Goal: Transaction & Acquisition: Obtain resource

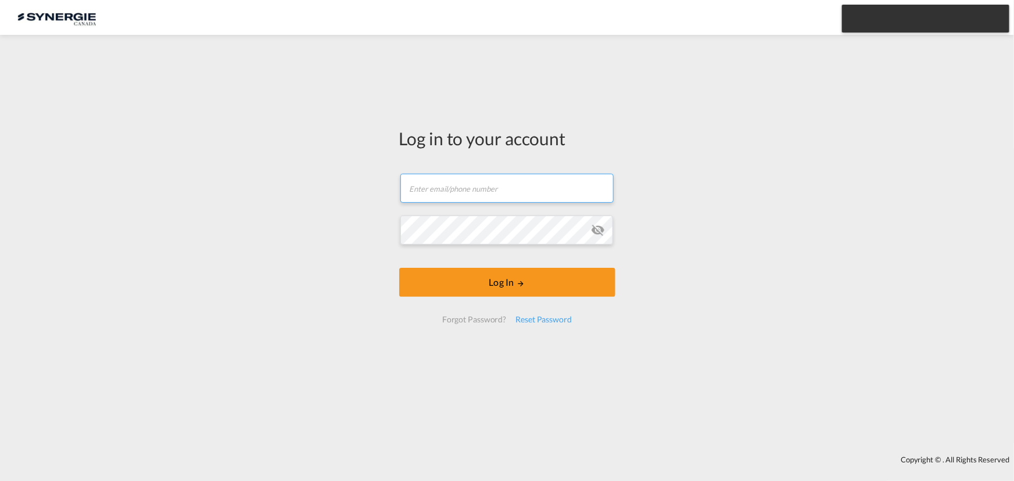
type input "[EMAIL_ADDRESS][DOMAIN_NAME]"
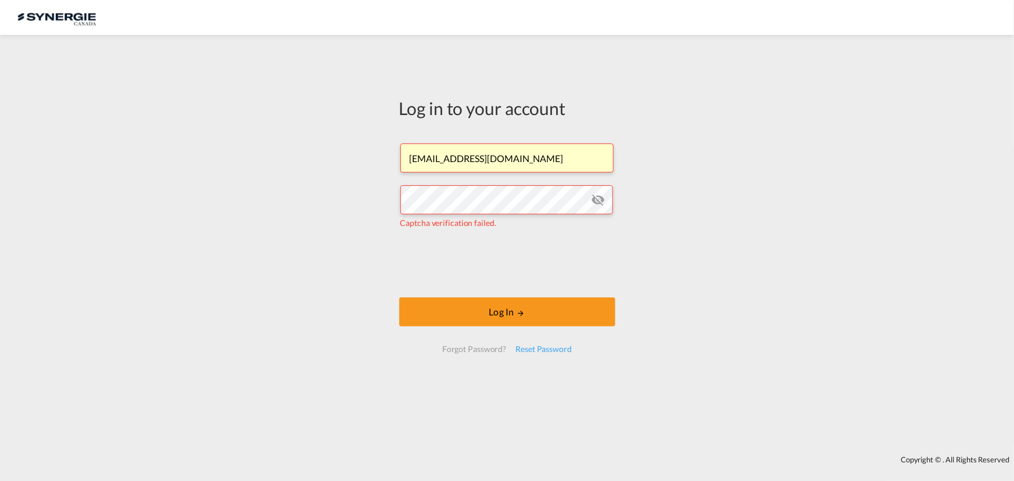
click at [412, 265] on form "air@gosynergie.com Captcha verification failed. Log In Forgot Password? Reset P…" at bounding box center [507, 248] width 216 height 232
click at [512, 316] on button "Log In" at bounding box center [507, 312] width 216 height 29
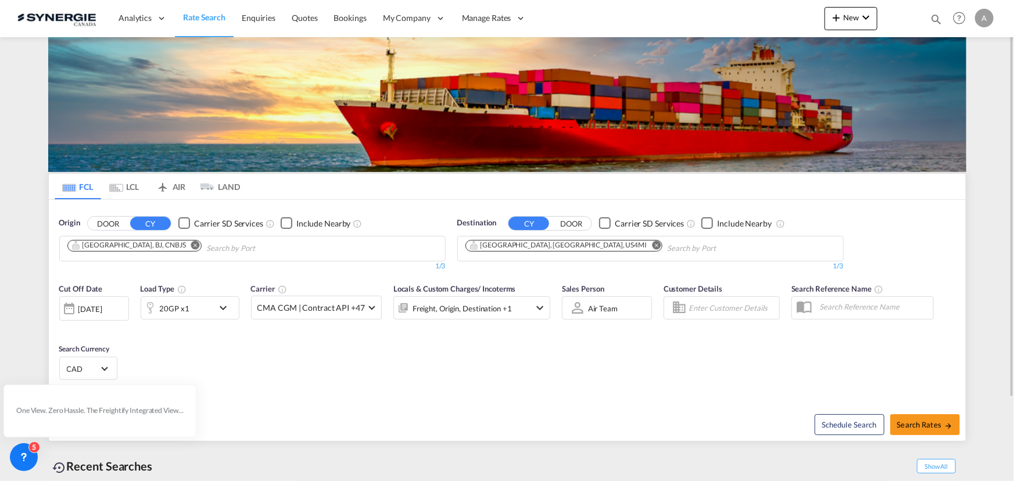
click at [684, 371] on div "Cut Off Date 07 Oct 2025 07/10/2025 Load Type 20GP x1 Carrier CMA CGM | Contrac…" at bounding box center [507, 333] width 917 height 113
click at [342, 15] on span "Bookings" at bounding box center [350, 18] width 33 height 10
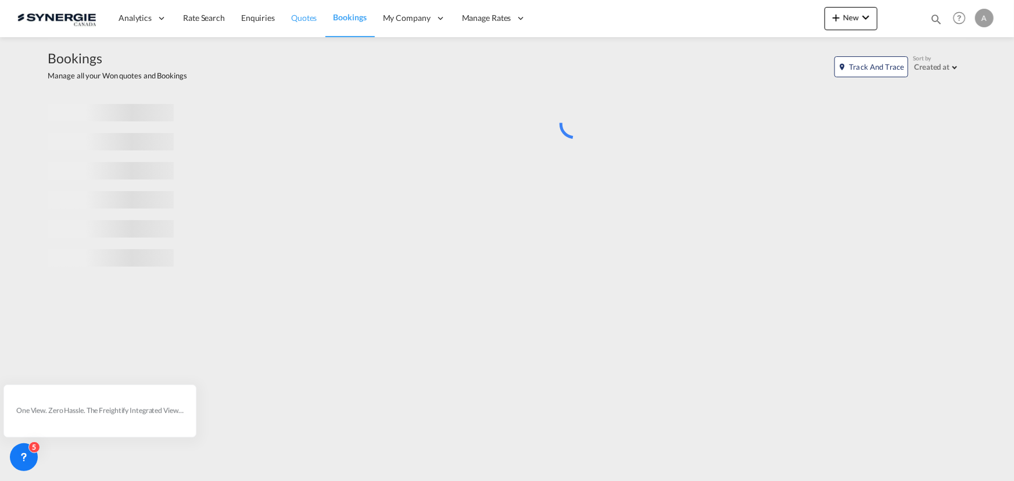
click at [310, 20] on span "Quotes" at bounding box center [304, 18] width 26 height 10
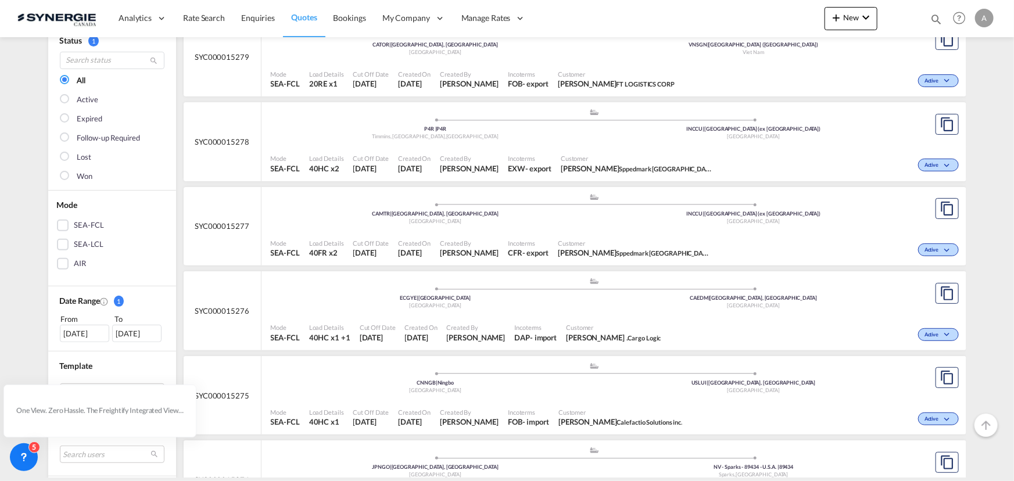
scroll to position [158, 0]
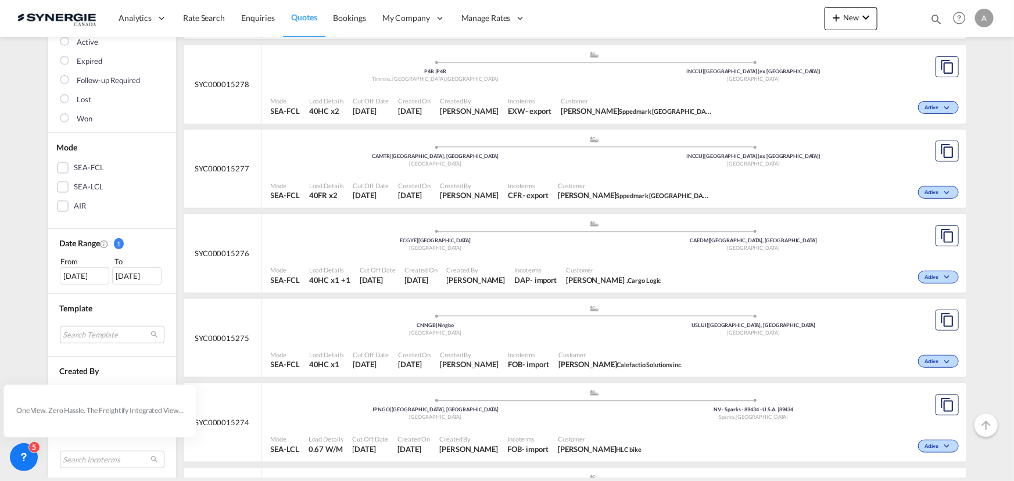
click at [75, 208] on div "AIR" at bounding box center [80, 207] width 12 height 12
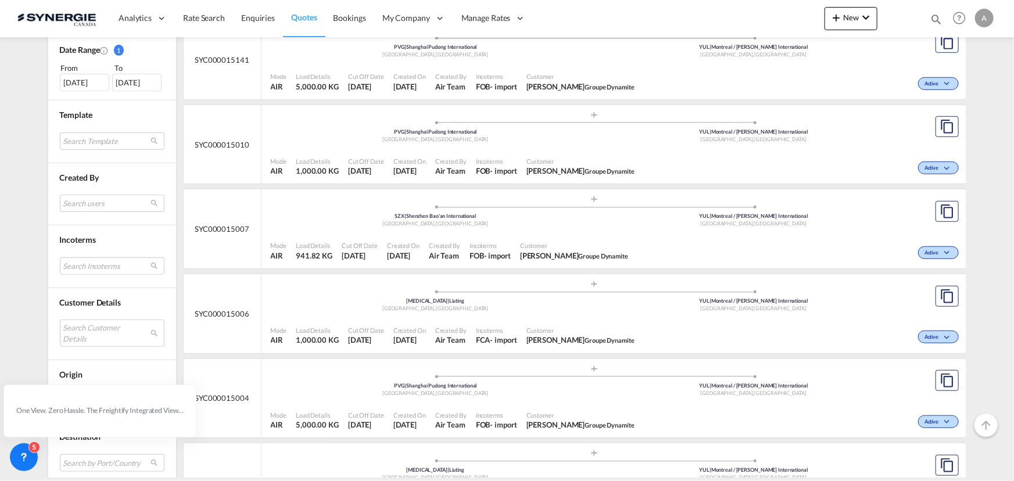
scroll to position [357, 0]
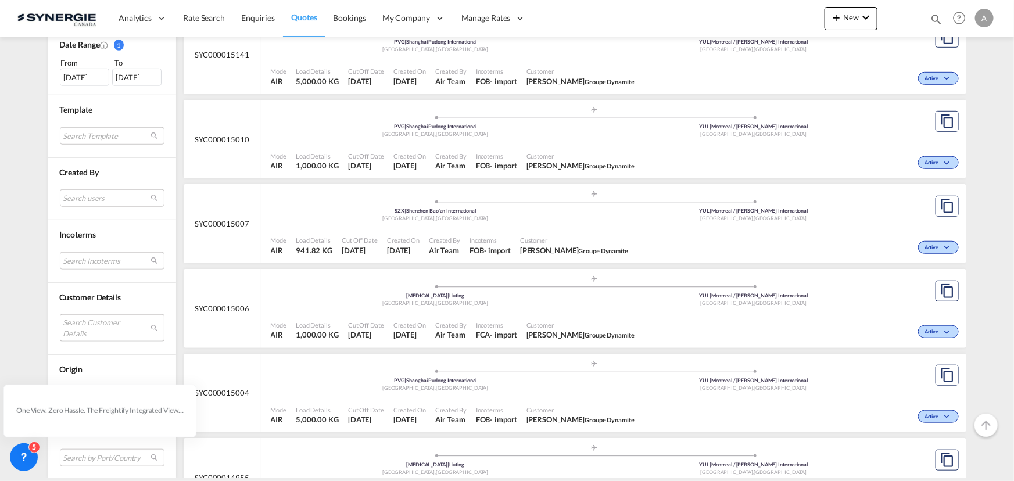
click at [90, 329] on md-select "Search Customer Details user name user đặng thị ella Thảo ovs1@ftcorp.vn | ft l…" at bounding box center [112, 328] width 105 height 27
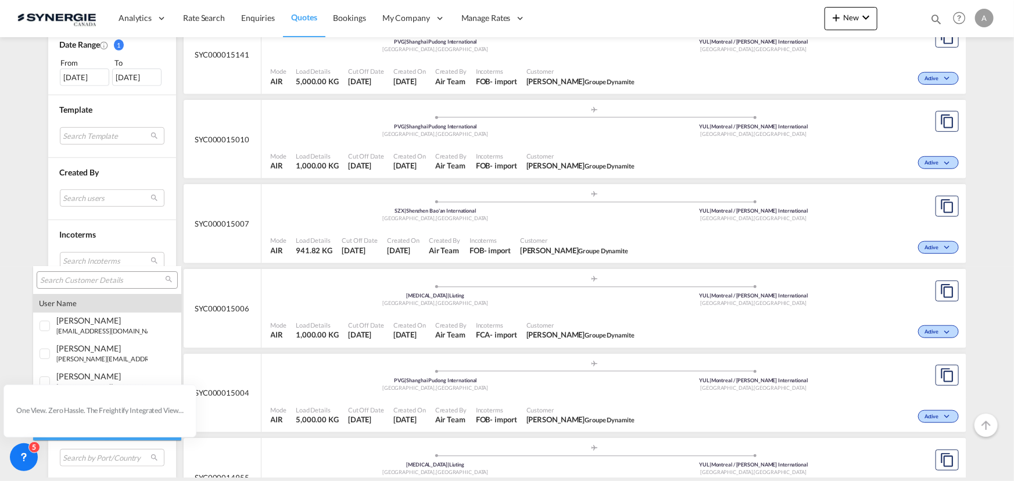
click at [87, 285] on div at bounding box center [107, 279] width 141 height 17
click at [90, 282] on input "search" at bounding box center [102, 281] width 125 height 10
type input "dynamite"
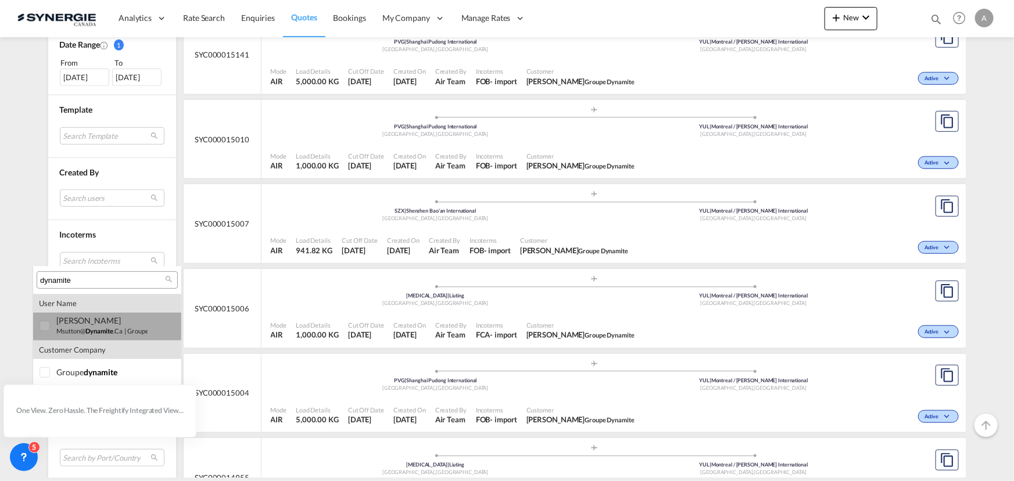
click at [69, 324] on div "marc Sutton" at bounding box center [101, 321] width 91 height 10
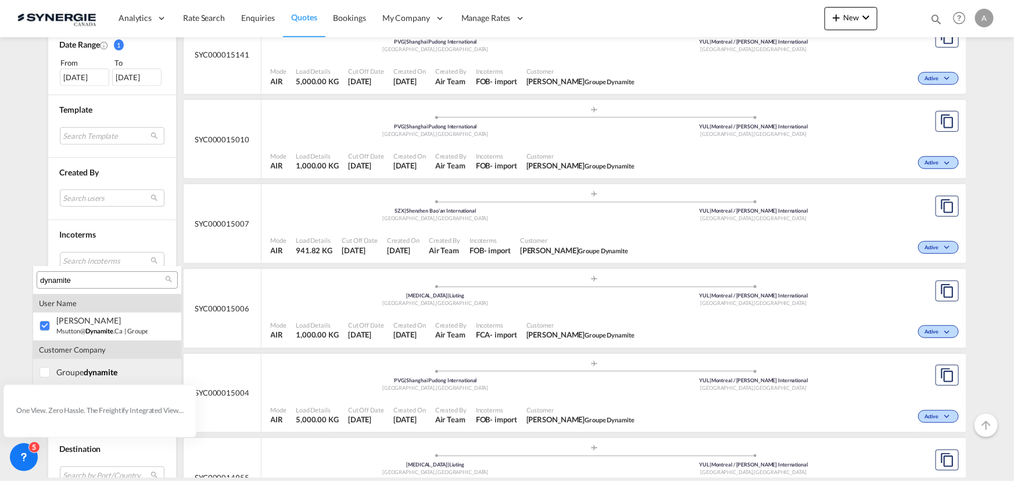
click at [68, 370] on div "groupe dynamite" at bounding box center [101, 372] width 91 height 10
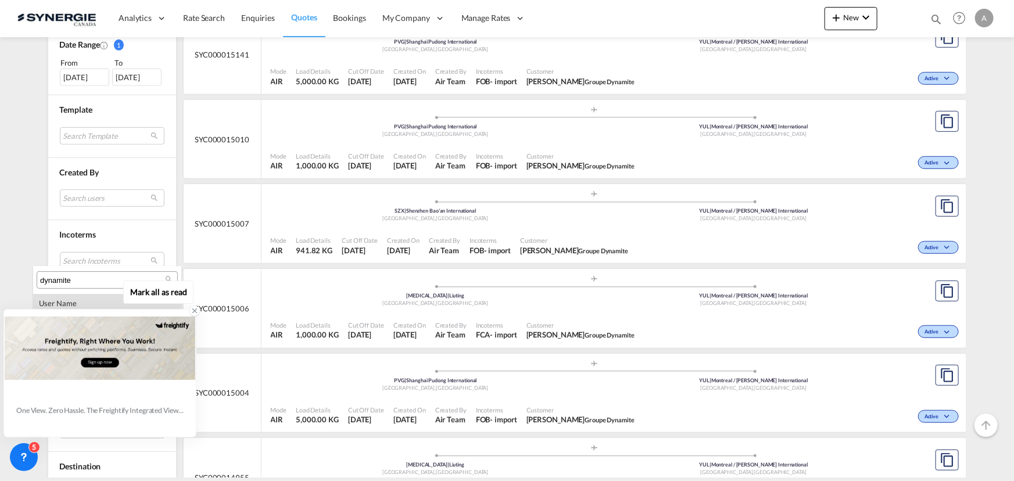
click at [193, 310] on icon at bounding box center [195, 311] width 8 height 8
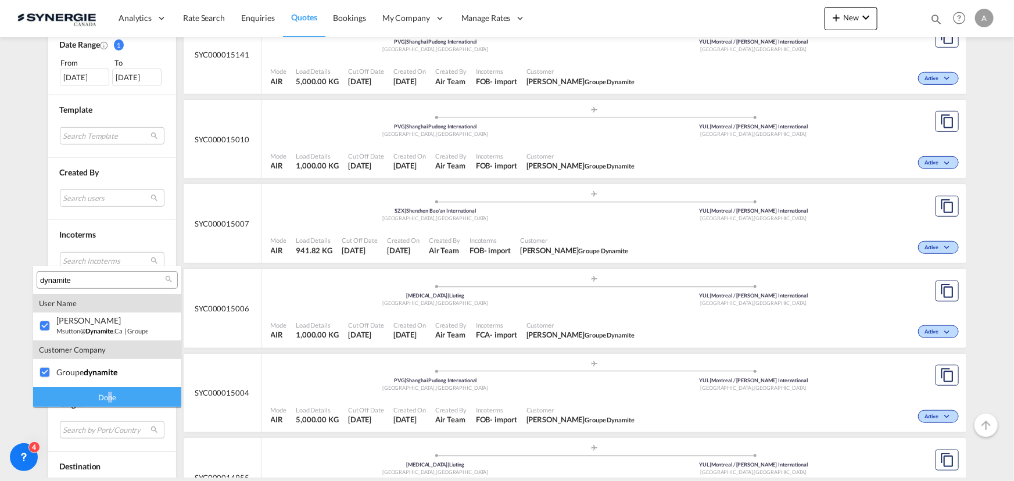
click at [113, 395] on div "Done" at bounding box center [107, 397] width 148 height 20
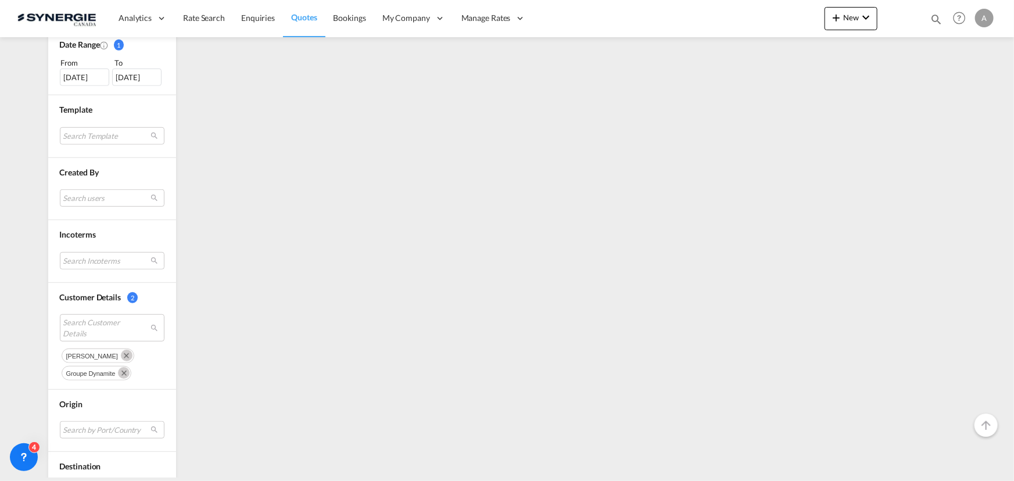
scroll to position [0, 0]
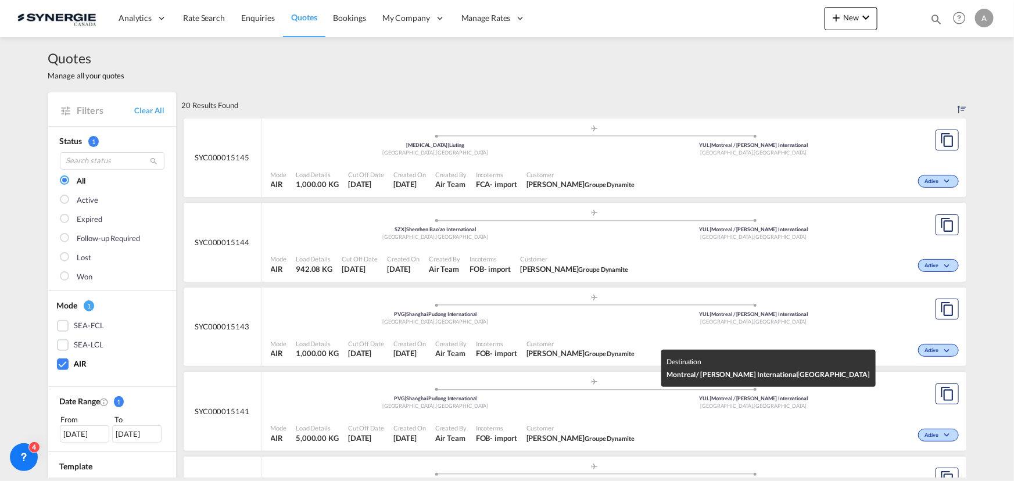
click at [600, 398] on div "YUL | Montreal / Pierre Elliott Trudeau International" at bounding box center [754, 399] width 319 height 8
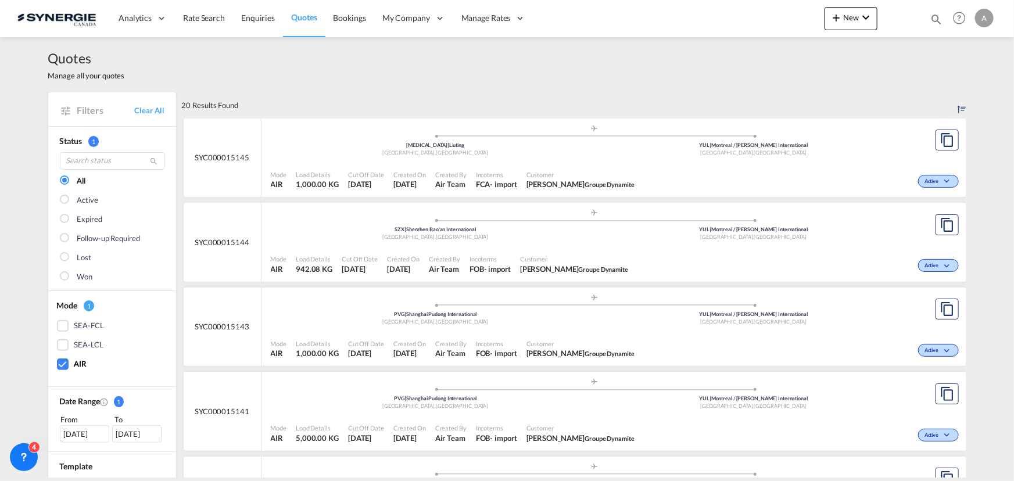
click at [568, 330] on div ".a{fill:#aaa8ad;} .a{fill:#aaa8ad;} PVG | Shanghai Pudong International Shangha…" at bounding box center [595, 313] width 648 height 38
click at [558, 162] on div "Mode AIR Load Details 1,000.00 KG Cut Off Date 4 Oct 2025 Created On 30 Sep 202…" at bounding box center [614, 179] width 705 height 35
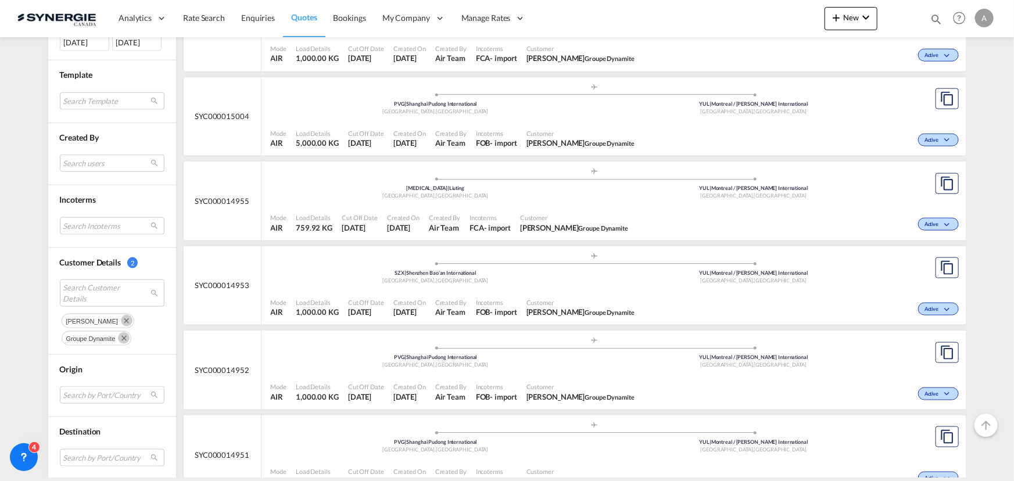
scroll to position [634, 0]
click at [482, 294] on div "Incoterms FOB - import" at bounding box center [496, 308] width 51 height 29
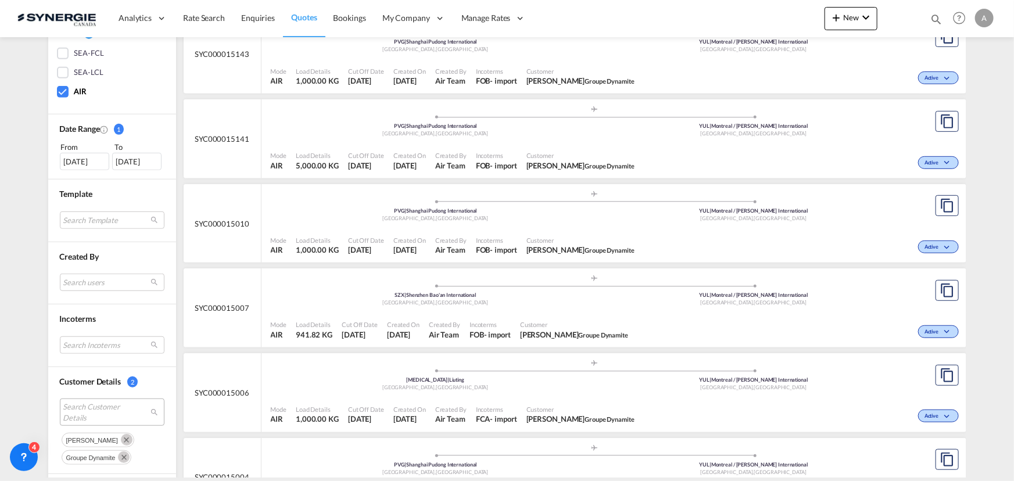
scroll to position [0, 0]
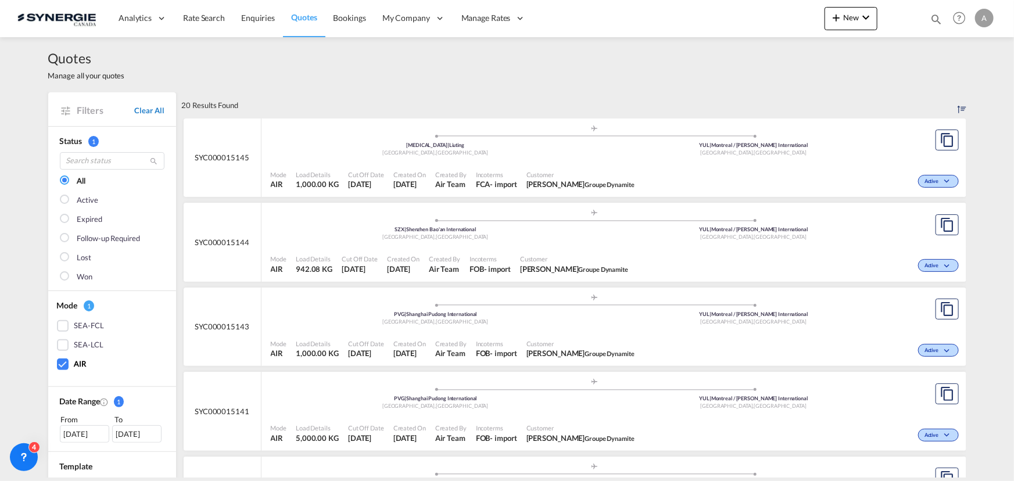
click at [139, 111] on link "Clear All" at bounding box center [149, 110] width 30 height 10
click at [78, 362] on div "AIR" at bounding box center [80, 365] width 12 height 12
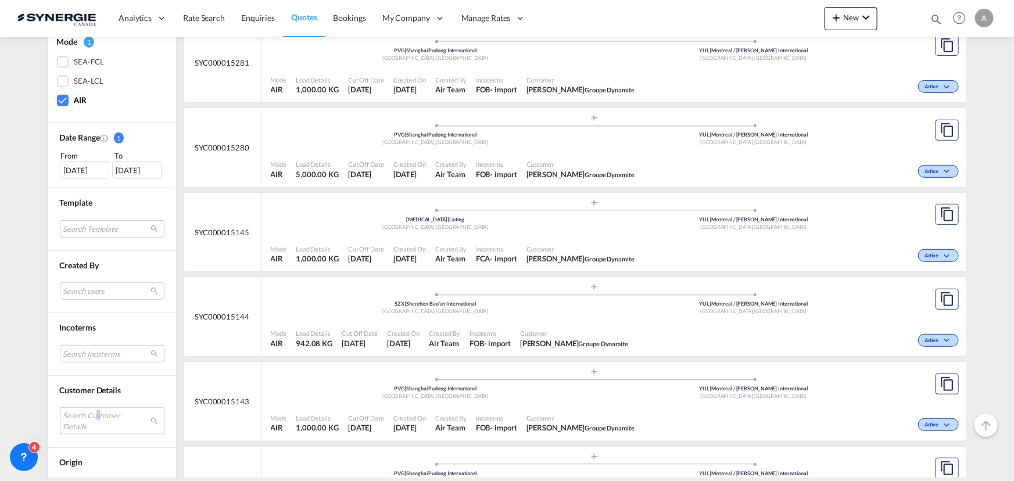
click at [94, 413] on md-select "Search Customer Details" at bounding box center [112, 421] width 105 height 27
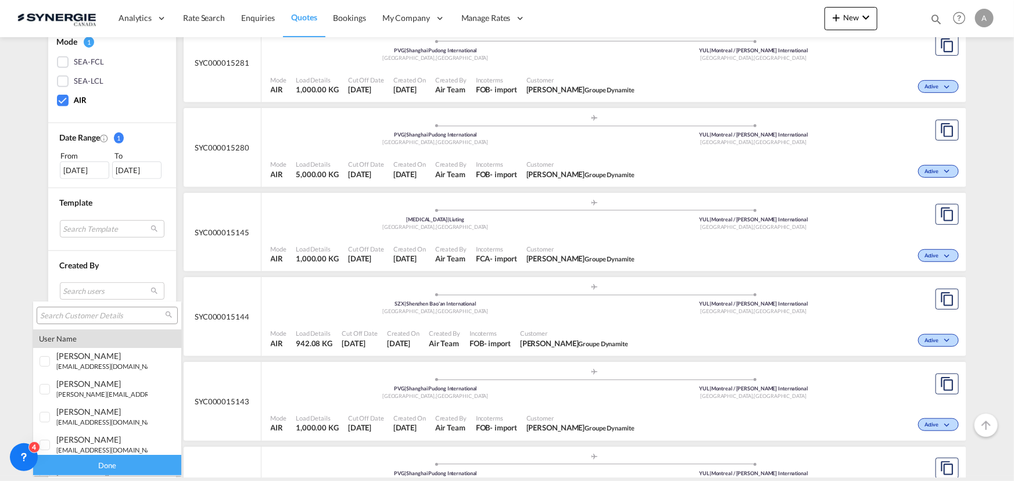
click at [98, 318] on input "search" at bounding box center [102, 316] width 125 height 10
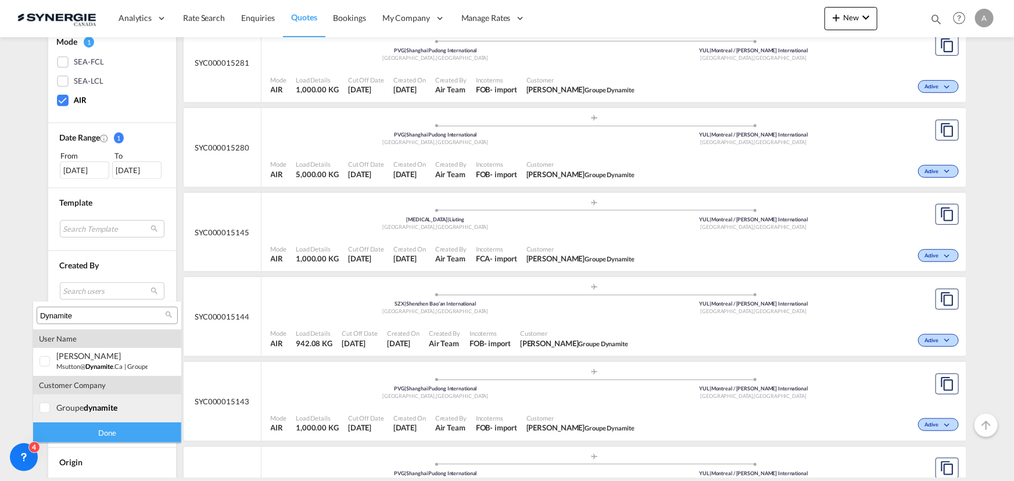
type input "Dynamite"
click at [84, 417] on md-option "company groupe dynamite" at bounding box center [107, 409] width 148 height 28
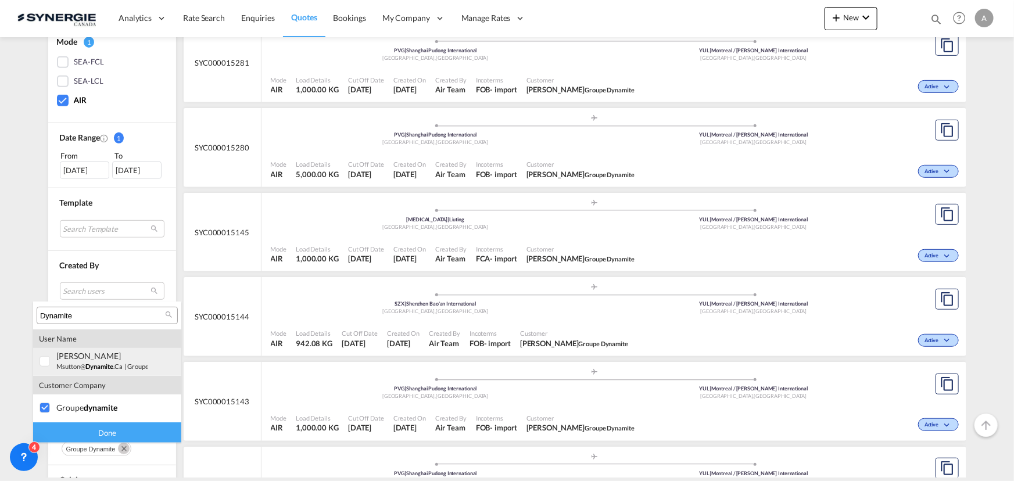
click at [94, 360] on div "marc Sutton msutton@ dynamite .ca | groupe dynamite" at bounding box center [101, 361] width 91 height 20
click at [97, 435] on div "Done" at bounding box center [107, 433] width 148 height 20
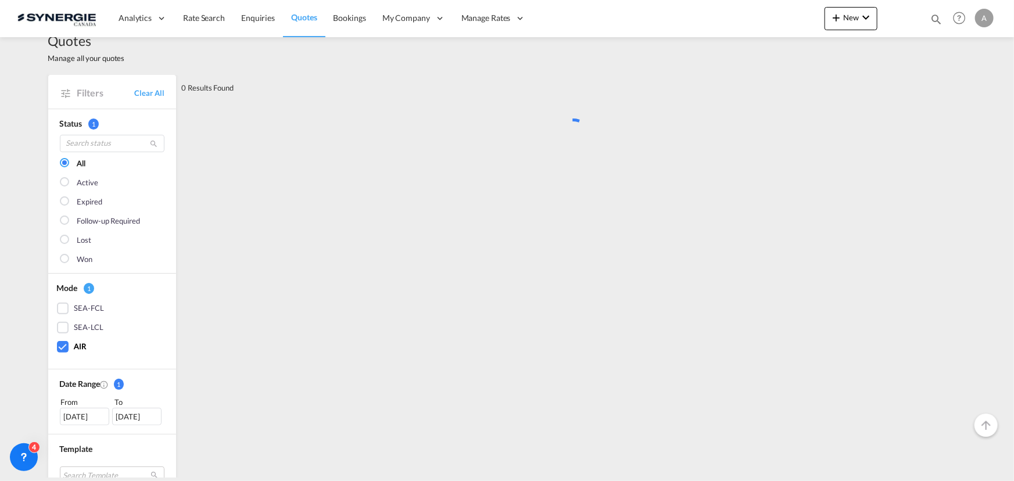
scroll to position [0, 0]
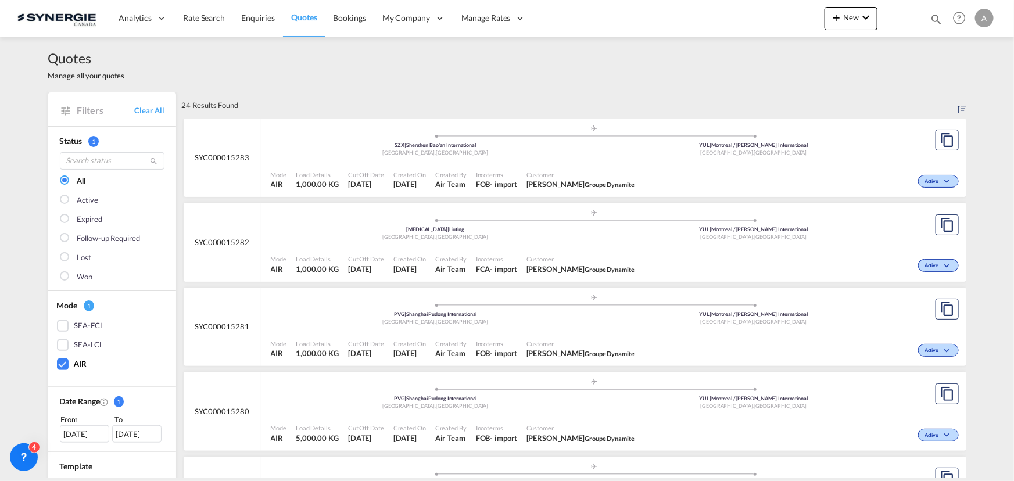
click at [481, 244] on div ".a{fill:#aaa8ad;} .a{fill:#aaa8ad;} TAO | Liuting Qingdao , China YUL | Montrea…" at bounding box center [595, 228] width 648 height 38
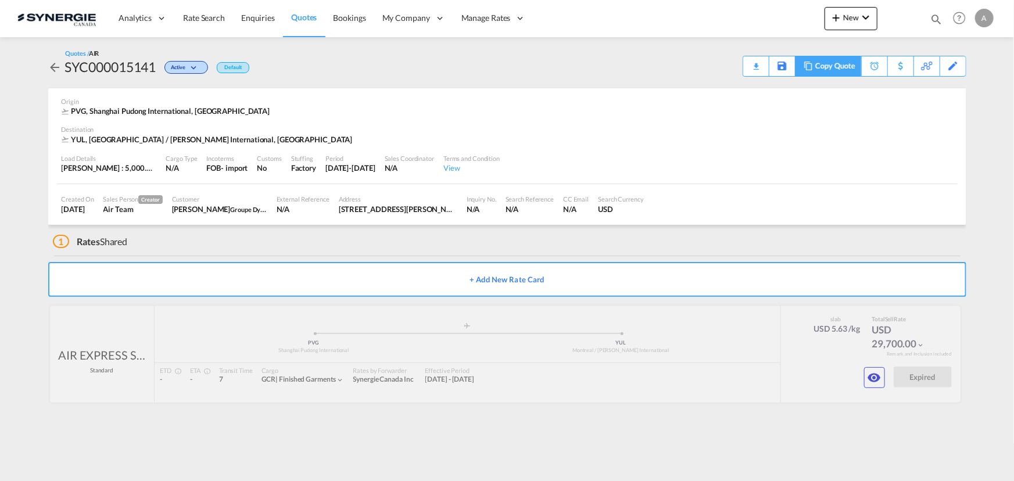
click at [810, 65] on md-icon at bounding box center [809, 66] width 14 height 9
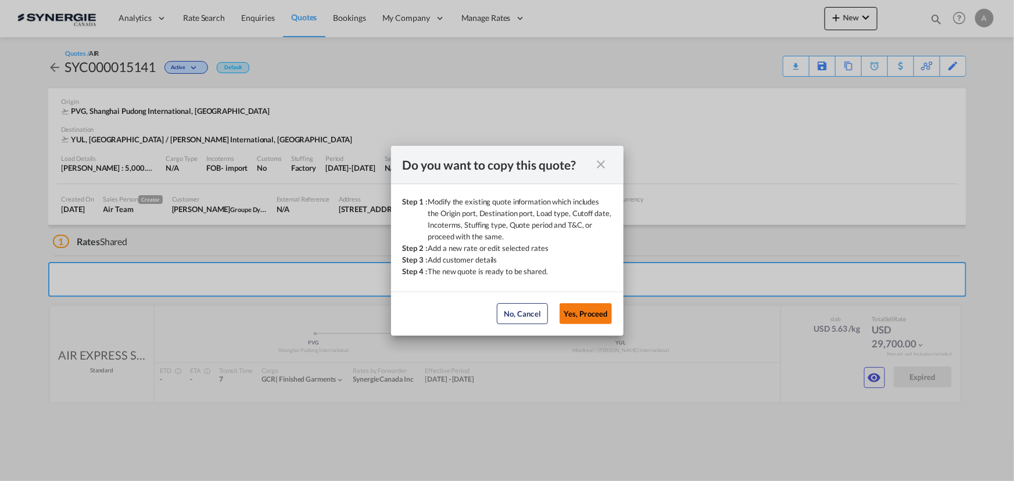
click at [609, 317] on button "Yes, Proceed" at bounding box center [586, 313] width 52 height 21
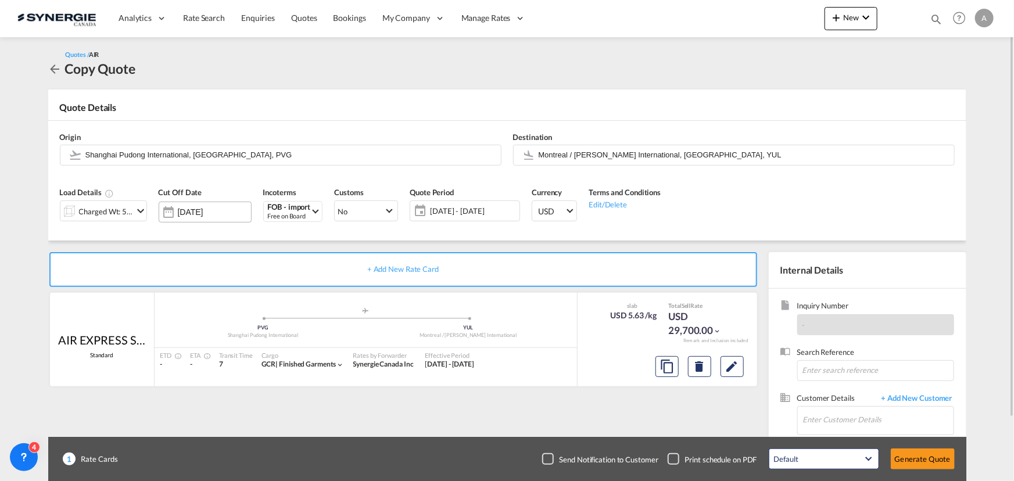
click at [198, 217] on md-datepicker "[DATE]" at bounding box center [214, 212] width 73 height 12
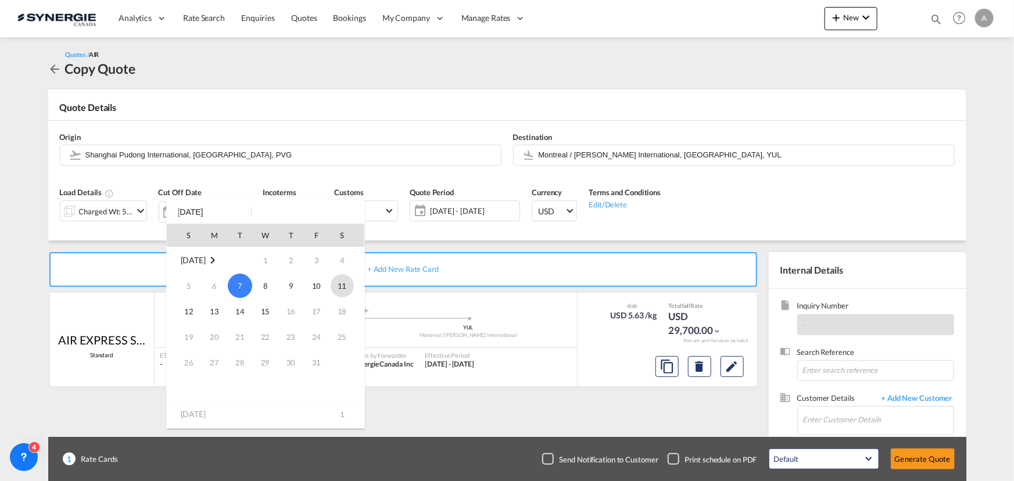
click at [350, 288] on span "11" at bounding box center [342, 285] width 23 height 23
type input "[DATE]"
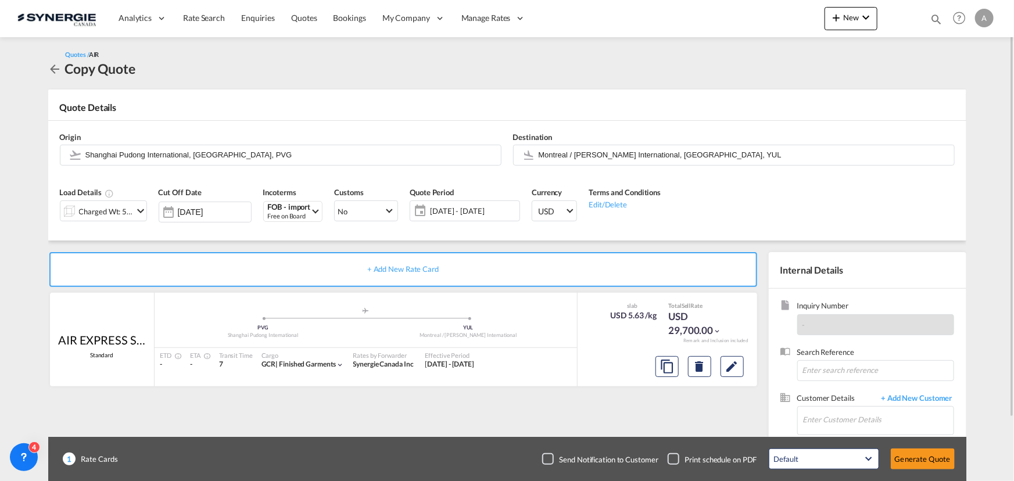
click at [449, 212] on span "29 Sep - 16 Oct 2025" at bounding box center [473, 211] width 87 height 10
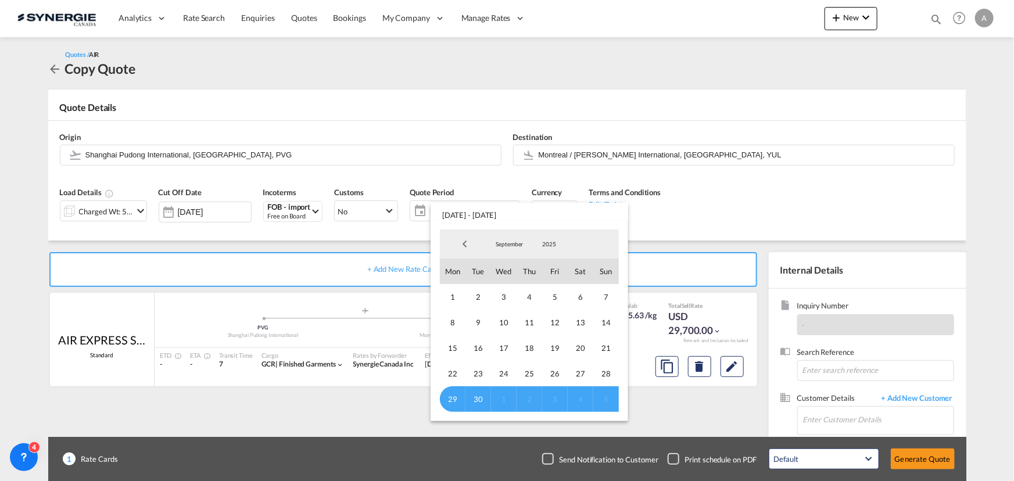
click at [505, 248] on md-select-value "September" at bounding box center [510, 243] width 40 height 17
click at [508, 270] on md-option "October" at bounding box center [521, 273] width 79 height 28
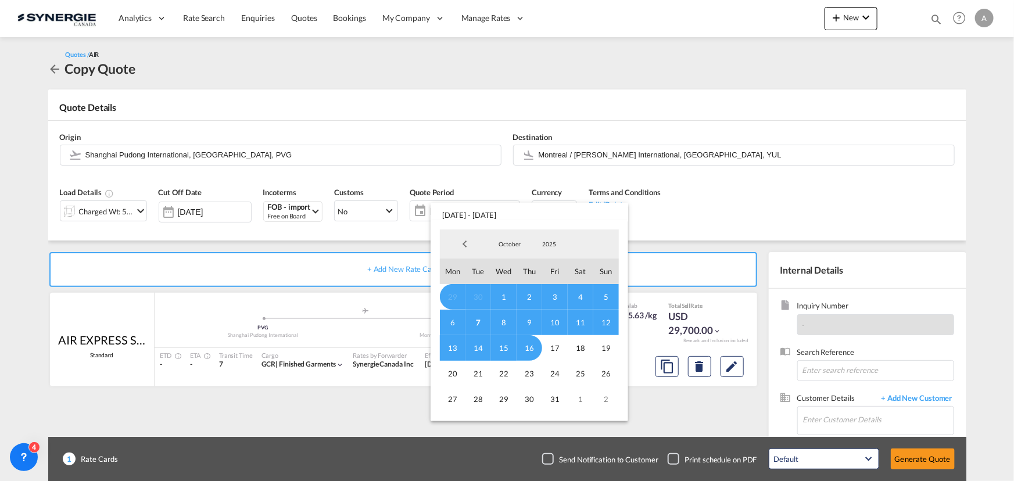
click at [480, 320] on span "7" at bounding box center [479, 323] width 26 height 26
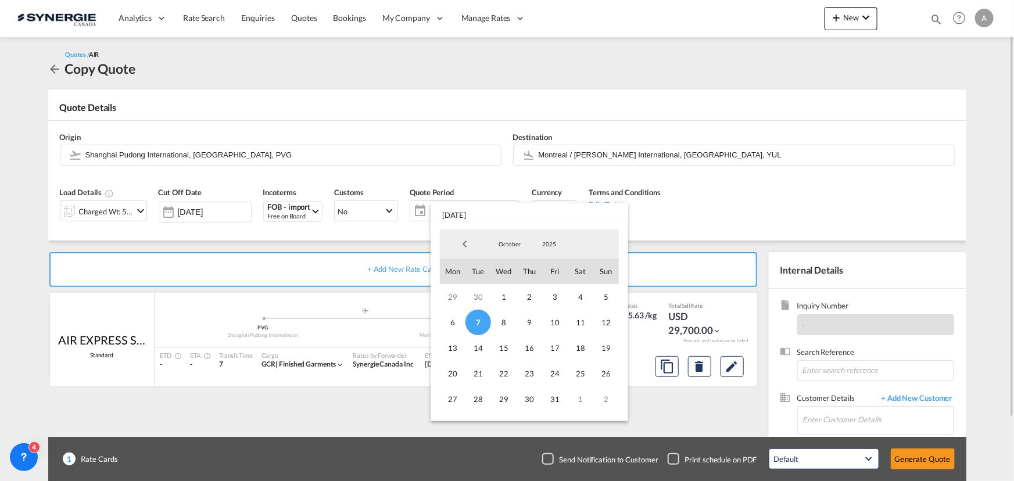
click at [531, 401] on span "30" at bounding box center [530, 400] width 26 height 26
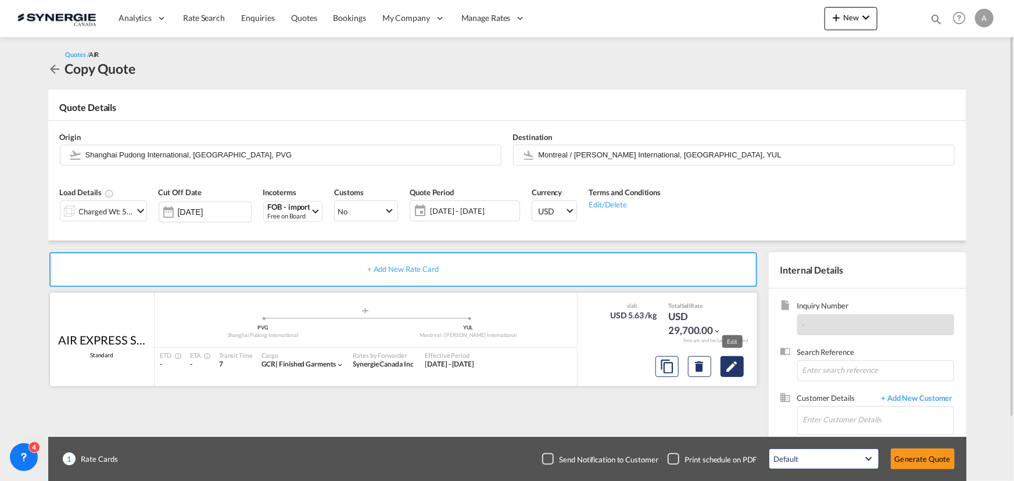
click at [727, 370] on md-icon "Edit" at bounding box center [733, 367] width 14 height 14
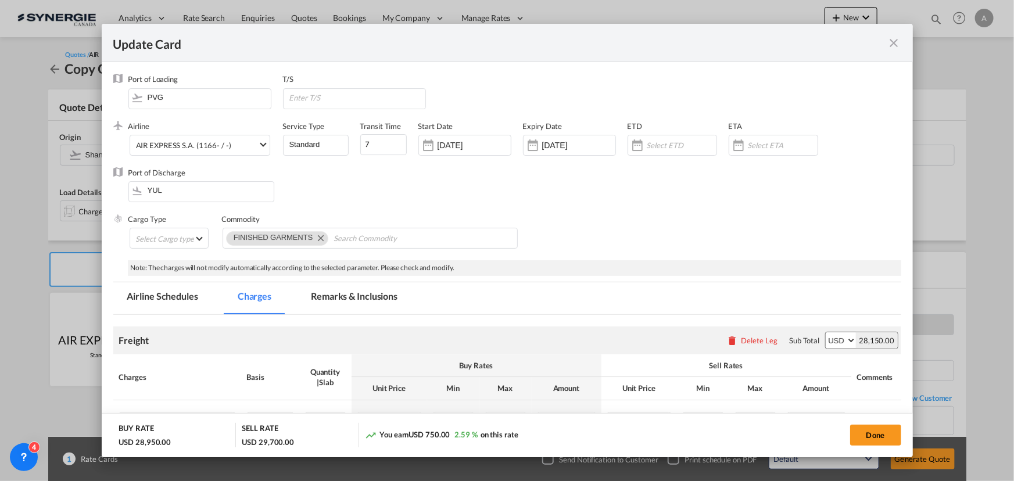
select select "chargeable_weight"
click at [474, 142] on input "[DATE]" at bounding box center [474, 145] width 73 height 9
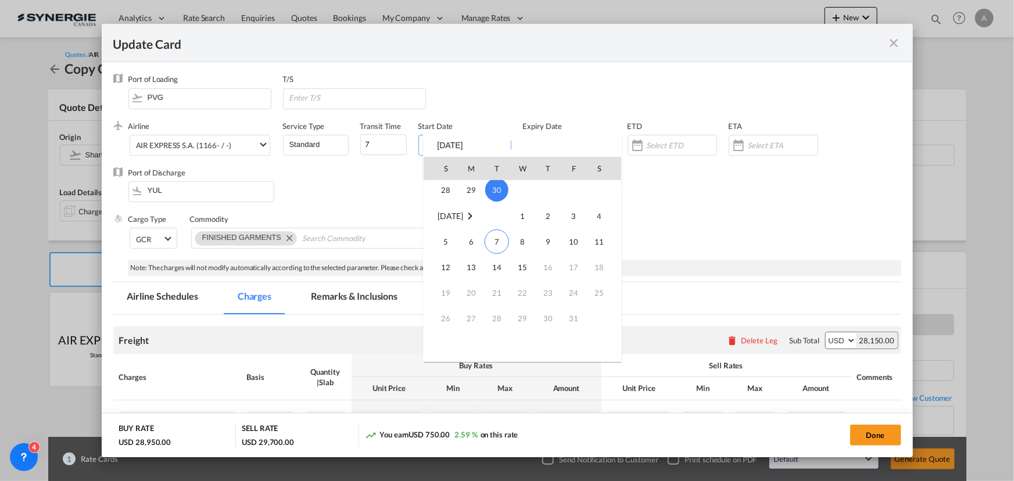
scroll to position [269454, 0]
click at [499, 222] on span "7" at bounding box center [497, 218] width 24 height 24
type input "[DATE]"
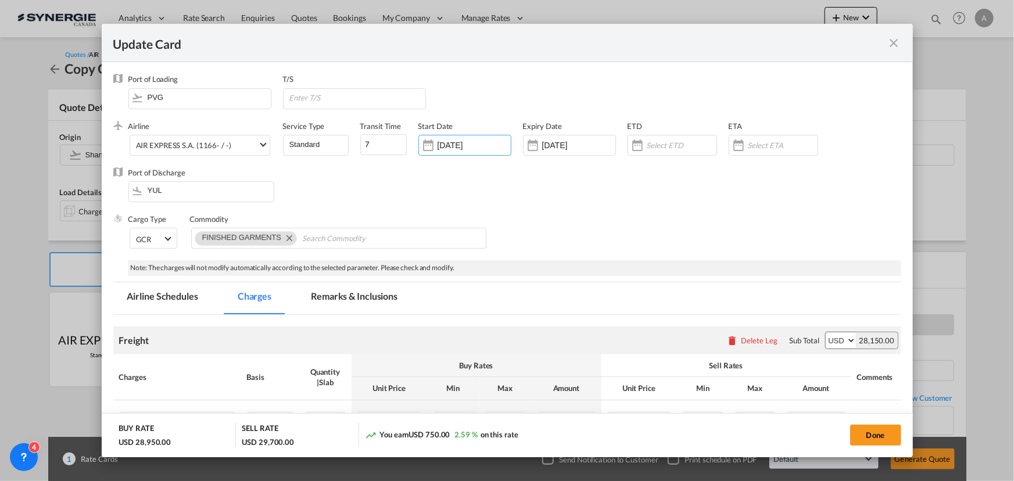
drag, startPoint x: 548, startPoint y: 160, endPoint x: 570, endPoint y: 136, distance: 33.3
click at [548, 160] on div "Expiry Date 15 Oct 2025" at bounding box center [575, 144] width 105 height 47
click at [570, 136] on div "15 Oct 2025" at bounding box center [569, 145] width 93 height 21
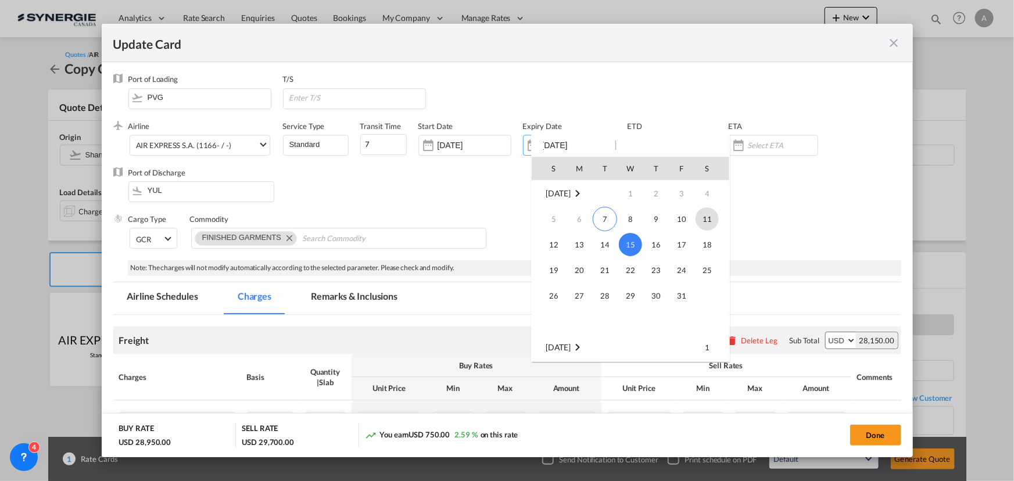
click at [715, 227] on span "11" at bounding box center [707, 219] width 23 height 23
type input "[DATE]"
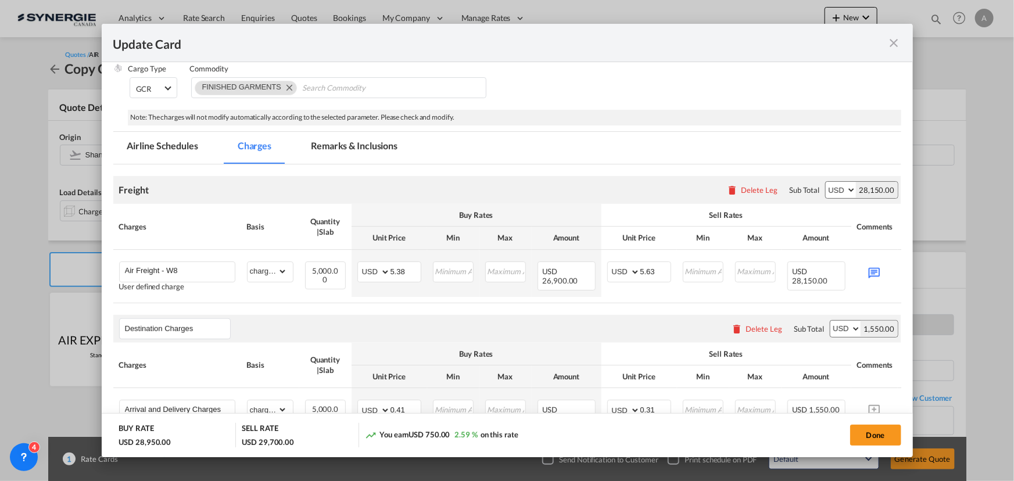
scroll to position [158, 0]
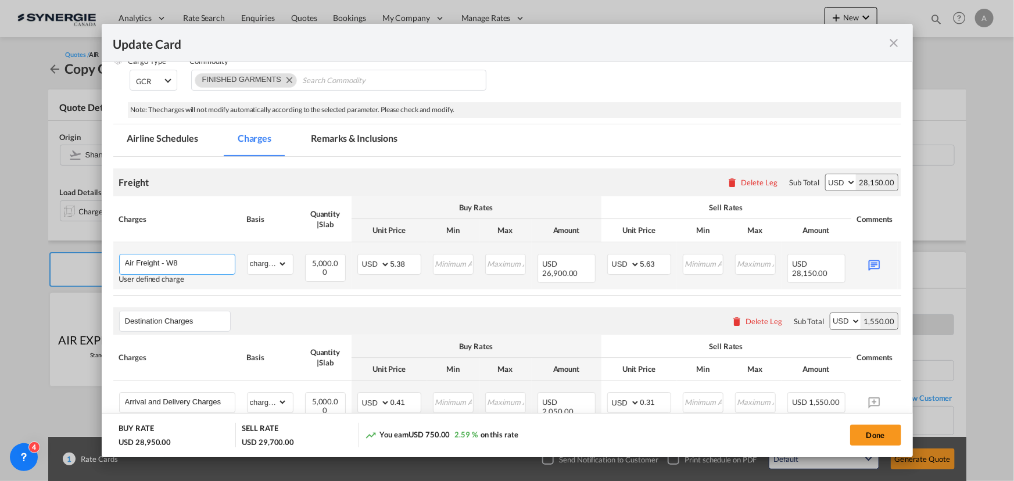
click at [207, 262] on input "Air Freight - W8" at bounding box center [180, 263] width 110 height 17
click at [203, 267] on input "Air Freight - W8" at bounding box center [180, 263] width 110 height 17
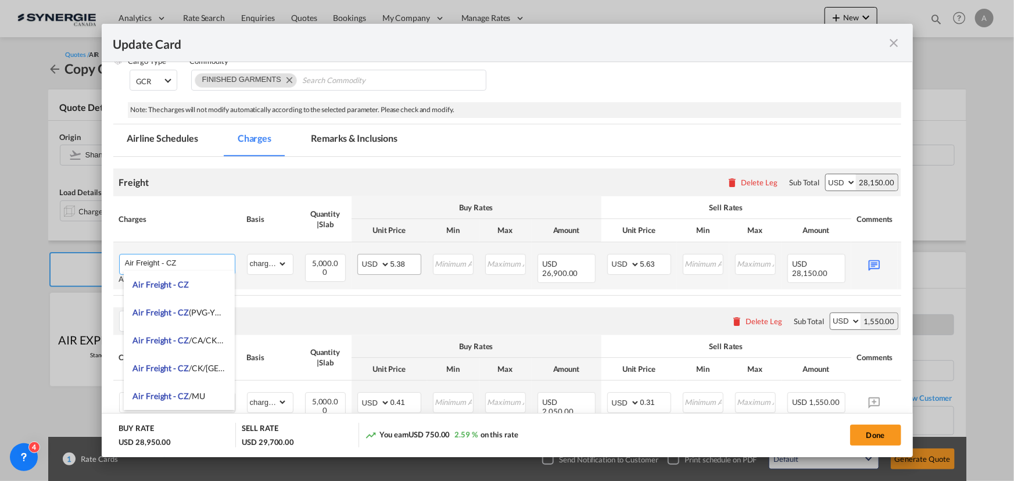
type input "Air Freight - CZ"
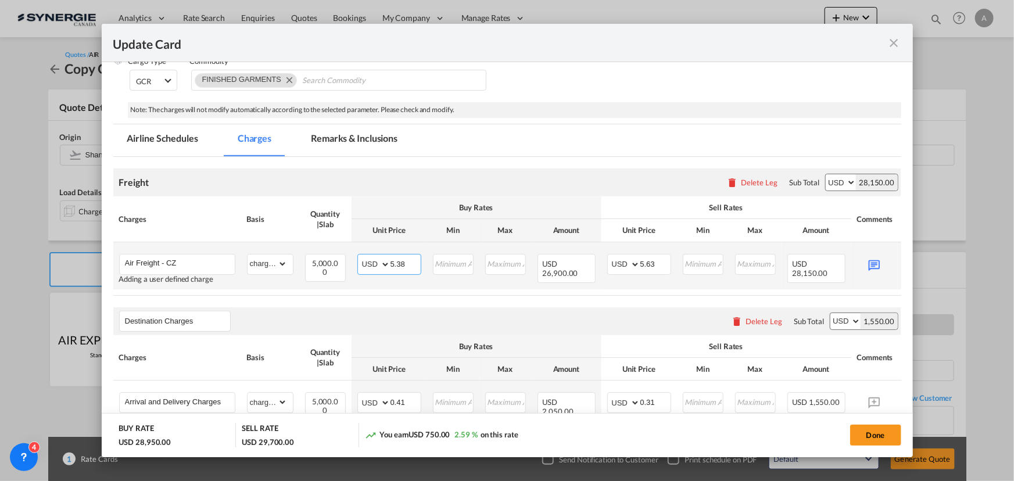
drag, startPoint x: 406, startPoint y: 260, endPoint x: 367, endPoint y: 261, distance: 38.4
click at [367, 261] on md-input-container "AED AFN ALL AMD ANG AOA ARS AUD AWG AZN BAM BBD BDT BGN BHD BIF BMD BND BOB BRL…" at bounding box center [390, 264] width 64 height 21
type input "5.49"
drag, startPoint x: 655, startPoint y: 263, endPoint x: 646, endPoint y: 263, distance: 8.7
click at [646, 263] on input "5.63" at bounding box center [656, 263] width 30 height 17
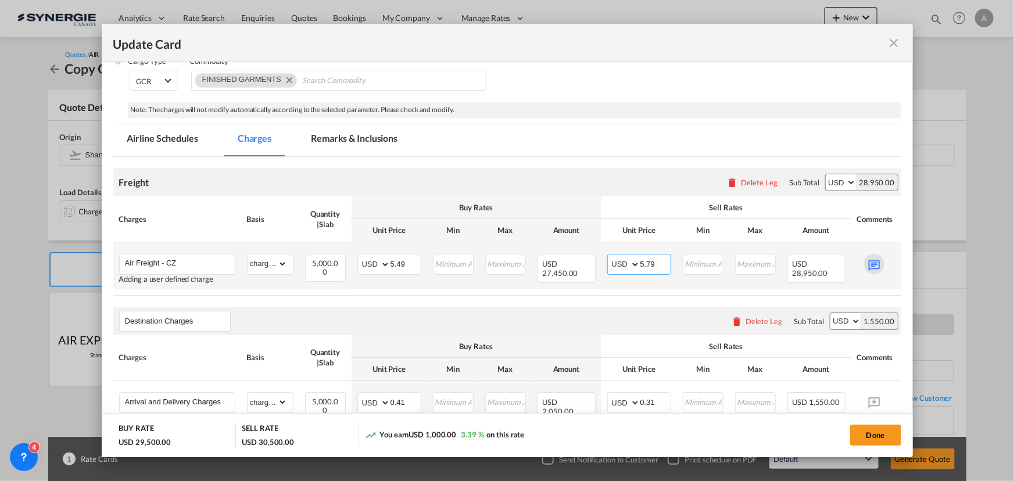
type input "5.79"
click at [872, 265] on md-icon "Update CardPort of ..." at bounding box center [874, 264] width 20 height 20
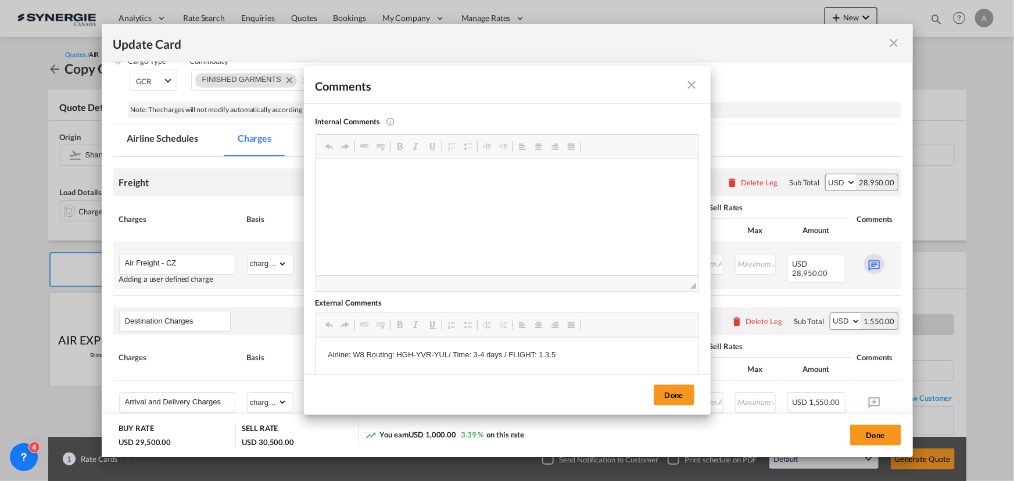
scroll to position [0, 0]
drag, startPoint x: 446, startPoint y: 357, endPoint x: 417, endPoint y: 357, distance: 28.5
drag, startPoint x: 362, startPoint y: 356, endPoint x: 353, endPoint y: 356, distance: 9.3
click at [353, 356] on p "Airline: W8 Routing: HGH-YVR-YUL/ Time: 3-4 days / FLIGHT: 1.3.5" at bounding box center [506, 355] width 359 height 12
drag, startPoint x: 395, startPoint y: 353, endPoint x: 449, endPoint y: 355, distance: 53.5
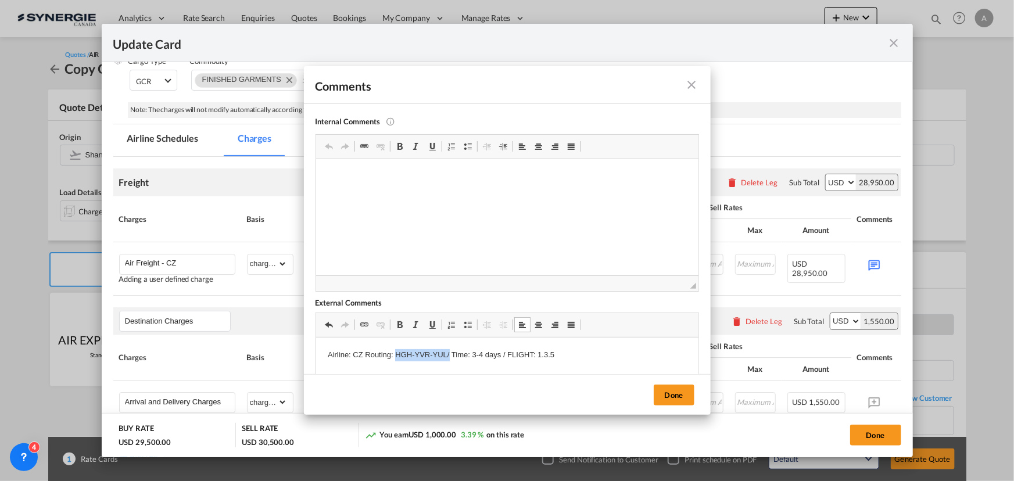
click at [449, 355] on p "Airline: CZ Routing: HGH-YVR-YUL/ Time: 3-4 days / FLIGHT: 1.3.5" at bounding box center [506, 355] width 359 height 12
drag, startPoint x: 557, startPoint y: 352, endPoint x: 541, endPoint y: 353, distance: 15.7
click at [541, 353] on p "Airline: CZ Routing: PVG-YYZ-YUL / Time: 3-4 days / FLIGHT: 1.3.5" at bounding box center [506, 355] width 359 height 12
click at [667, 391] on button "Done" at bounding box center [674, 395] width 41 height 21
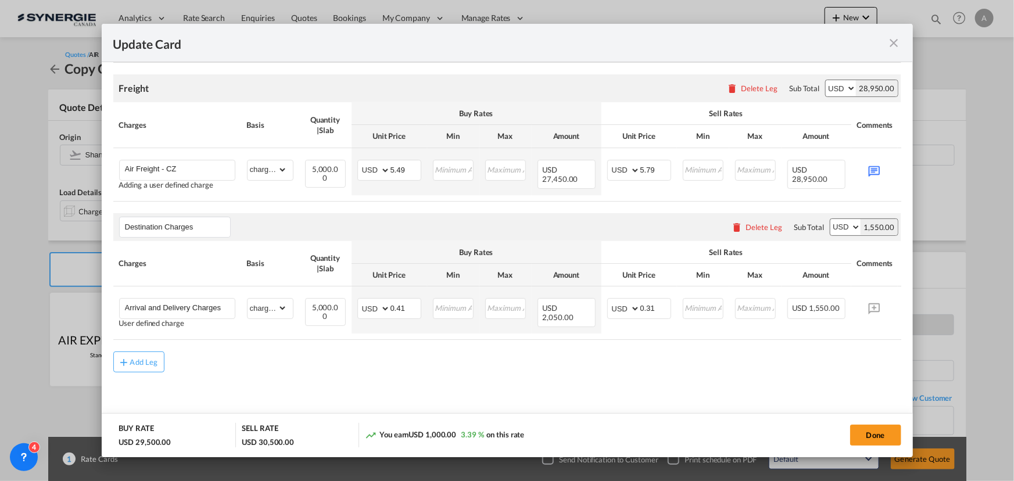
scroll to position [257, 0]
click at [874, 433] on button "Done" at bounding box center [876, 435] width 51 height 21
type input "[DATE]"
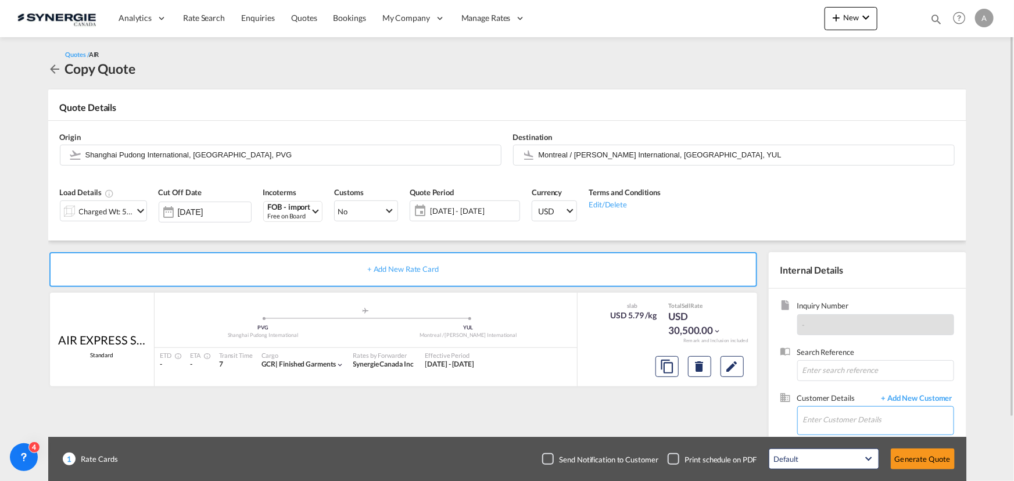
click at [880, 415] on input "Enter Customer Details" at bounding box center [878, 420] width 151 height 26
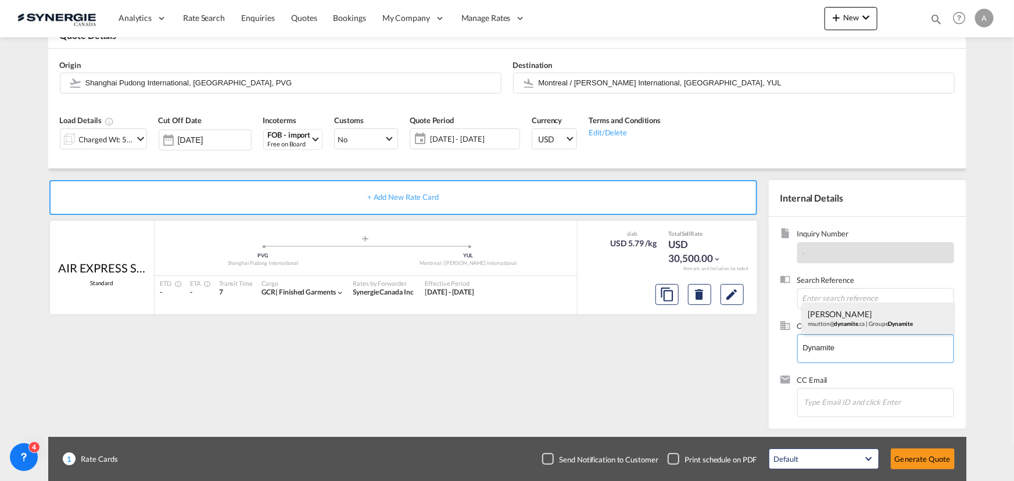
click at [856, 325] on div "[PERSON_NAME] msutton@ dynamite .ca | Groupe Dynamite" at bounding box center [878, 318] width 151 height 31
type input "Groupe Dynamite, [PERSON_NAME], [EMAIL_ADDRESS][DOMAIN_NAME]"
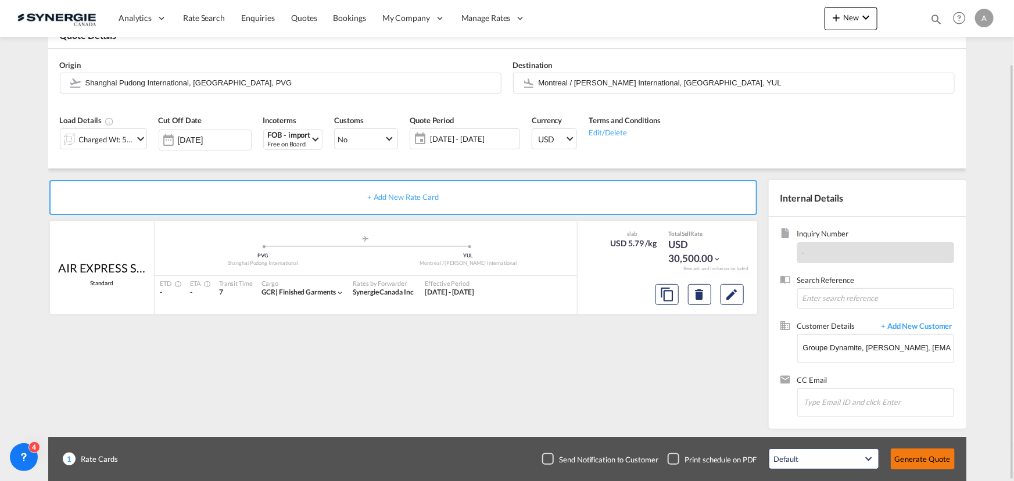
click at [930, 458] on button "Generate Quote" at bounding box center [923, 459] width 64 height 21
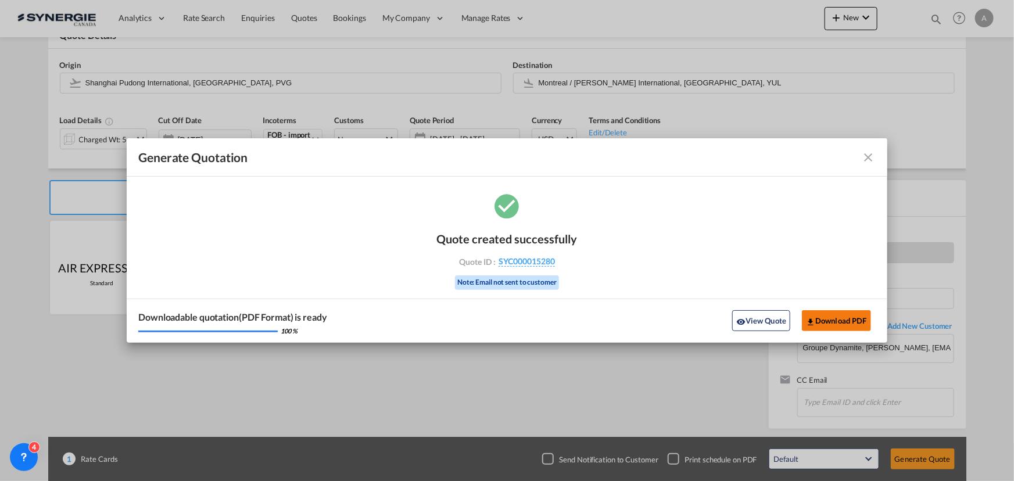
click at [827, 323] on button "Download PDF" at bounding box center [836, 320] width 69 height 21
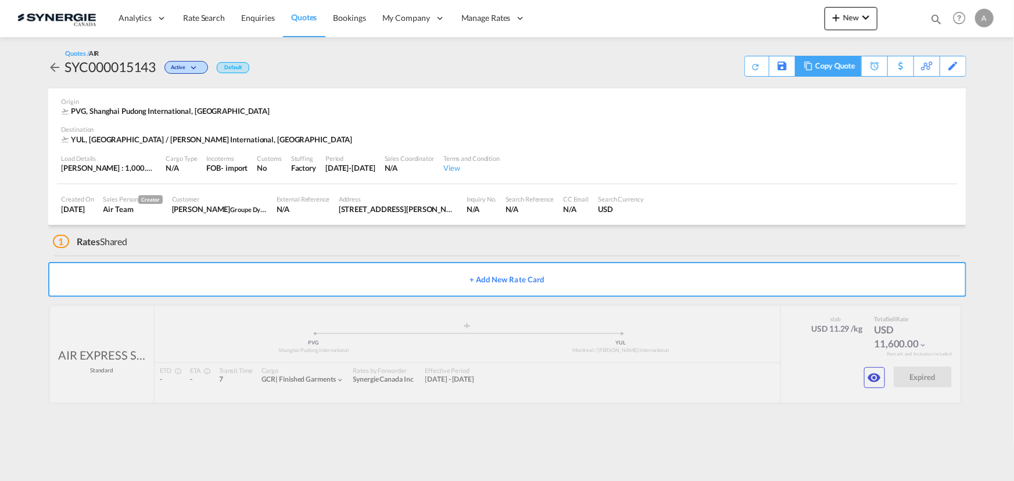
click at [838, 67] on div "Copy Quote" at bounding box center [836, 66] width 40 height 20
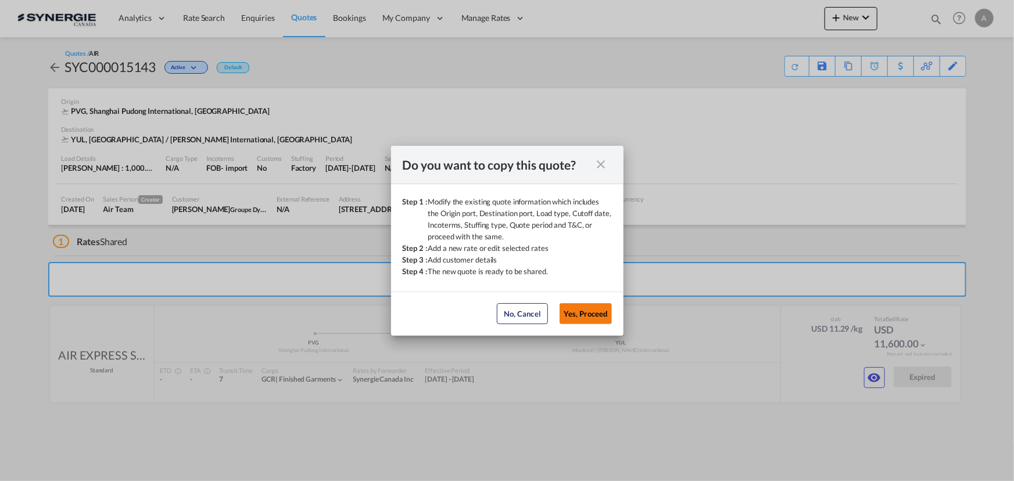
click at [600, 316] on button "Yes, Proceed" at bounding box center [586, 313] width 52 height 21
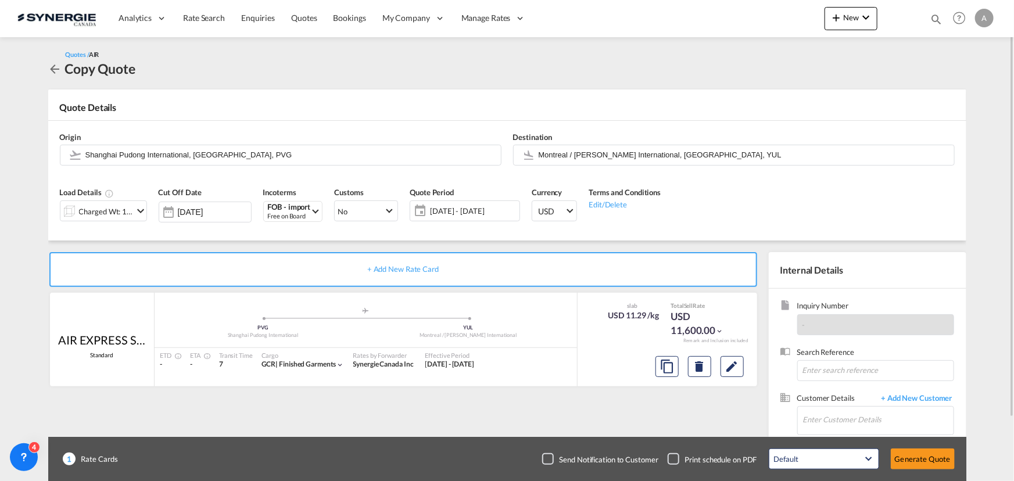
click at [495, 203] on span "[DATE] - [DATE]" at bounding box center [473, 211] width 92 height 16
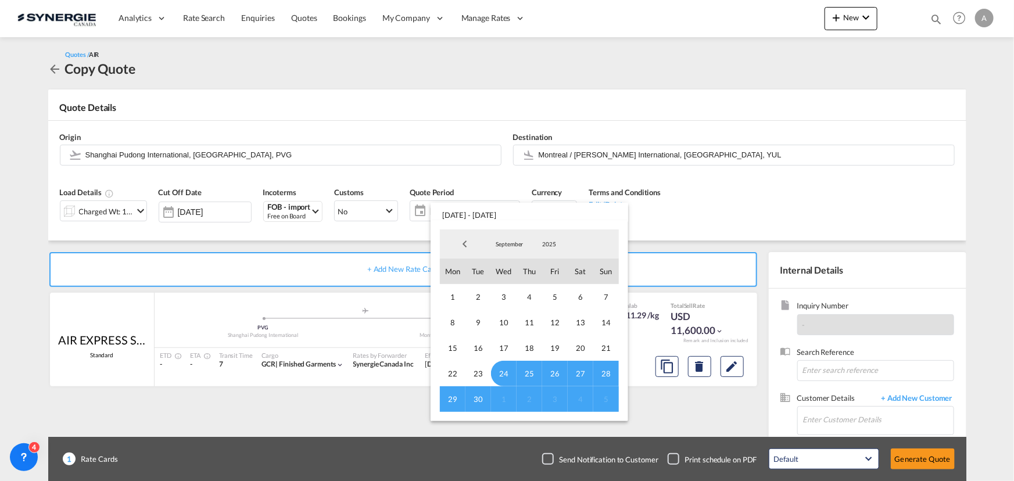
click at [480, 391] on span "30" at bounding box center [479, 400] width 26 height 26
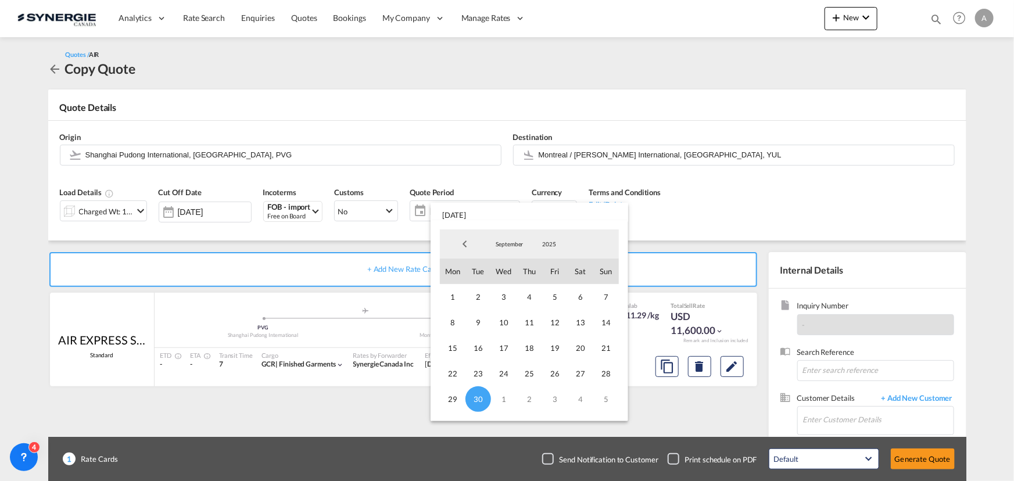
click at [513, 244] on span "September" at bounding box center [509, 244] width 37 height 8
click at [509, 281] on md-option "October" at bounding box center [521, 273] width 79 height 28
click at [475, 320] on span "7" at bounding box center [479, 323] width 26 height 26
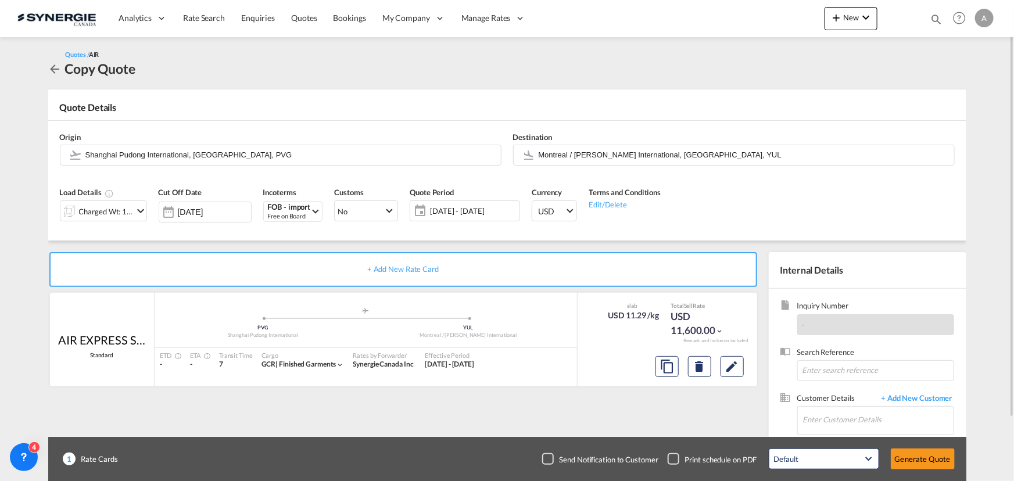
click at [470, 209] on span "[DATE] - [DATE]" at bounding box center [473, 211] width 87 height 10
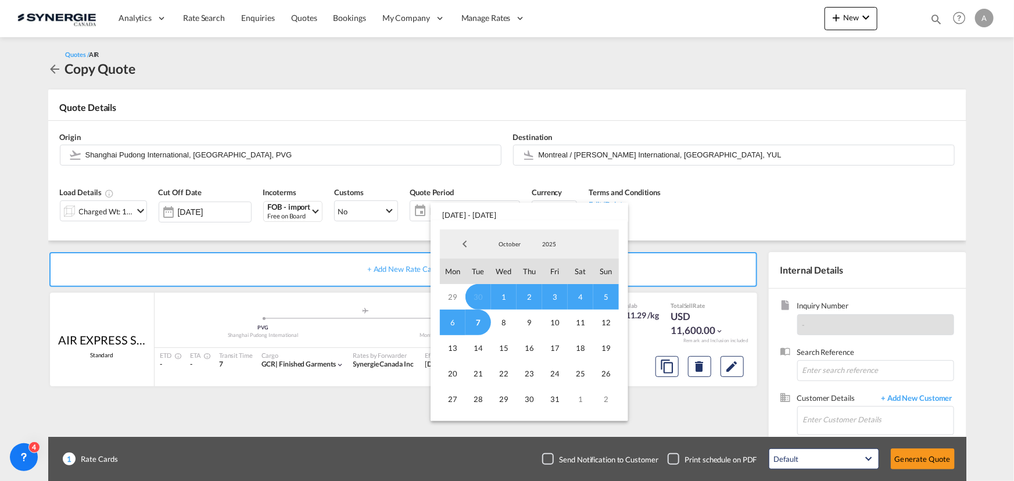
click at [477, 326] on span "7" at bounding box center [479, 323] width 26 height 26
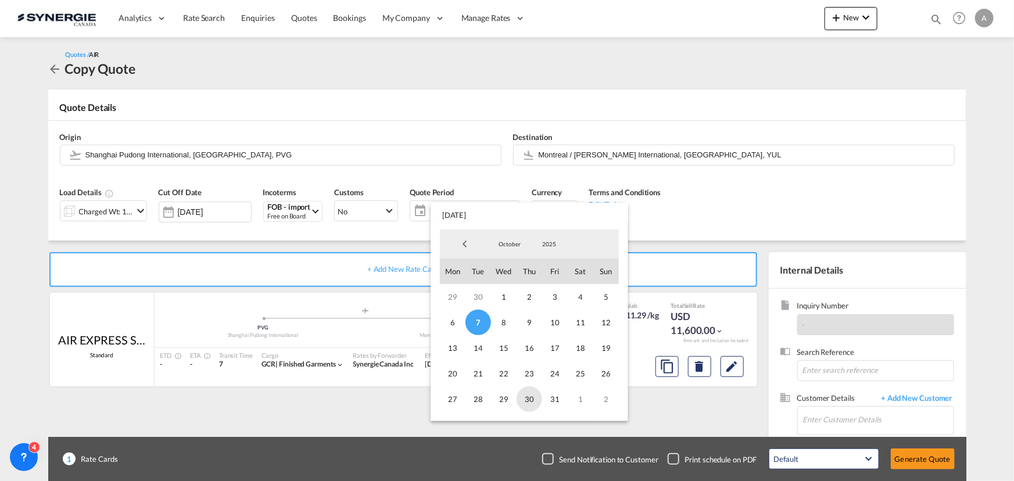
click at [531, 401] on span "30" at bounding box center [530, 400] width 26 height 26
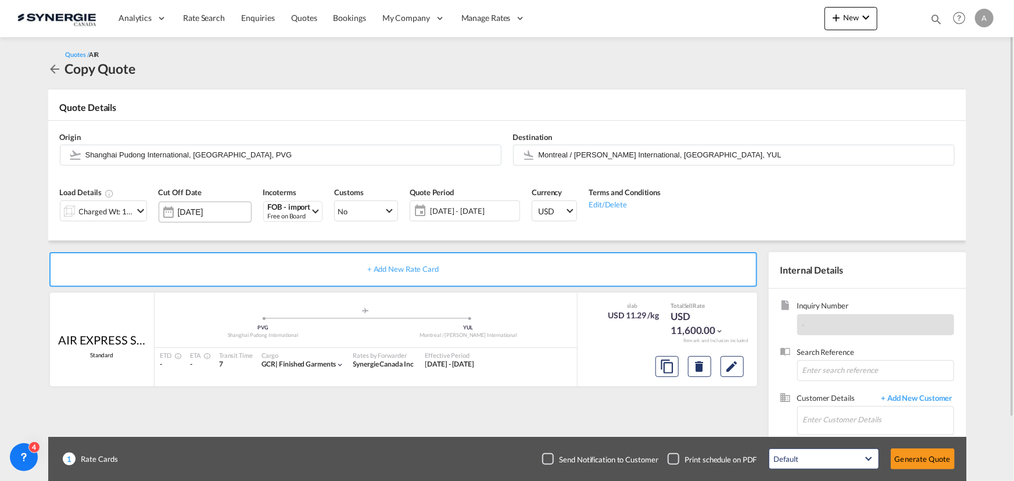
click at [228, 215] on input "[DATE]" at bounding box center [214, 212] width 73 height 9
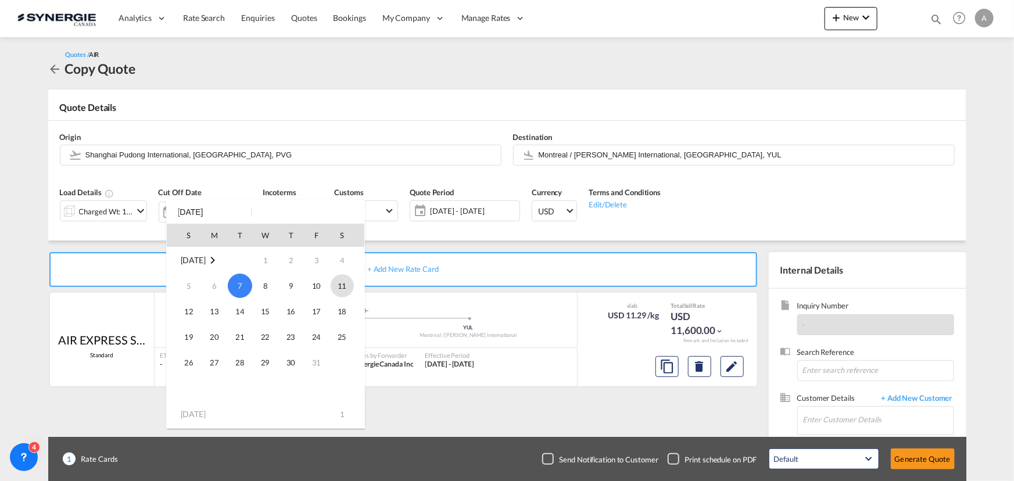
click at [346, 288] on span "11" at bounding box center [342, 285] width 23 height 23
type input "[DATE]"
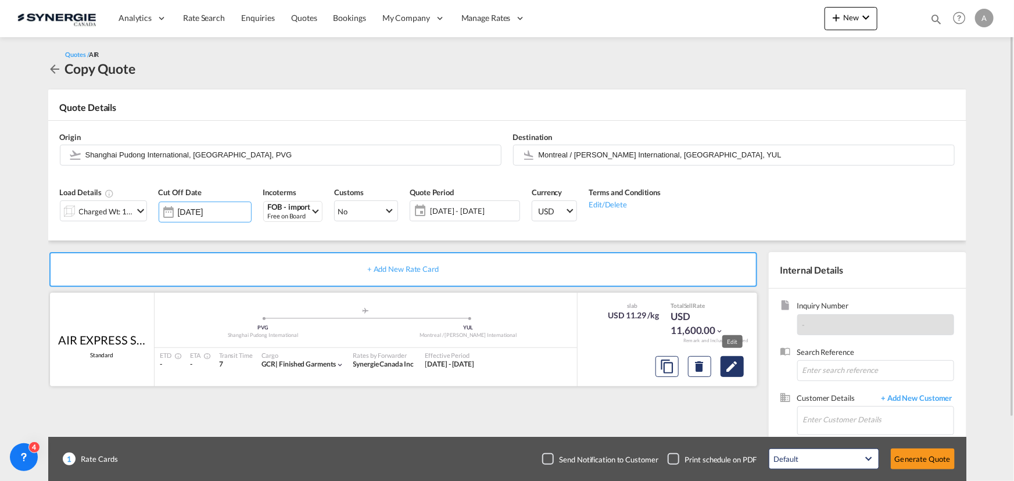
click at [738, 366] on md-icon "Edit" at bounding box center [733, 367] width 14 height 14
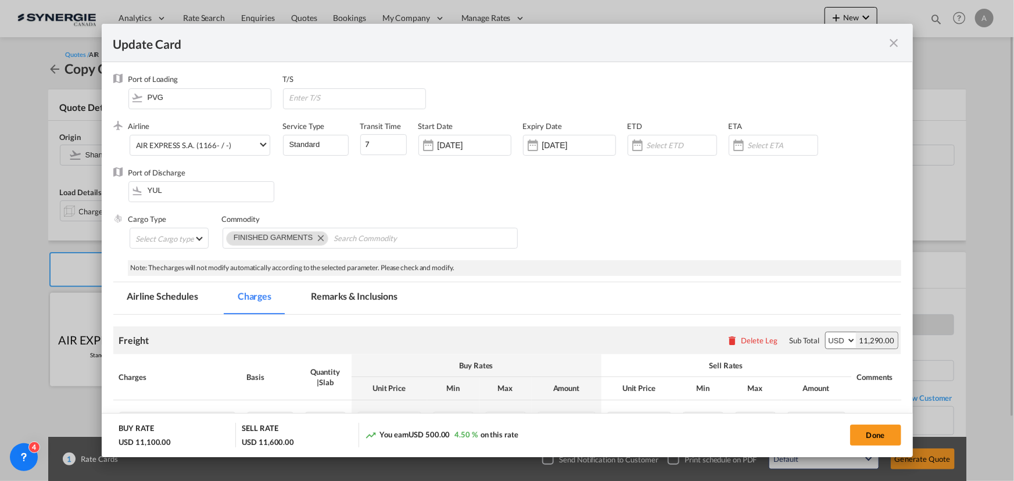
select select "chargeable_weight"
click at [496, 142] on input "30 Sep 2025" at bounding box center [474, 145] width 73 height 9
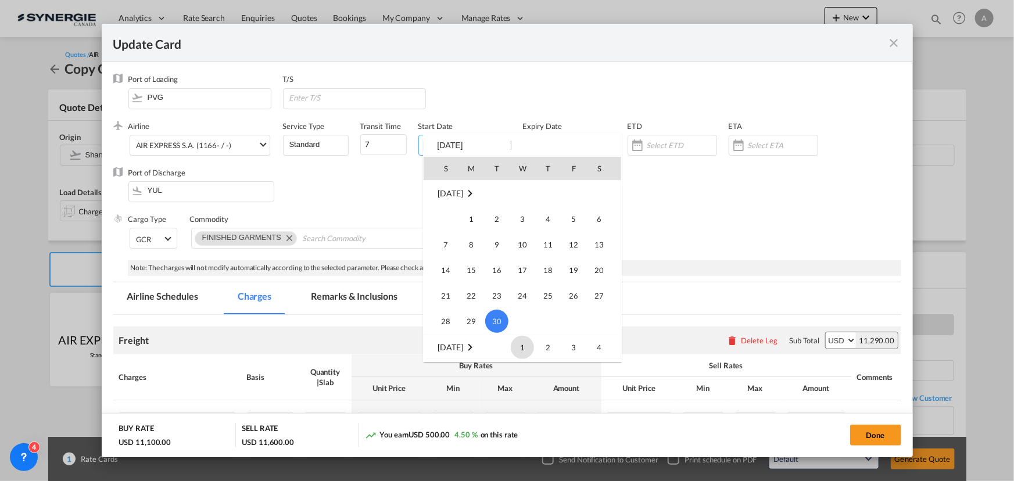
scroll to position [269351, 0]
click at [499, 309] on span "7" at bounding box center [497, 321] width 24 height 24
type input "[DATE]"
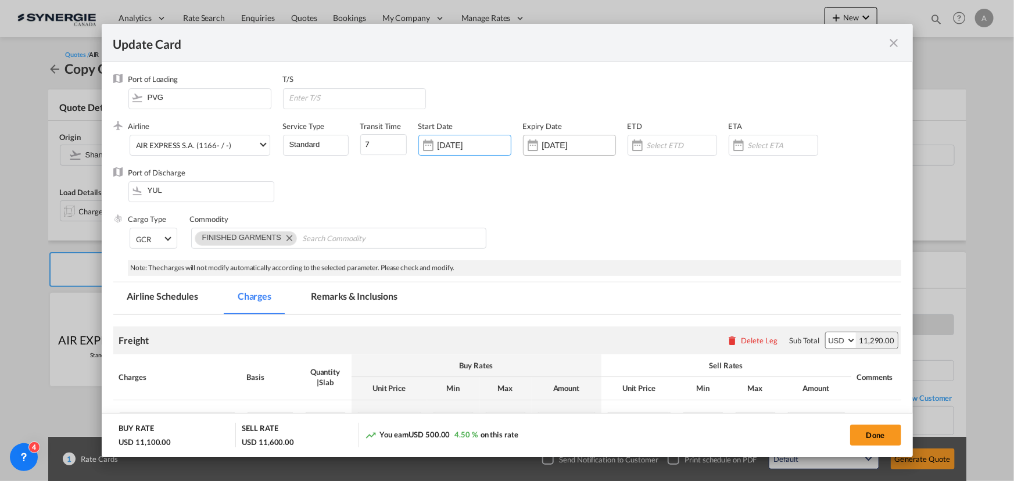
click at [580, 151] on div "22 Oct 2025" at bounding box center [569, 145] width 93 height 21
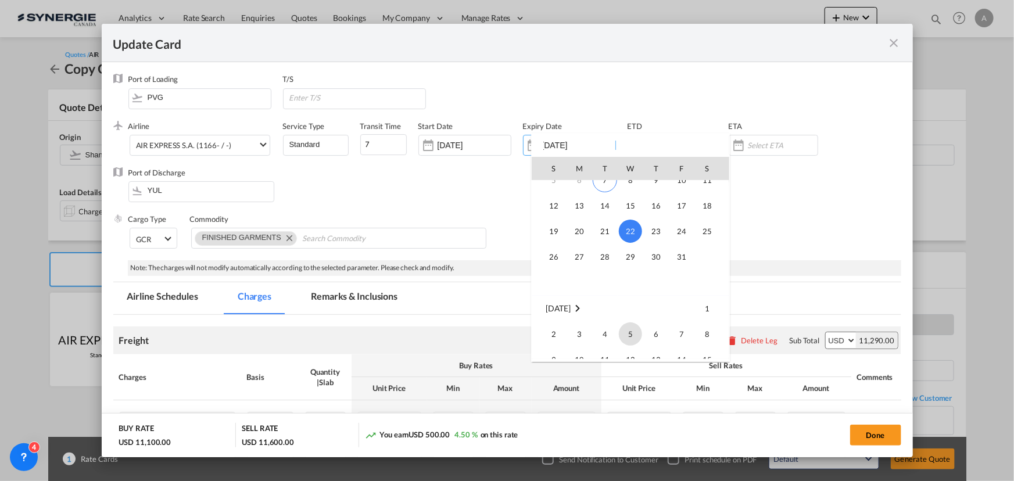
scroll to position [0, 0]
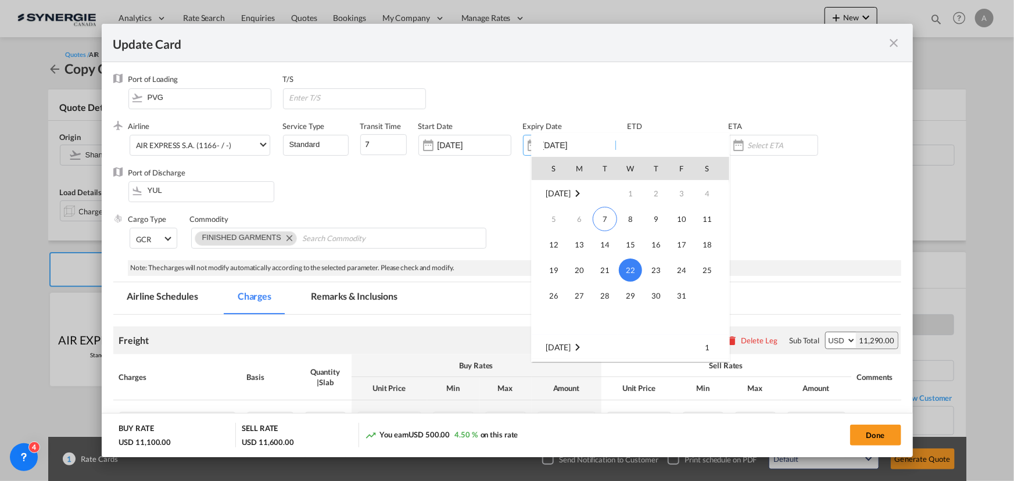
click at [713, 221] on span "11" at bounding box center [707, 219] width 23 height 23
type input "[DATE]"
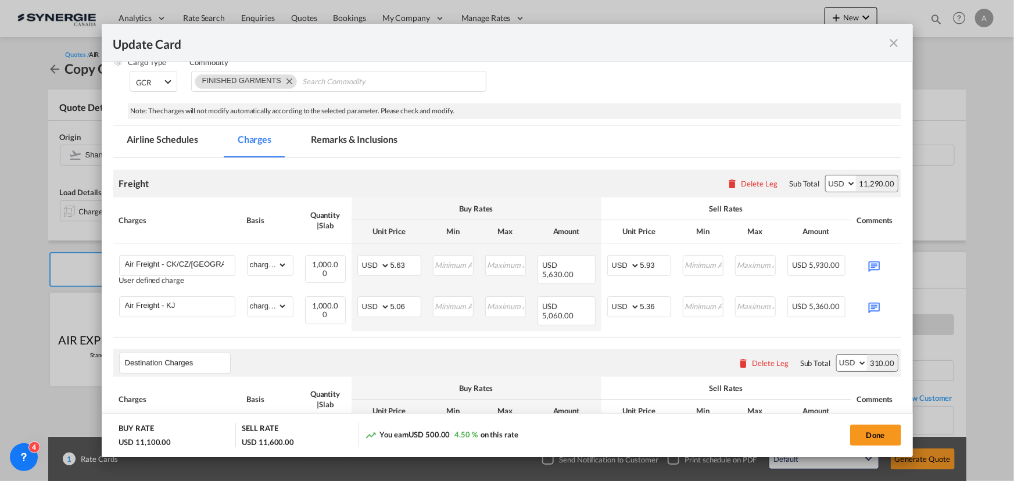
scroll to position [158, 0]
click at [219, 260] on input "Air Freight - CK/CZ/CA" at bounding box center [180, 263] width 110 height 17
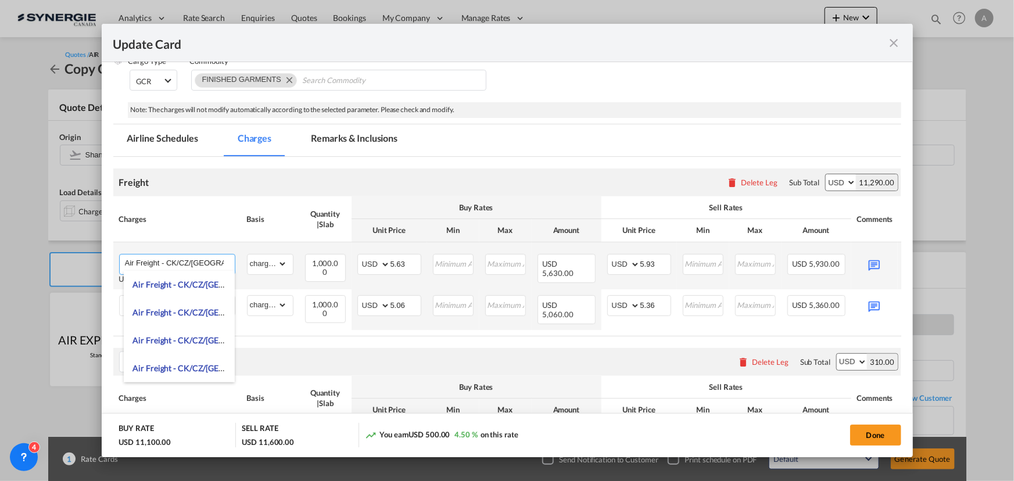
drag, startPoint x: 207, startPoint y: 269, endPoint x: 199, endPoint y: 267, distance: 7.6
click at [199, 267] on input "Air Freight - CK/CZ/CA" at bounding box center [180, 263] width 110 height 17
drag, startPoint x: 188, startPoint y: 263, endPoint x: 165, endPoint y: 263, distance: 23.3
click at [165, 263] on input "Air Freight - CK/CZ/CA" at bounding box center [180, 263] width 110 height 17
type input "Air Freight - CA"
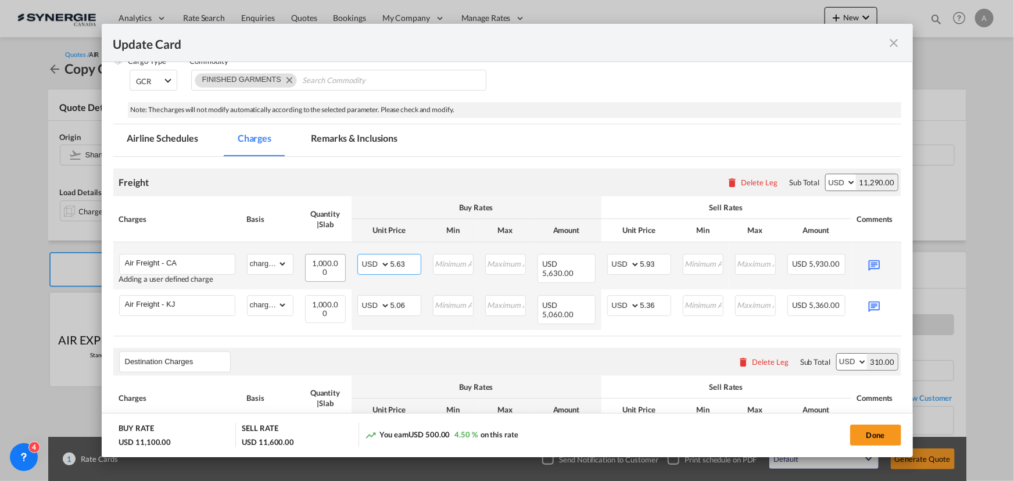
drag, startPoint x: 404, startPoint y: 262, endPoint x: 312, endPoint y: 255, distance: 92.7
click at [312, 255] on tr "Air Freight - CA Adding a user defined charge Please Enter Already Exists gross…" at bounding box center [525, 265] width 824 height 47
type input "4.71"
drag, startPoint x: 658, startPoint y: 263, endPoint x: 645, endPoint y: 262, distance: 12.3
click at [645, 262] on input "5.93" at bounding box center [656, 263] width 30 height 17
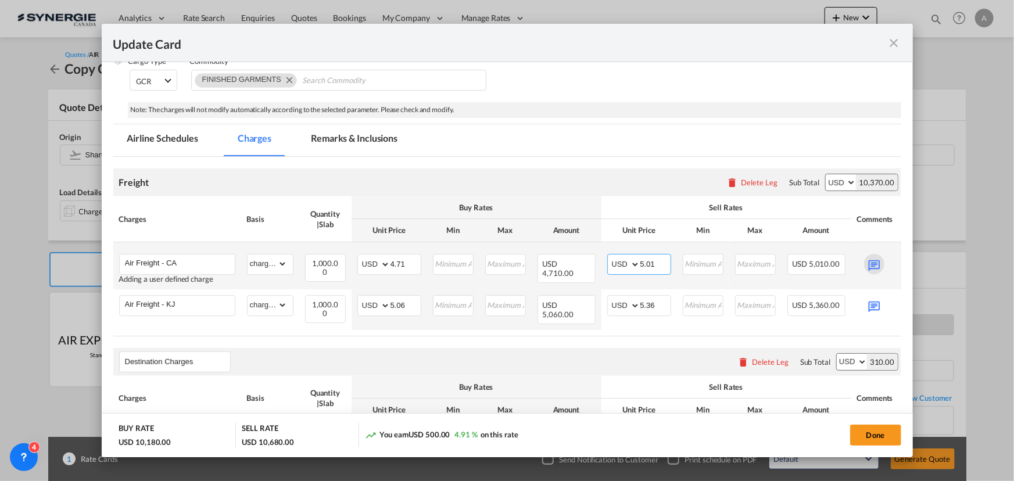
type input "5.01"
click at [878, 263] on md-icon "Update CardPort of ..." at bounding box center [874, 264] width 20 height 20
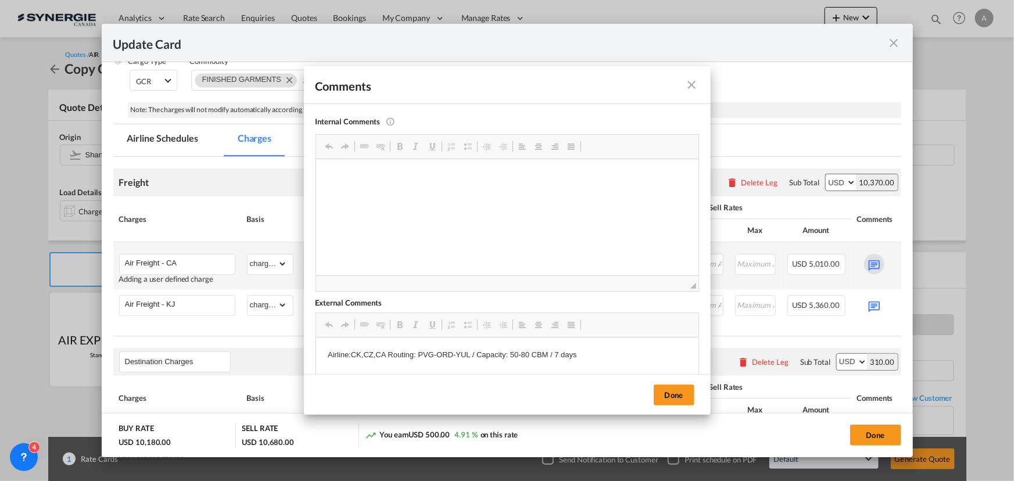
scroll to position [0, 0]
click at [678, 399] on button "Done" at bounding box center [674, 395] width 41 height 21
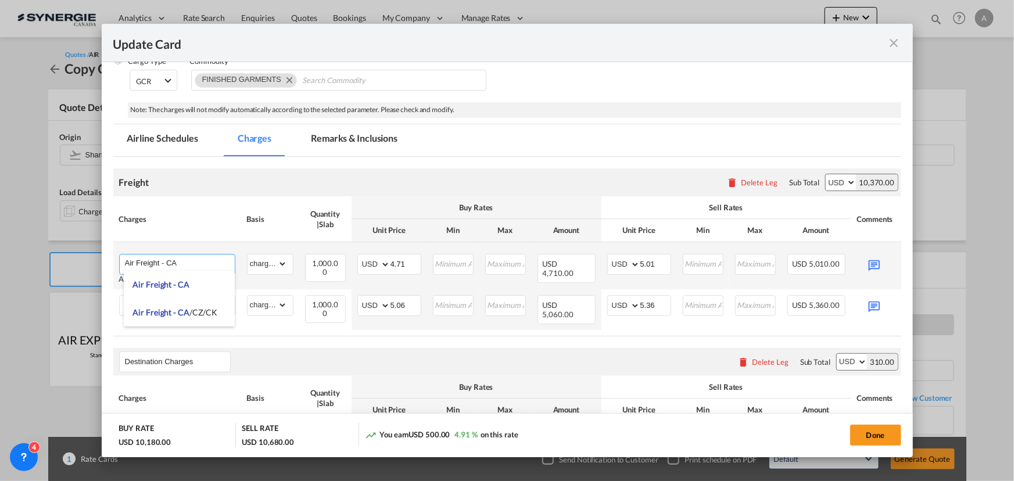
click at [187, 266] on input "Air Freight - CA" at bounding box center [180, 263] width 110 height 17
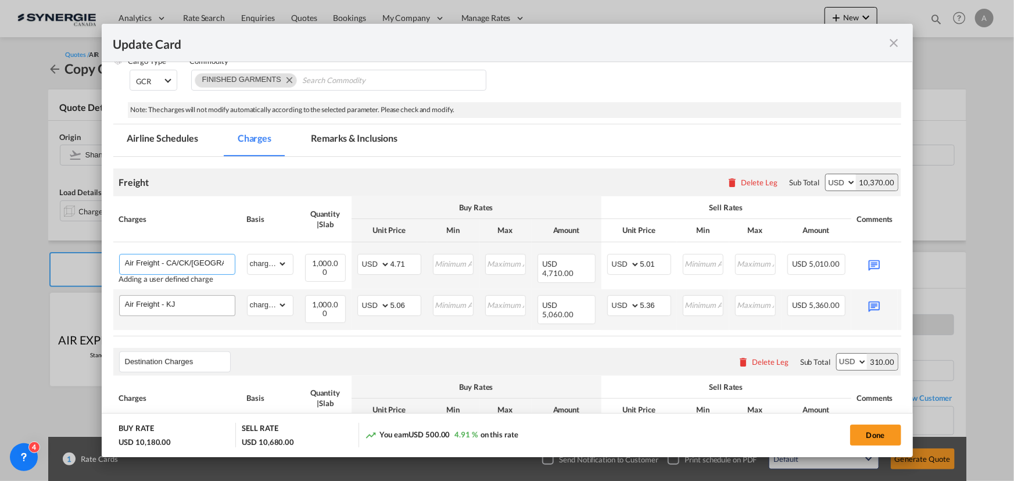
type input "Air Freight - CA/CK/CZ"
click at [202, 301] on input "Air Freight - KJ" at bounding box center [180, 304] width 110 height 17
click at [876, 304] on md-icon "Update CardPort of ..." at bounding box center [874, 305] width 20 height 20
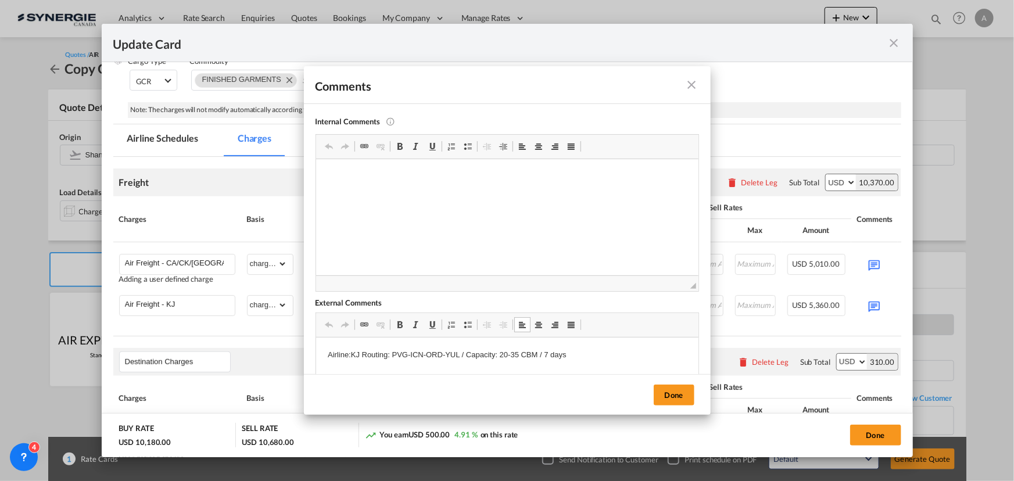
drag, startPoint x: 517, startPoint y: 354, endPoint x: 508, endPoint y: 354, distance: 9.3
drag, startPoint x: 499, startPoint y: 357, endPoint x: 519, endPoint y: 354, distance: 20.0
click at [519, 354] on p "Airline:KJ Routing: PVG-ICN-ORD-YUL / Capacity: 20-35 CBM / 7 days" at bounding box center [506, 355] width 359 height 12
click at [667, 398] on button "Done" at bounding box center [674, 395] width 41 height 21
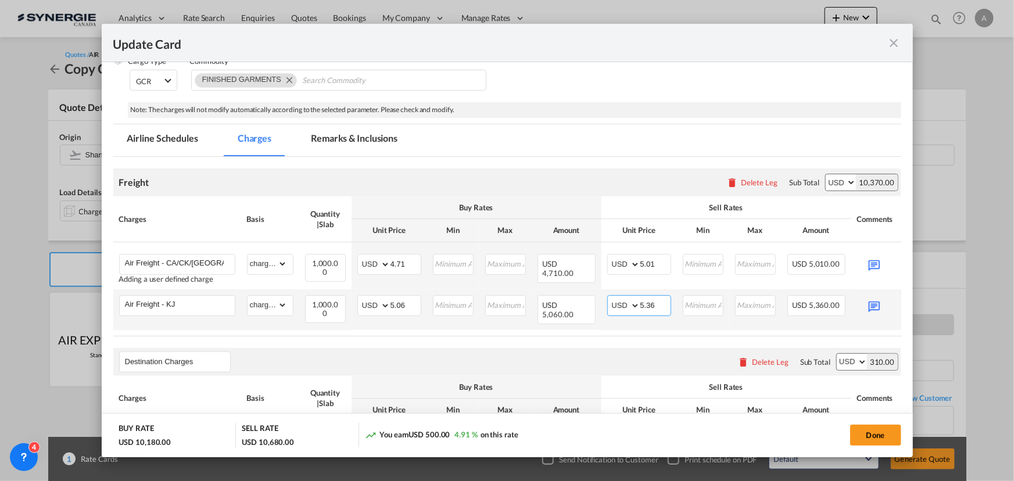
drag, startPoint x: 662, startPoint y: 303, endPoint x: 646, endPoint y: 304, distance: 15.7
click at [646, 304] on input "5.36" at bounding box center [656, 304] width 30 height 17
type input "5.08"
click at [883, 430] on button "Done" at bounding box center [876, 435] width 51 height 21
type input "[DATE]"
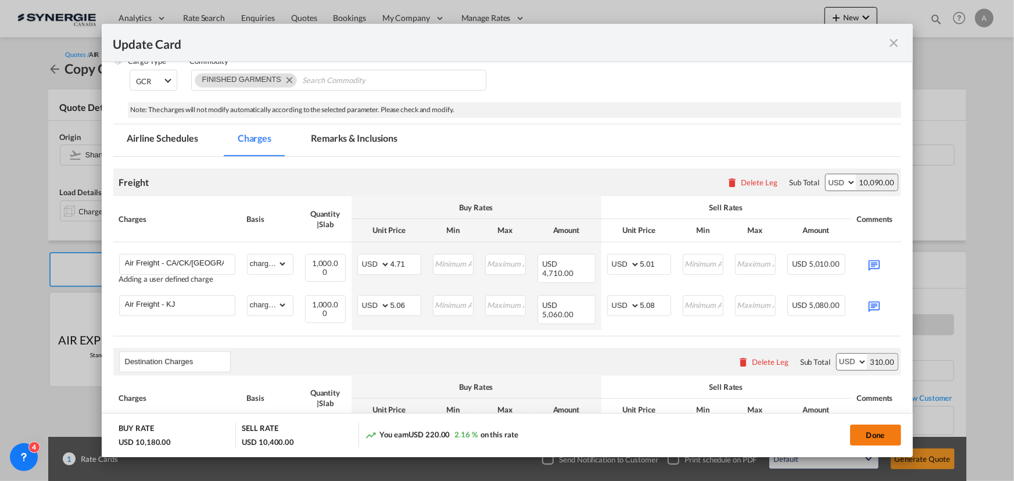
type input "[DATE]"
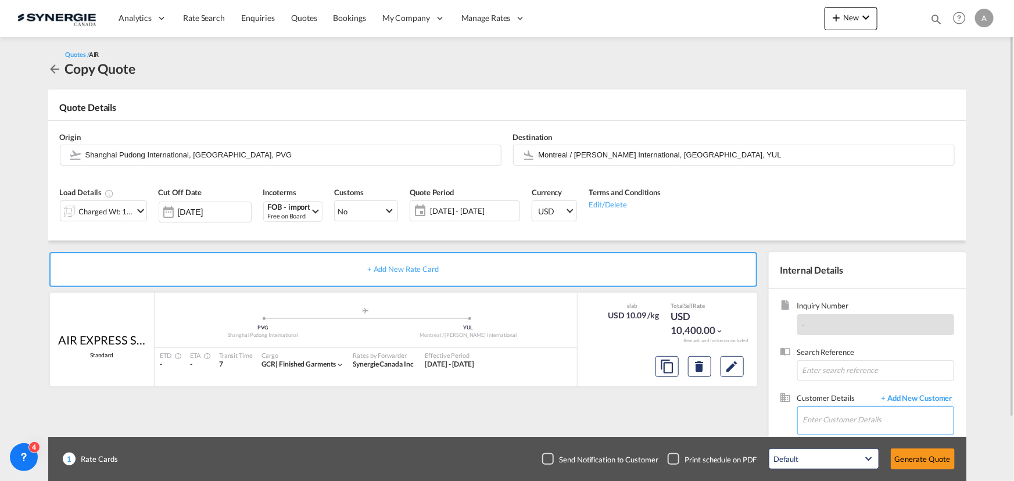
click at [899, 423] on input "Enter Customer Details" at bounding box center [878, 420] width 151 height 26
click at [835, 390] on div "Marc Sutton msutton@ dynamite .ca | Groupe Dynamite" at bounding box center [878, 390] width 151 height 31
type input "Groupe Dynamite, Marc Sutton, msutton@dynamite.ca"
click at [737, 370] on md-icon "Edit" at bounding box center [733, 367] width 14 height 14
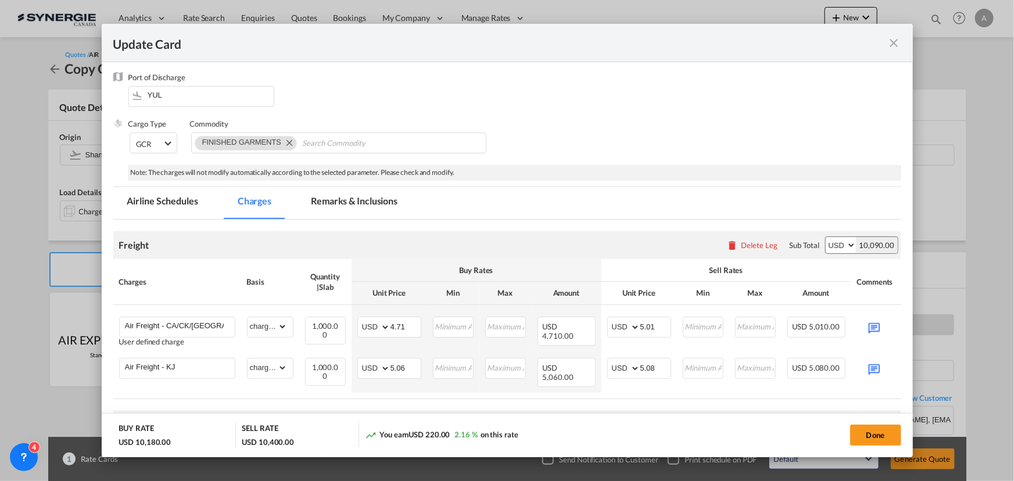
scroll to position [105, 0]
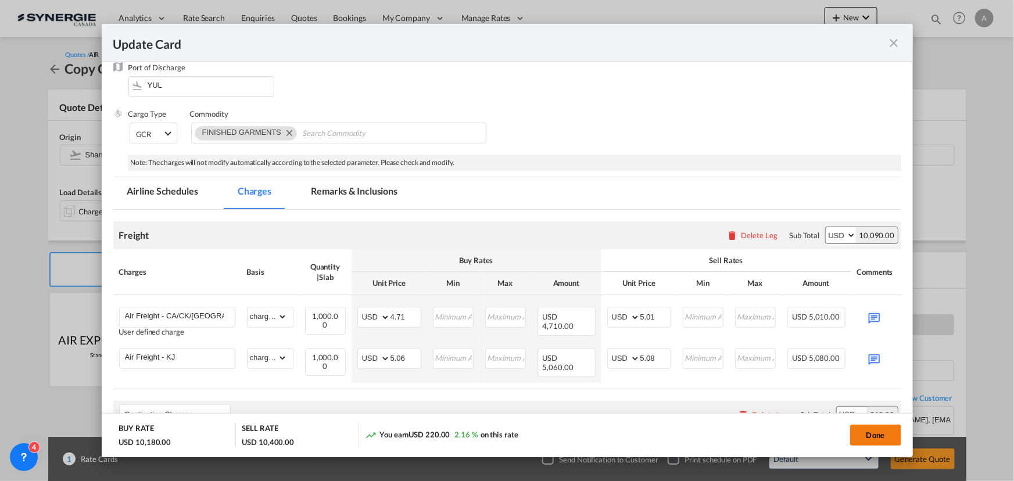
click at [873, 435] on button "Done" at bounding box center [876, 435] width 51 height 21
type input "[DATE]"
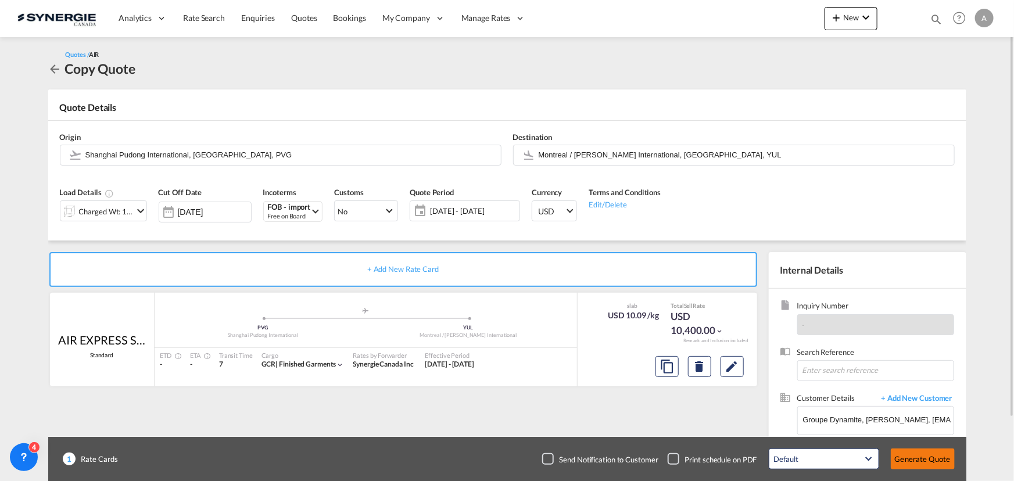
click at [919, 456] on button "Generate Quote" at bounding box center [923, 459] width 64 height 21
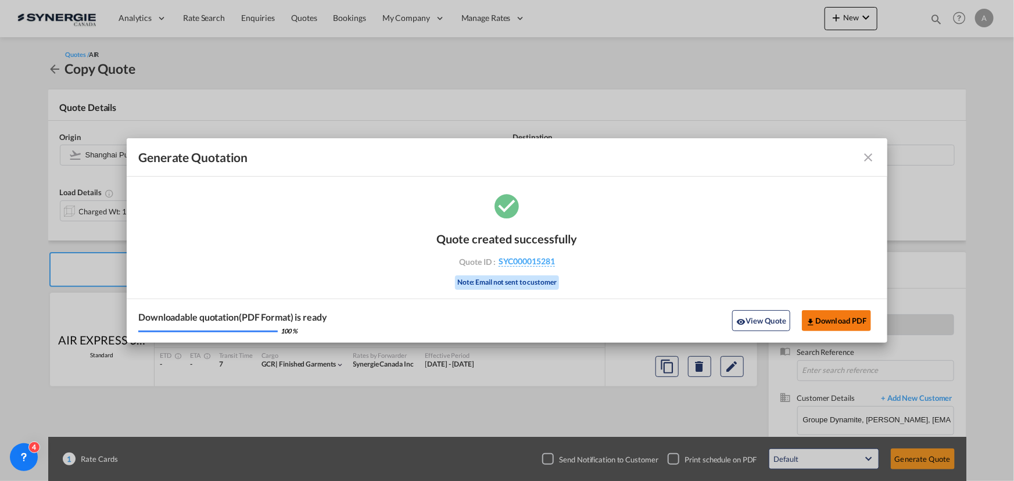
click at [848, 321] on button "Download PDF" at bounding box center [836, 320] width 69 height 21
click at [867, 160] on md-icon "icon-close fg-AAA8AD cursor m-0" at bounding box center [869, 158] width 14 height 14
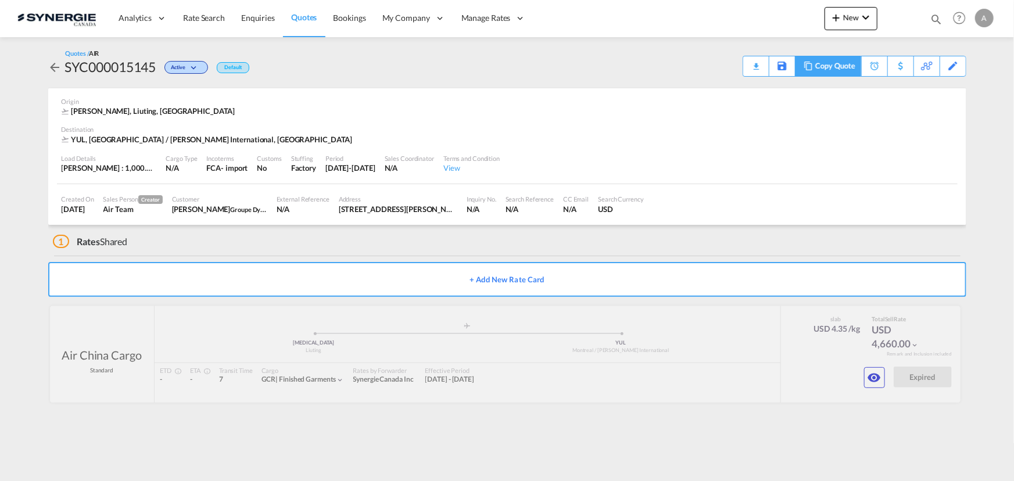
click at [848, 67] on div "Copy Quote" at bounding box center [836, 66] width 40 height 20
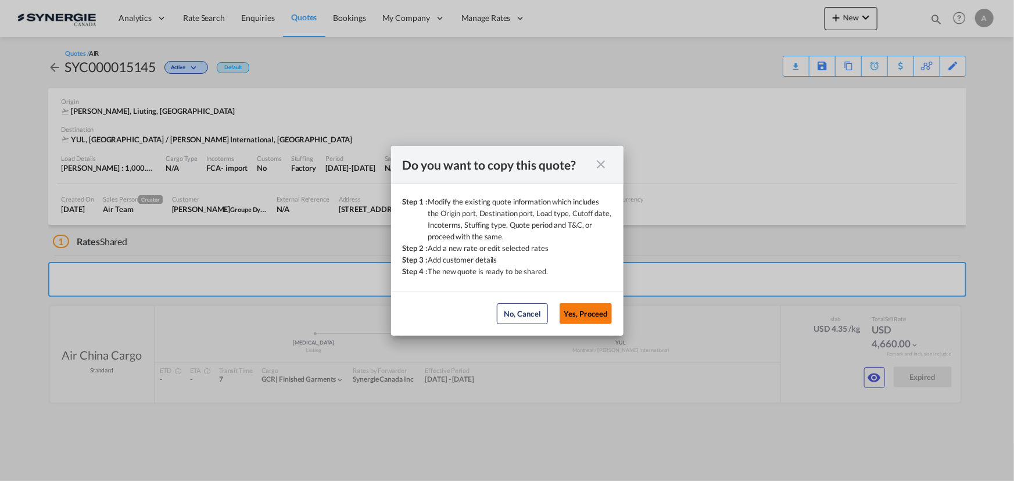
click at [599, 310] on button "Yes, Proceed" at bounding box center [586, 313] width 52 height 21
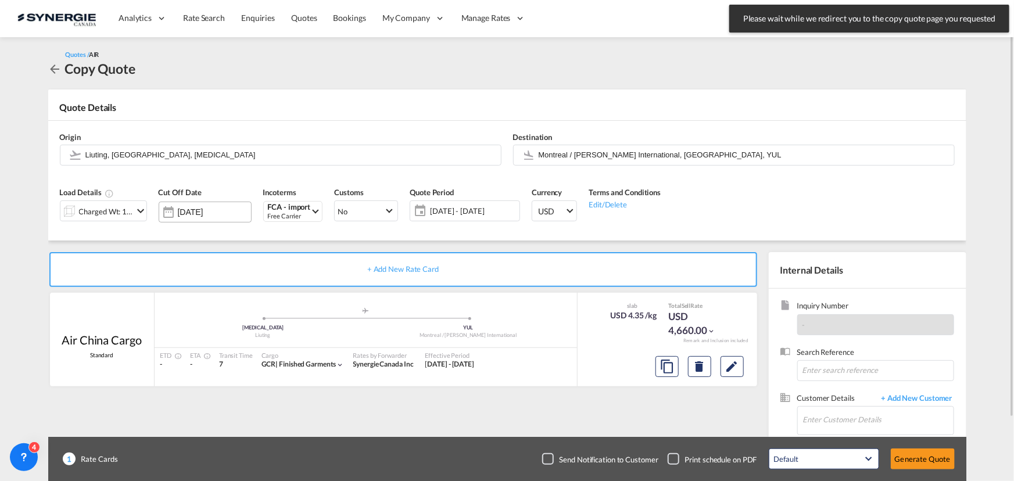
click at [209, 209] on input "[DATE]" at bounding box center [214, 212] width 73 height 9
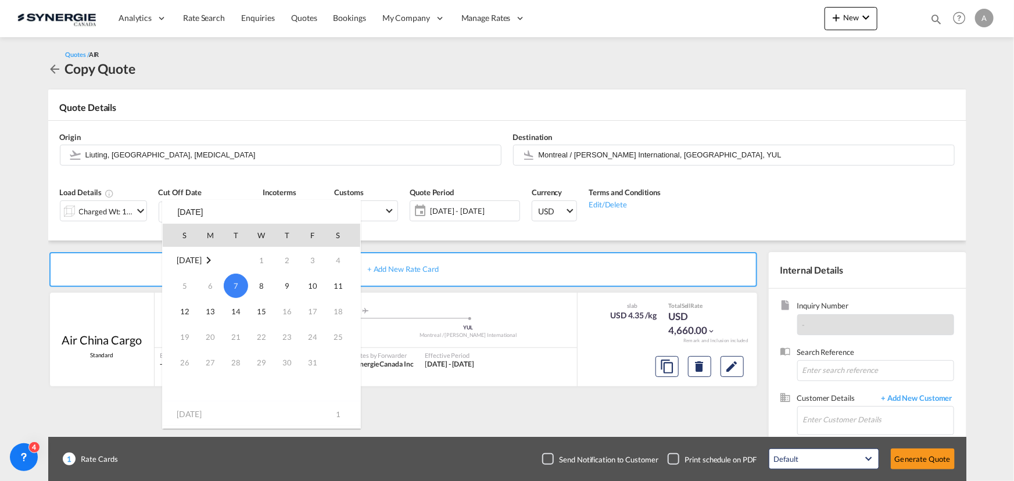
click at [233, 290] on span "7" at bounding box center [236, 286] width 24 height 24
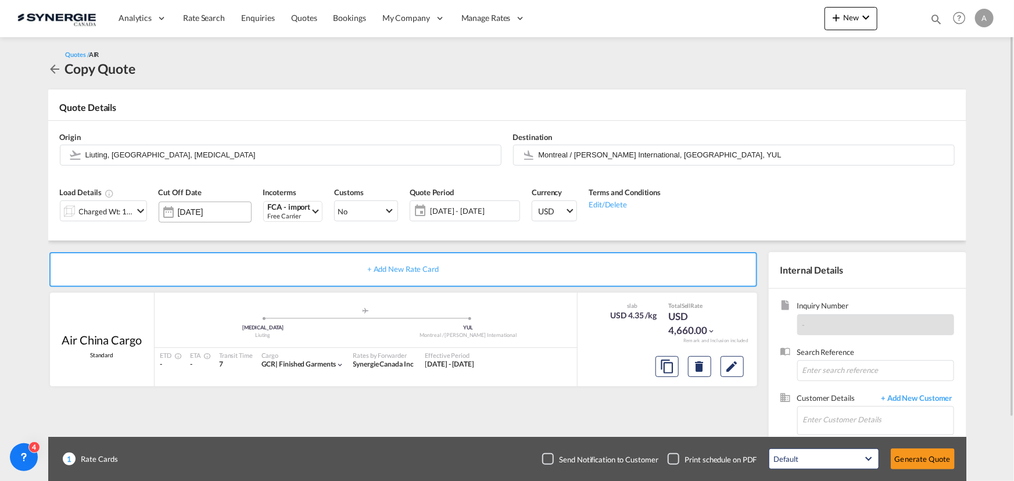
click at [195, 215] on input "[DATE]" at bounding box center [214, 212] width 73 height 9
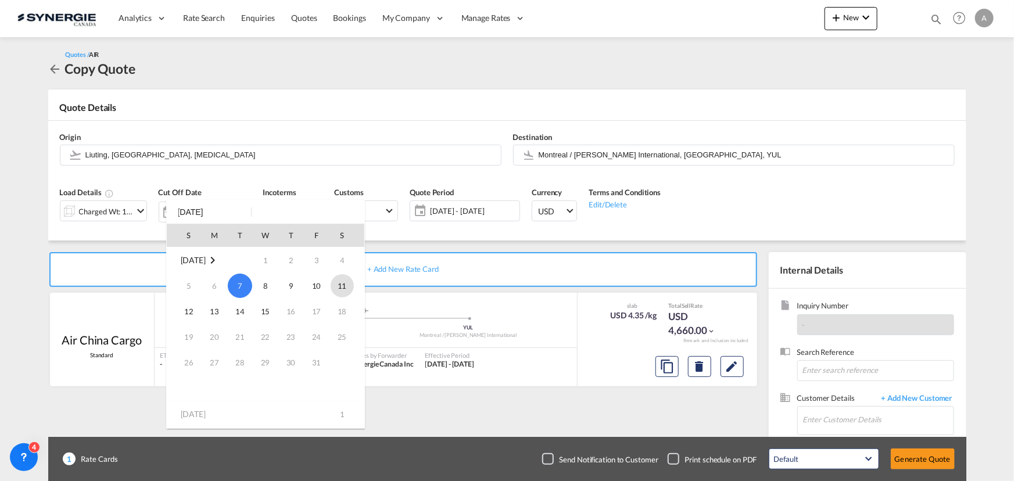
click at [331, 284] on span "11" at bounding box center [342, 285] width 23 height 23
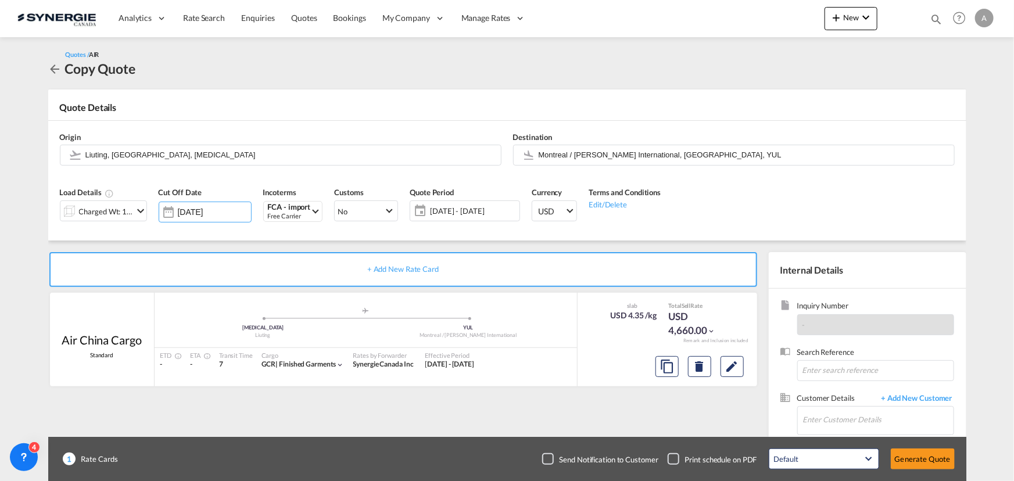
type input "[DATE]"
click at [466, 220] on div "30 Sep - 16 Oct 2025 30 Sep - 16 Oct 2025 September January February March Apri…" at bounding box center [465, 211] width 110 height 21
click at [469, 207] on span "30 Sep - 16 Oct 2025" at bounding box center [473, 211] width 87 height 10
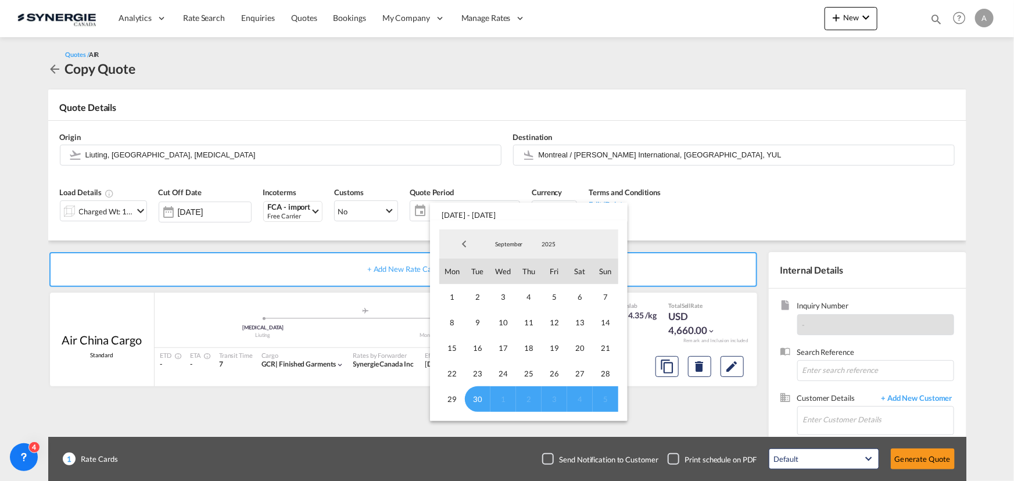
click at [504, 239] on md-select-value "September" at bounding box center [510, 243] width 40 height 17
click at [507, 246] on md-option "September" at bounding box center [520, 245] width 79 height 28
click at [506, 245] on span "September" at bounding box center [509, 244] width 37 height 8
click at [508, 277] on md-option "October" at bounding box center [520, 273] width 79 height 28
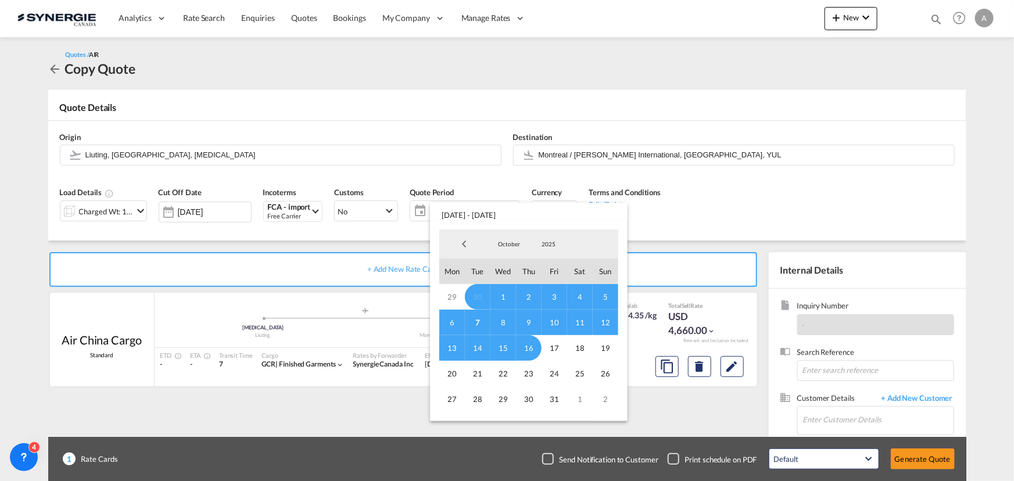
click at [474, 324] on span "7" at bounding box center [478, 323] width 26 height 26
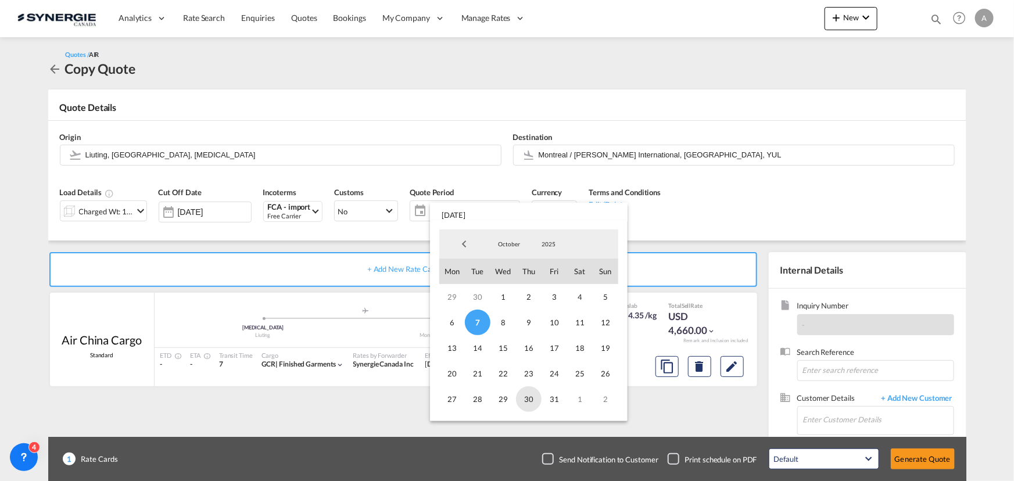
click at [524, 401] on span "30" at bounding box center [529, 400] width 26 height 26
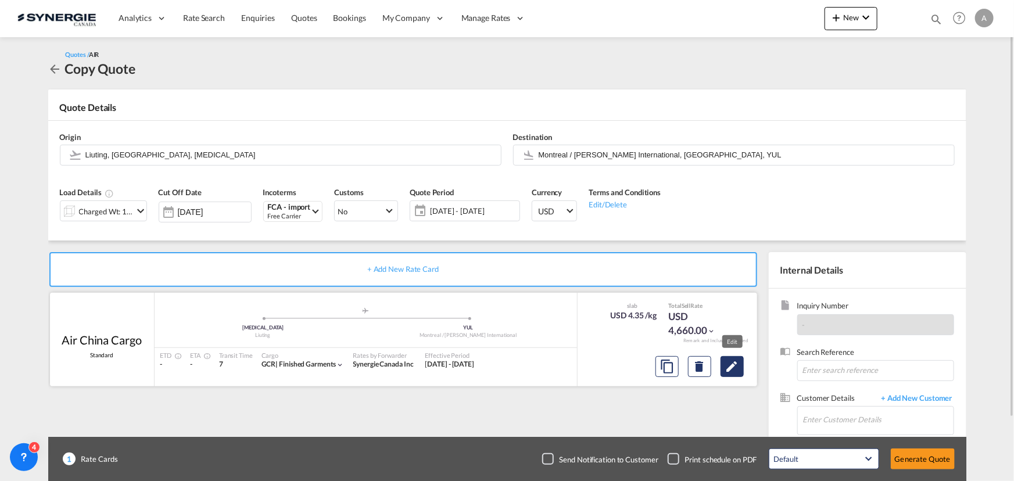
click at [730, 369] on md-icon "Edit" at bounding box center [733, 367] width 14 height 14
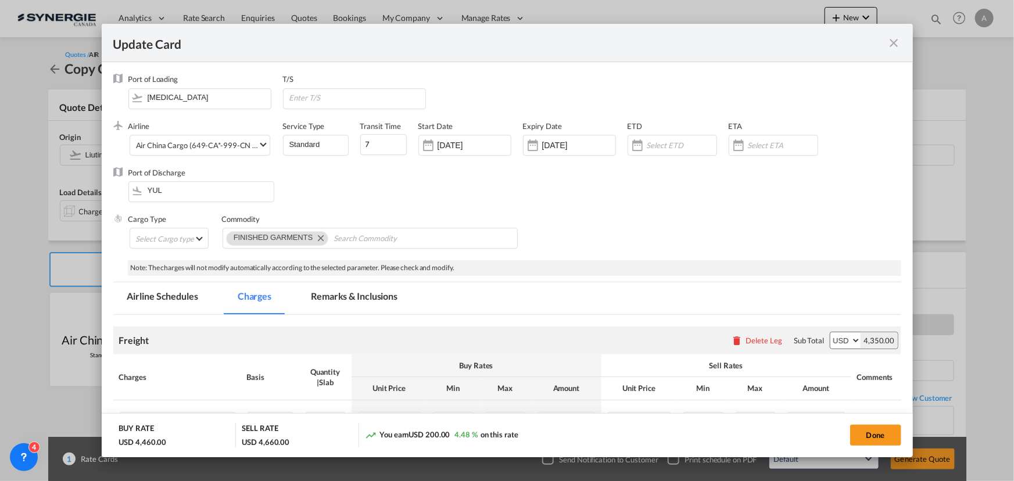
select select "chargeable_weight"
click at [487, 135] on div "24 Sep 2025" at bounding box center [465, 145] width 93 height 21
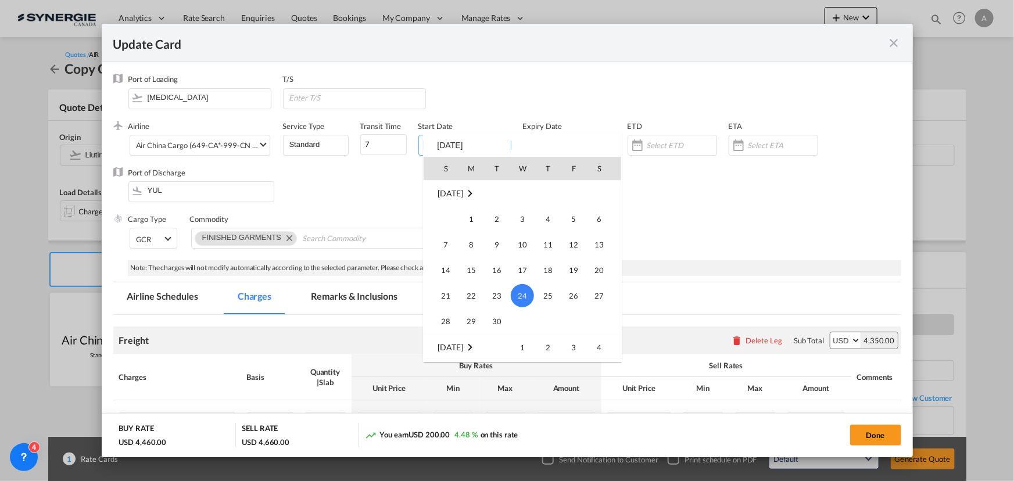
scroll to position [269404, 0]
click at [494, 262] on span "7" at bounding box center [497, 268] width 24 height 24
type input "[DATE]"
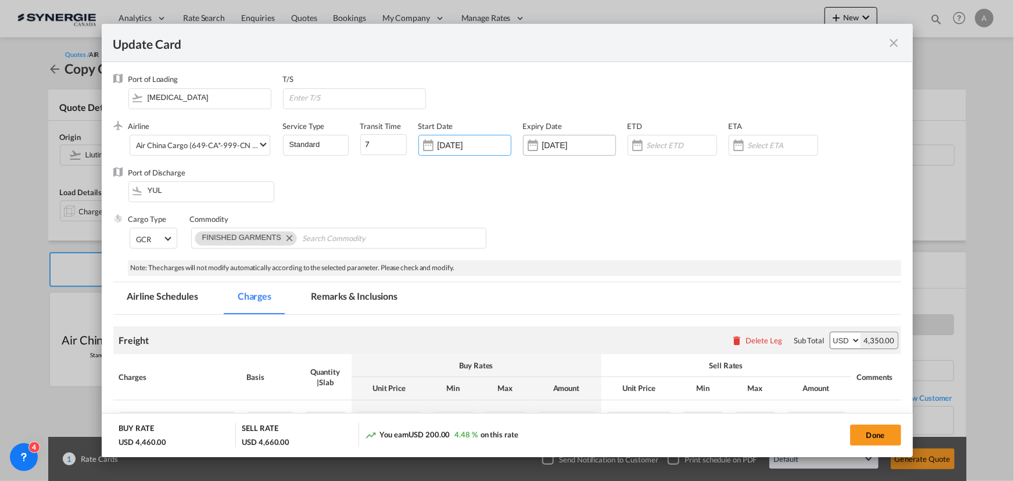
click at [592, 142] on input "15 Oct 2025" at bounding box center [578, 145] width 73 height 9
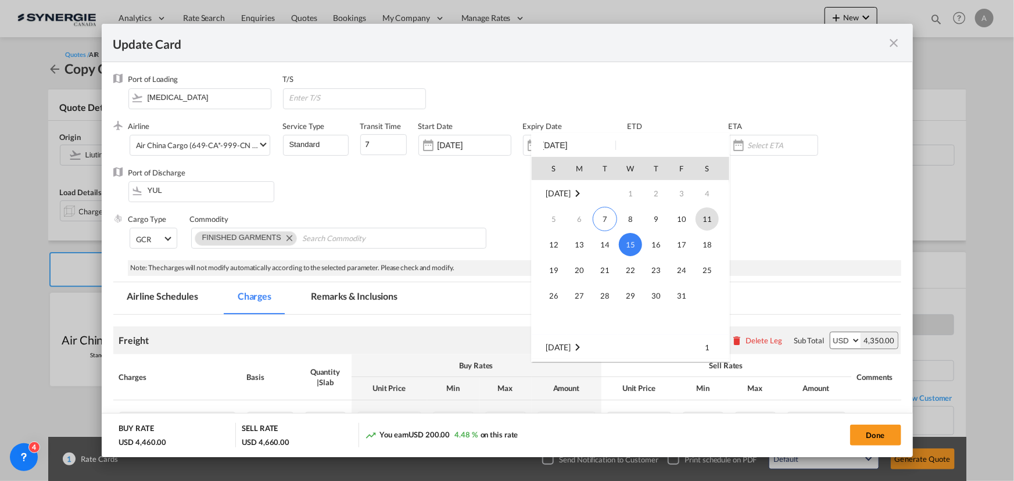
click at [708, 221] on span "11" at bounding box center [707, 219] width 23 height 23
type input "[DATE]"
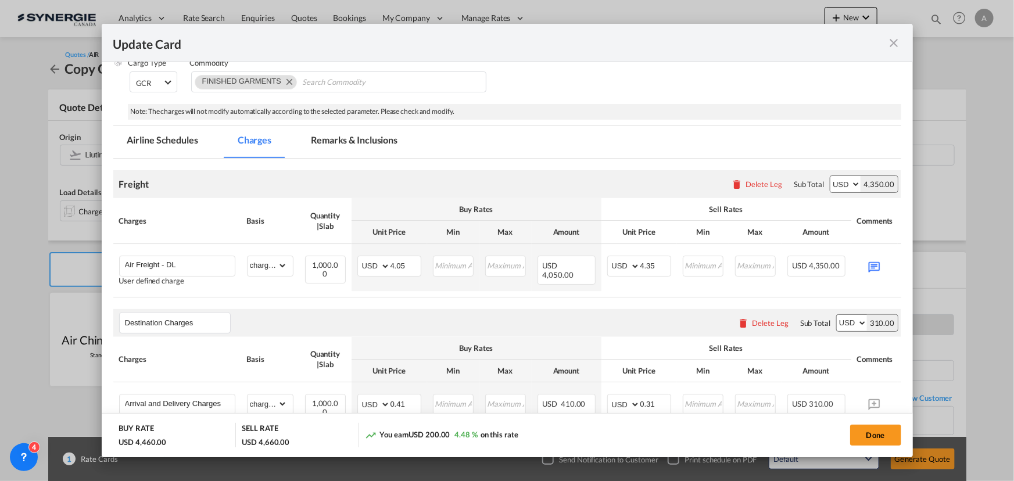
scroll to position [158, 0]
click at [191, 263] on input "Air Freight - DL" at bounding box center [180, 263] width 110 height 17
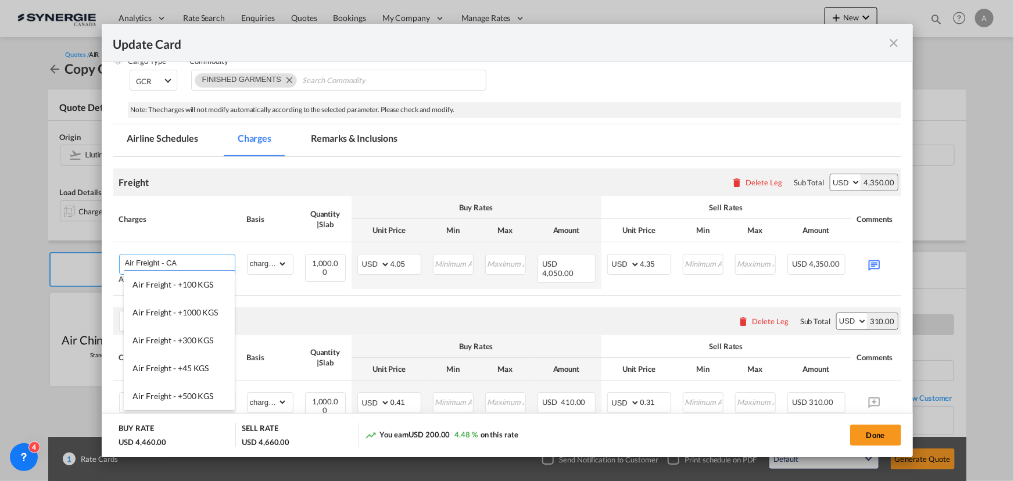
type input "Air Freight - CA"
click at [221, 233] on th "Charges" at bounding box center [177, 219] width 128 height 45
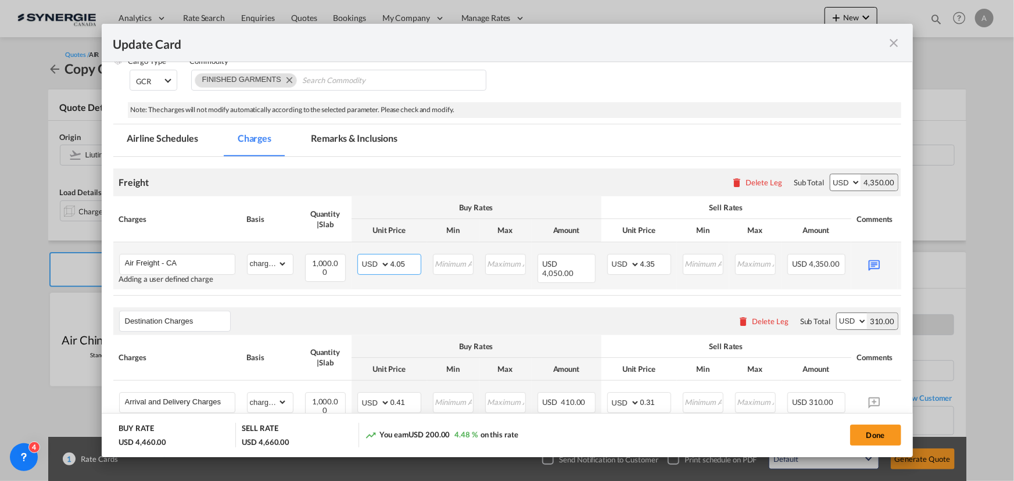
drag, startPoint x: 404, startPoint y: 262, endPoint x: 383, endPoint y: 260, distance: 21.6
click at [383, 260] on md-input-container "AED AFN ALL AMD ANG AOA ARS AUD AWG AZN BAM BBD BDT BGN BHD BIF BMD BND BOB BRL…" at bounding box center [390, 264] width 64 height 21
type input "4.71"
click at [876, 262] on md-icon "Update CardPort of ..." at bounding box center [874, 264] width 20 height 20
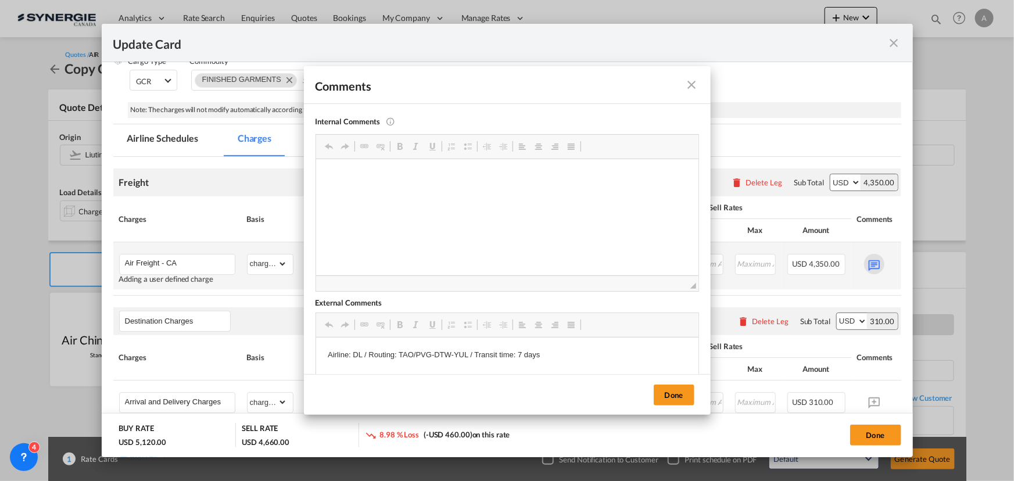
scroll to position [0, 0]
drag, startPoint x: 362, startPoint y: 358, endPoint x: 352, endPoint y: 358, distance: 10.5
click at [352, 351] on p "Airline: DL / Routing: TAO/PVG-DTW-YUL / Transit time: 7 days" at bounding box center [506, 355] width 359 height 12
click at [353, 351] on p "Airline: DL / Routing: TAO/PVG-DTW-YUL / Transit time: 7 days" at bounding box center [506, 355] width 359 height 12
drag, startPoint x: 362, startPoint y: 353, endPoint x: 353, endPoint y: 353, distance: 9.3
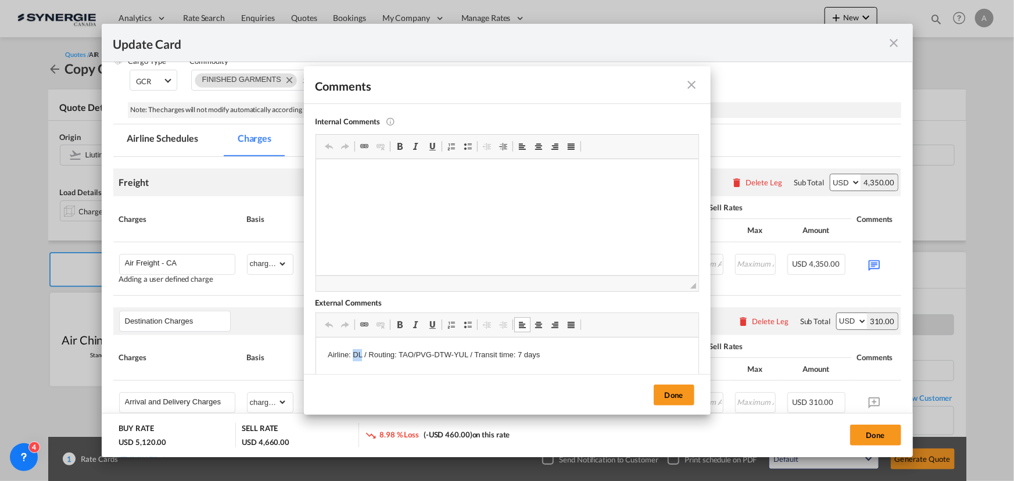
click at [353, 353] on p "Airline: DL / Routing: TAO/PVG-DTW-YUL / Transit time: 7 days" at bounding box center [506, 355] width 359 height 12
drag, startPoint x: 467, startPoint y: 355, endPoint x: 398, endPoint y: 358, distance: 68.7
click at [398, 358] on p "Airline: CA / Routing: TAO/PVG-DTW-YUL / Transit time: 7 days" at bounding box center [506, 355] width 359 height 12
click at [675, 393] on button "Done" at bounding box center [674, 395] width 41 height 21
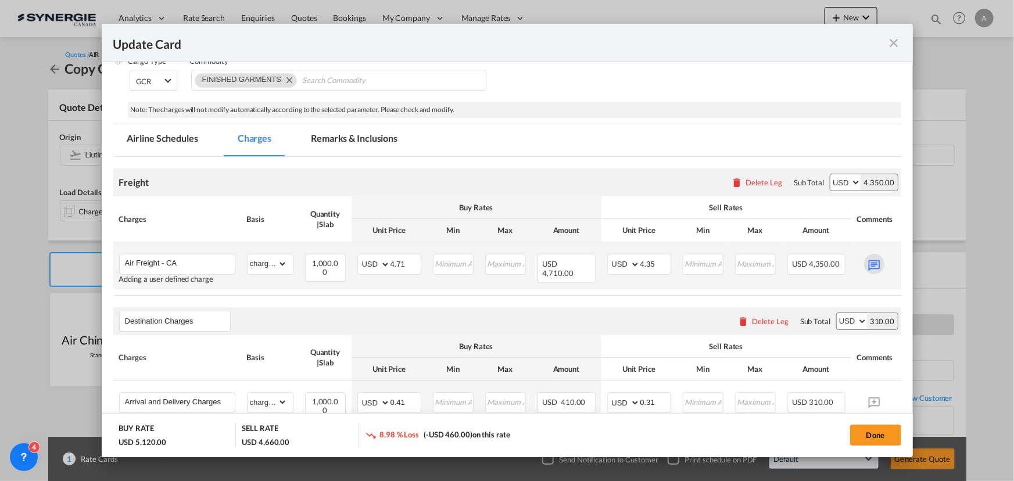
click at [878, 263] on md-icon "Update CardPort of ..." at bounding box center [874, 264] width 20 height 20
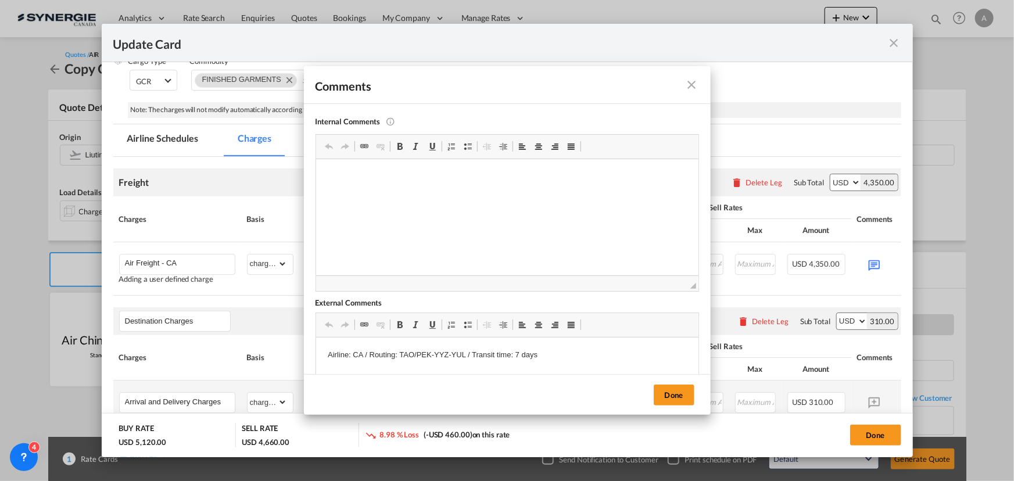
click at [670, 393] on button "Done" at bounding box center [674, 395] width 41 height 21
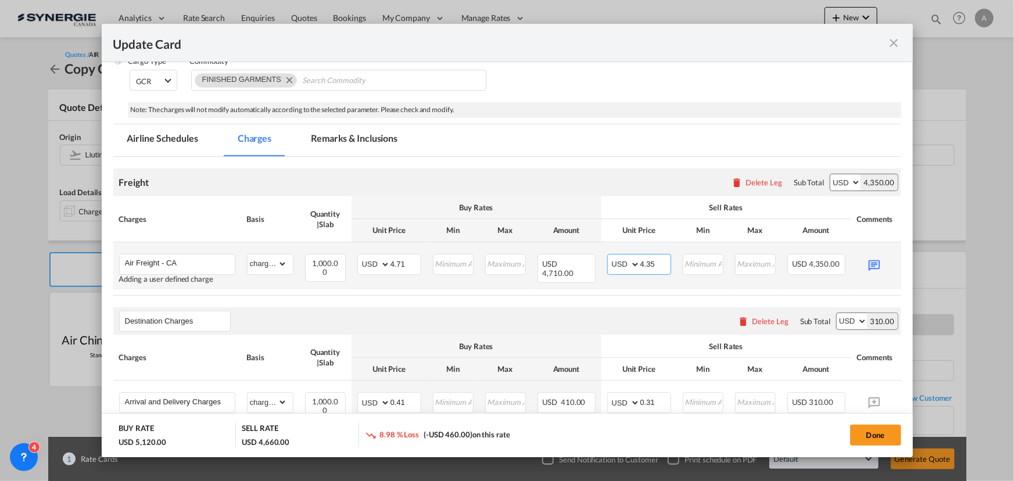
drag, startPoint x: 661, startPoint y: 265, endPoint x: 608, endPoint y: 261, distance: 53.0
click at [608, 261] on md-input-container "AED AFN ALL AMD ANG AOA ARS AUD AWG AZN BAM BBD BDT BGN BHD BIF BMD BND BOB BRL…" at bounding box center [640, 264] width 64 height 21
type input "5.01"
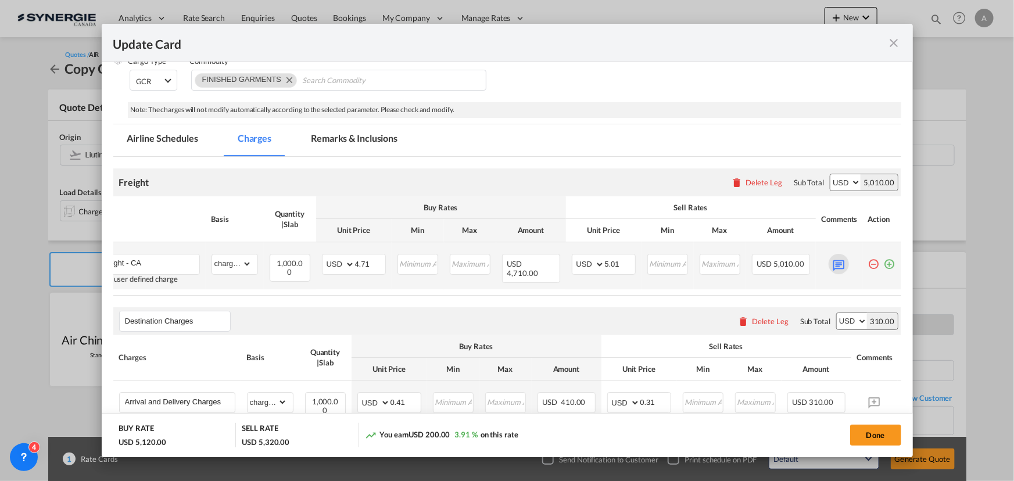
click at [834, 262] on md-icon "Update CardPort of ..." at bounding box center [839, 264] width 20 height 20
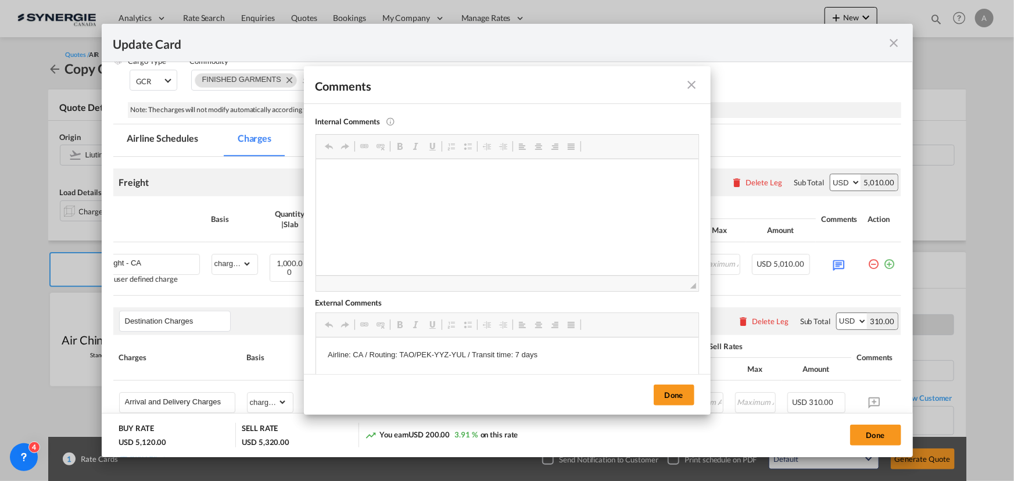
scroll to position [0, 0]
drag, startPoint x: 545, startPoint y: 358, endPoint x: 319, endPoint y: 352, distance: 225.6
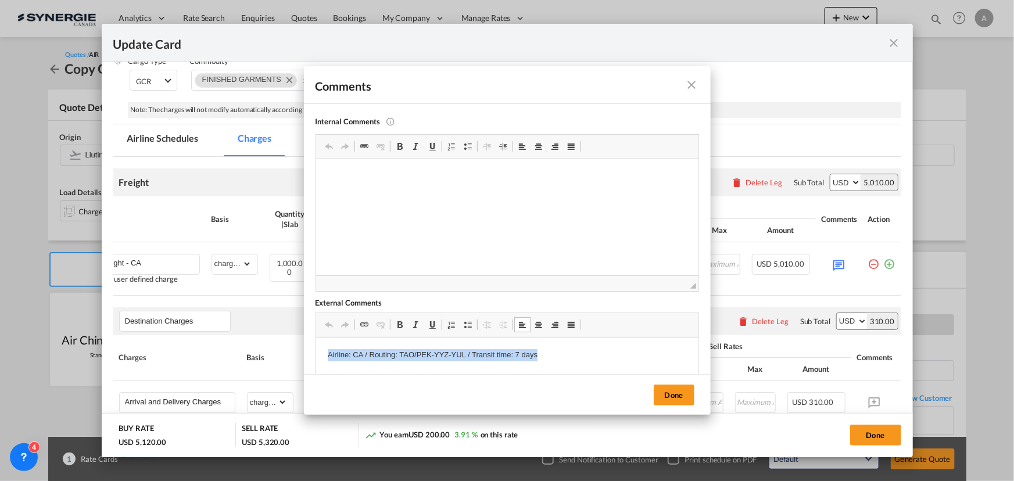
drag, startPoint x: 339, startPoint y: 354, endPoint x: 701, endPoint y: 352, distance: 361.6
click at [698, 352] on html "Airline: CA / Routing: TAO/PEK-YYZ-YUL / Transit time: 7 days" at bounding box center [507, 355] width 383 height 35
copy p "Airline: CA / Routing: TAO/PEK-YYZ-YUL / Transit time: 7 days"
drag, startPoint x: 671, startPoint y: 396, endPoint x: 786, endPoint y: 326, distance: 134.7
click at [671, 395] on button "Done" at bounding box center [674, 395] width 41 height 21
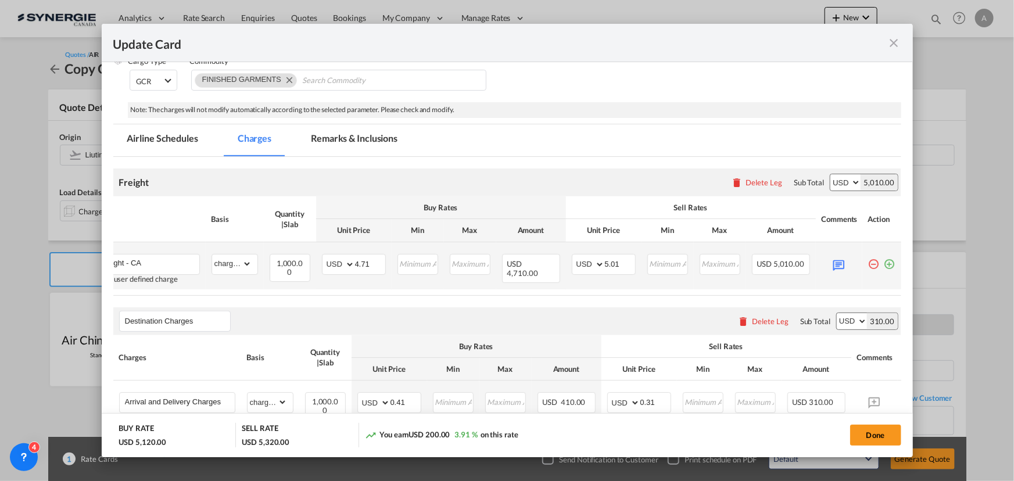
click at [886, 263] on md-icon "icon-plus-circle-outline green-400-fg" at bounding box center [890, 260] width 12 height 12
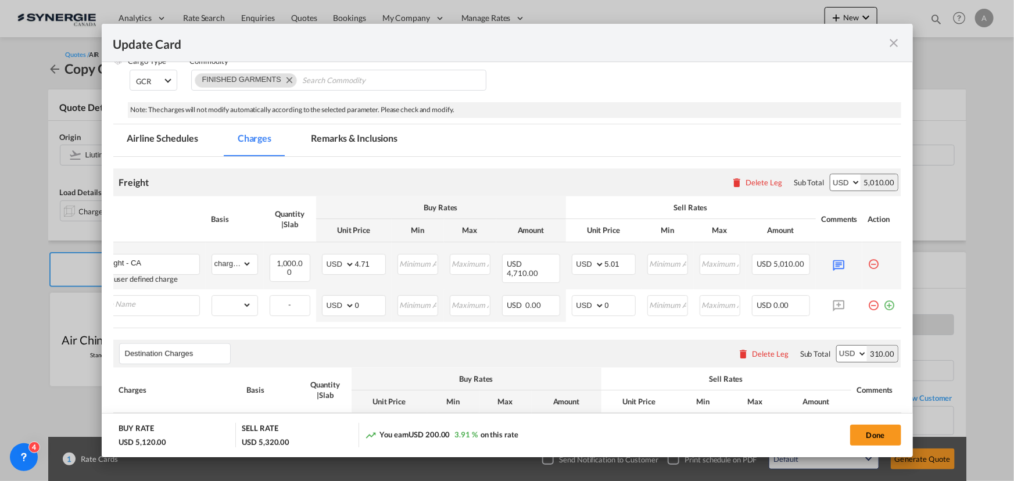
scroll to position [0, 12]
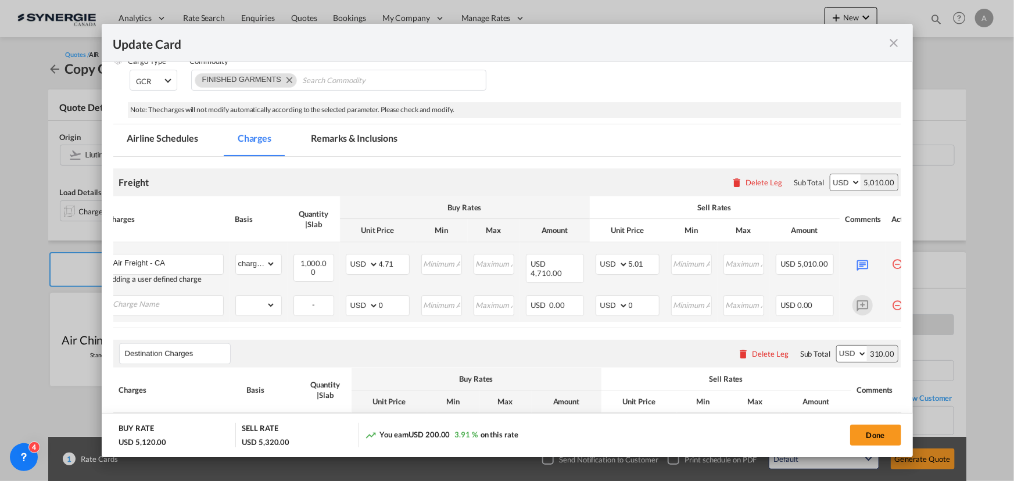
click at [854, 301] on md-icon "Update CardPort of ..." at bounding box center [863, 305] width 20 height 20
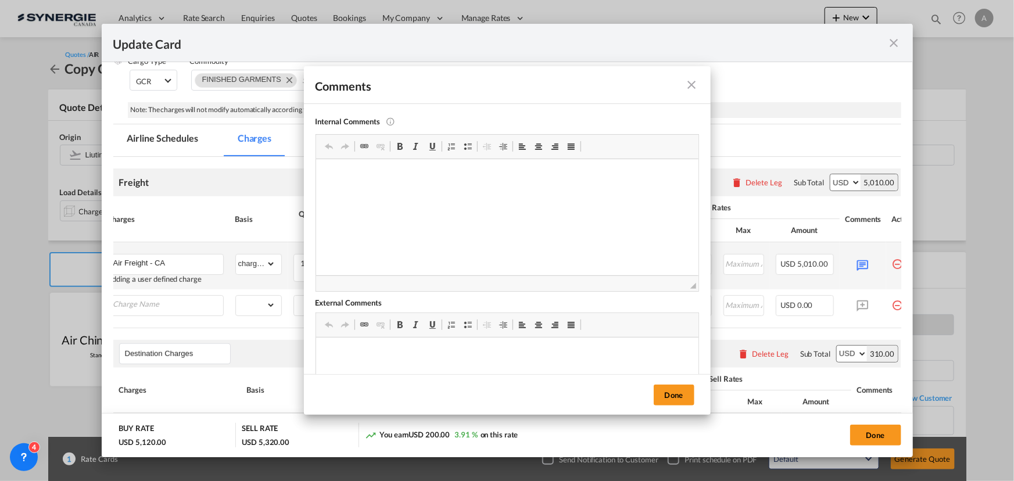
scroll to position [0, 0]
click at [153, 302] on div "Comments Internal Comments This comments only visible for internal user and wil…" at bounding box center [507, 240] width 1014 height 481
click at [175, 304] on div "Comments Internal Comments This comments only visible for internal user and wil…" at bounding box center [507, 240] width 1014 height 481
drag, startPoint x: 695, startPoint y: 401, endPoint x: 681, endPoint y: 398, distance: 14.3
click at [683, 398] on div "Done" at bounding box center [507, 394] width 407 height 41
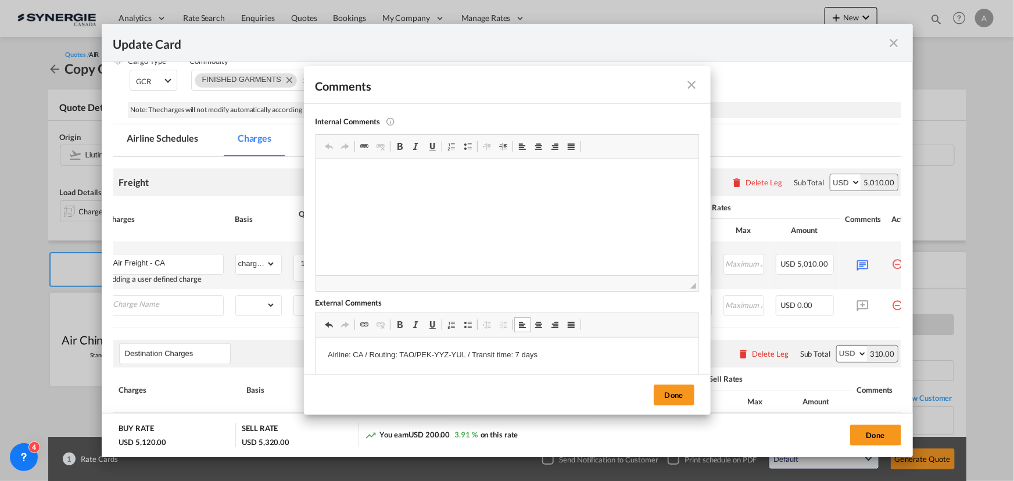
drag, startPoint x: 681, startPoint y: 398, endPoint x: 592, endPoint y: 379, distance: 91.0
click at [676, 398] on button "Done" at bounding box center [674, 395] width 41 height 21
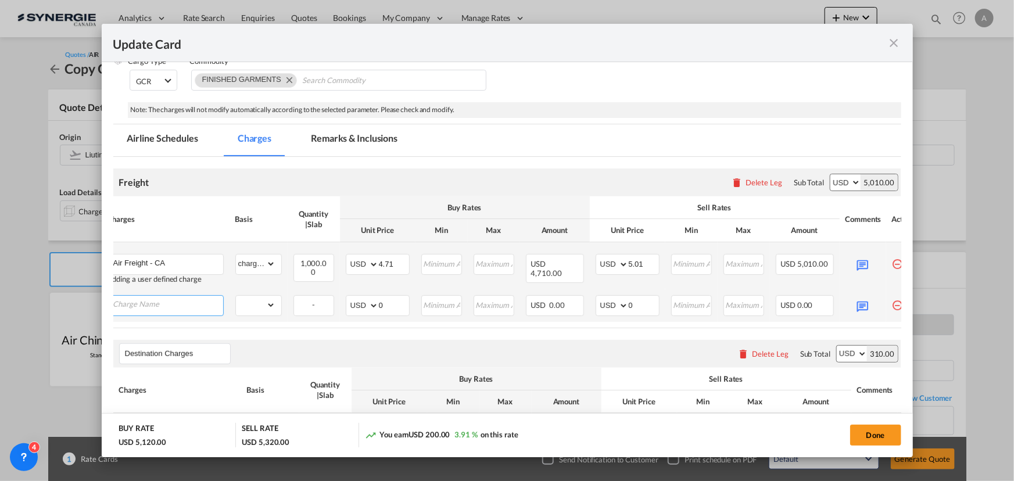
click at [179, 308] on input "Charge Name" at bounding box center [168, 304] width 110 height 17
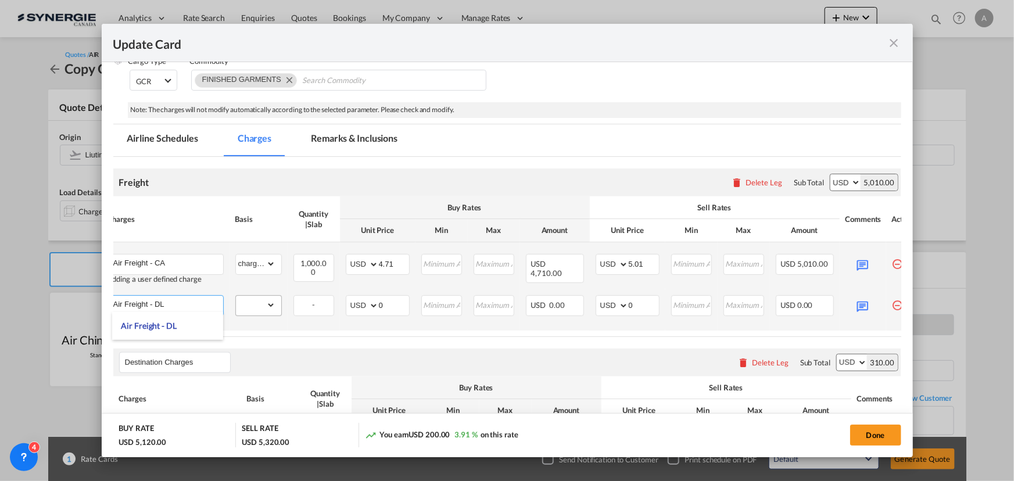
type input "Air Freight - DL"
click at [262, 306] on select "gross_weight volumetric_weight per_shipment per_bl per_km % on air freight per_…" at bounding box center [256, 305] width 40 height 19
click at [267, 305] on select "gross_weight volumetric_weight per_shipment per_bl per_km % on air freight per_…" at bounding box center [256, 305] width 40 height 19
click at [271, 302] on select "gross_weight volumetric_weight per_shipment per_bl per_km % on air freight per_…" at bounding box center [256, 305] width 40 height 19
click at [270, 308] on select "gross_weight volumetric_weight per_shipment per_bl per_km % on air freight per_…" at bounding box center [256, 305] width 40 height 19
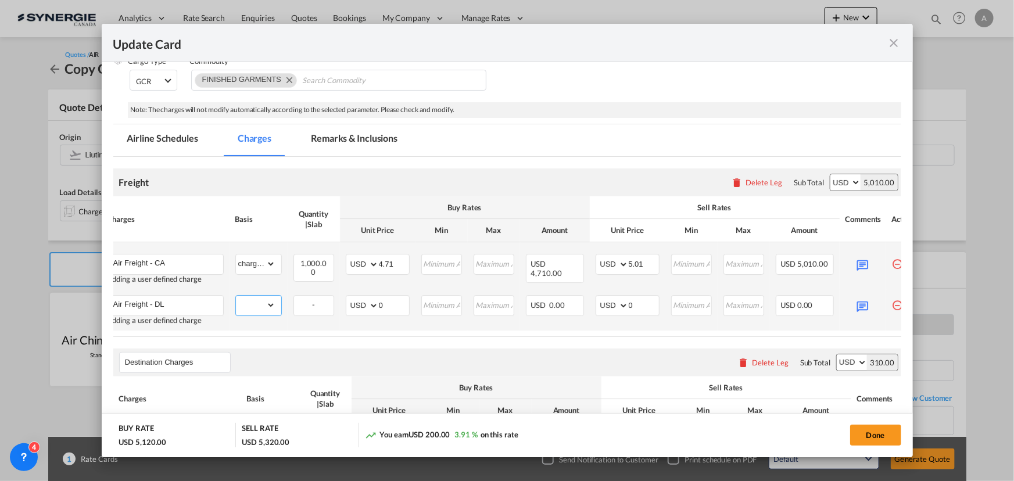
click at [267, 308] on select "gross_weight volumetric_weight per_shipment per_bl per_km % on air freight per_…" at bounding box center [256, 305] width 40 height 19
click at [270, 297] on select "gross_weight volumetric_weight per_shipment per_bl per_km % on air freight per_…" at bounding box center [256, 305] width 40 height 19
click at [270, 306] on select "gross_weight volumetric_weight per_shipment per_bl per_km % on air freight per_…" at bounding box center [256, 305] width 40 height 19
click at [268, 302] on select "gross_weight volumetric_weight per_shipment per_bl per_km % on air freight per_…" at bounding box center [256, 305] width 40 height 19
select select "chargeable_weight"
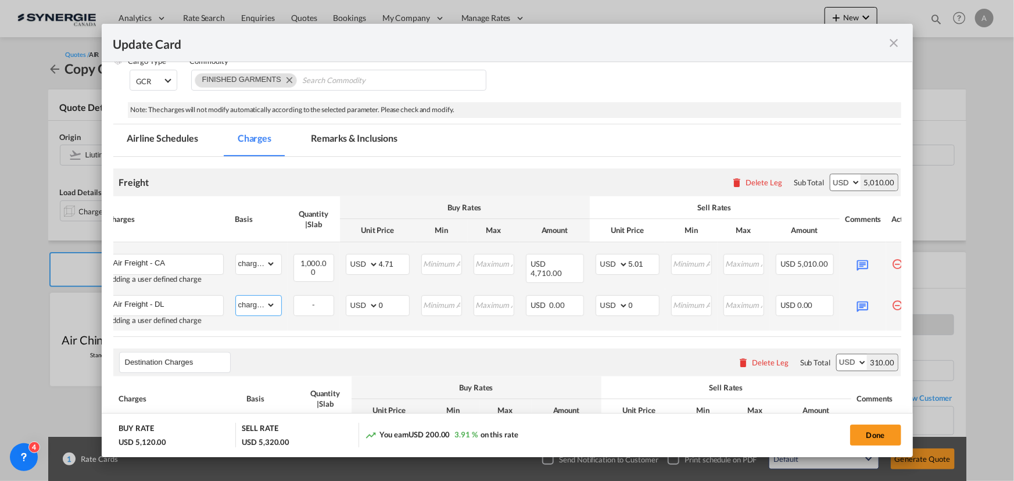
click at [236, 296] on select "gross_weight volumetric_weight per_shipment per_bl per_km % on air freight per_…" at bounding box center [256, 305] width 40 height 19
click at [309, 293] on tr "Air Freight - DL Adding a user defined charge Please Enter Already Exists gross…" at bounding box center [514, 310] width 824 height 41
type input "4.08"
drag, startPoint x: 645, startPoint y: 305, endPoint x: 599, endPoint y: 303, distance: 46.0
click at [599, 303] on md-input-container "AED AFN ALL AMD ANG AOA ARS AUD AWG AZN BAM BBD BDT BGN BHD BIF BMD BND BOB BRL…" at bounding box center [628, 305] width 64 height 21
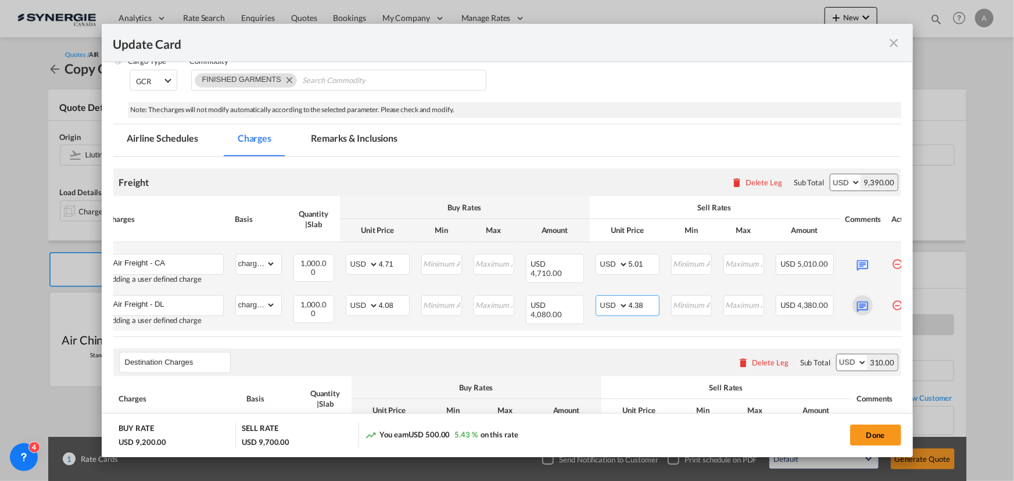
type input "4.38"
click at [866, 305] on md-icon "Update CardPort of ..." at bounding box center [863, 305] width 20 height 20
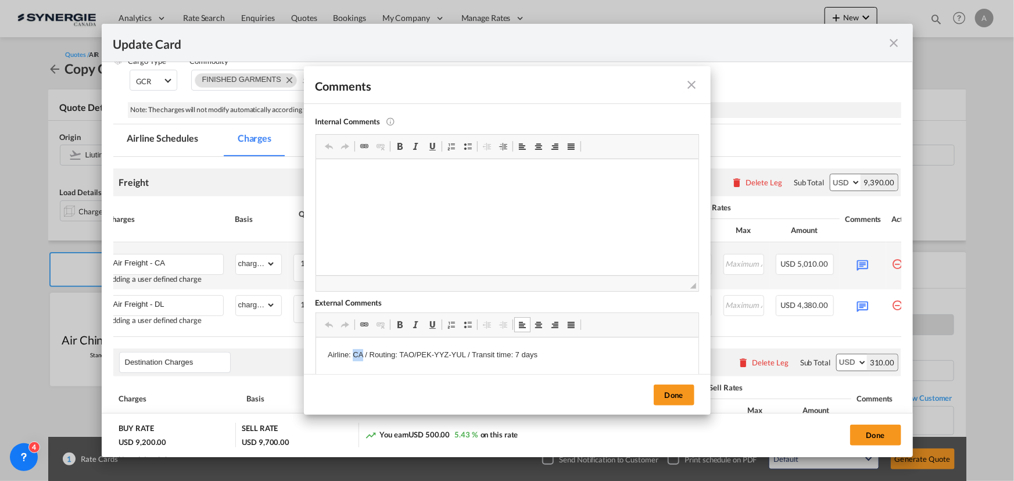
drag, startPoint x: 351, startPoint y: 356, endPoint x: 362, endPoint y: 352, distance: 11.2
click at [362, 352] on p "Airline: CA / Routing: TAO/PEK-YYZ-YUL / Transit time: 7 days" at bounding box center [506, 355] width 359 height 12
drag, startPoint x: 464, startPoint y: 357, endPoint x: 399, endPoint y: 356, distance: 64.5
click at [399, 356] on p "Airline: DL / Routing: TAO/PEK-YYZ-YUL / Transit time: 7 days" at bounding box center [506, 355] width 359 height 12
click at [678, 394] on button "Done" at bounding box center [674, 395] width 41 height 21
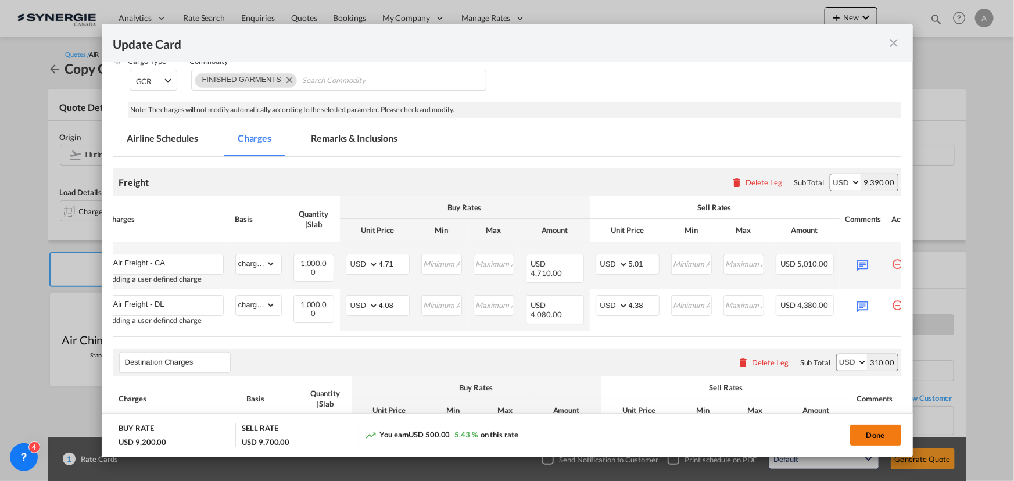
click at [883, 440] on button "Done" at bounding box center [876, 435] width 51 height 21
type input "[DATE]"
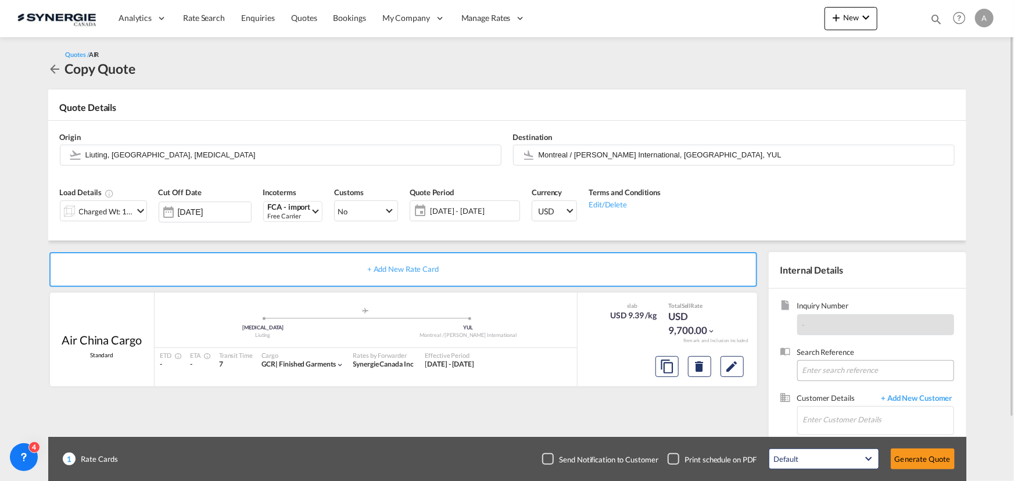
scroll to position [72, 0]
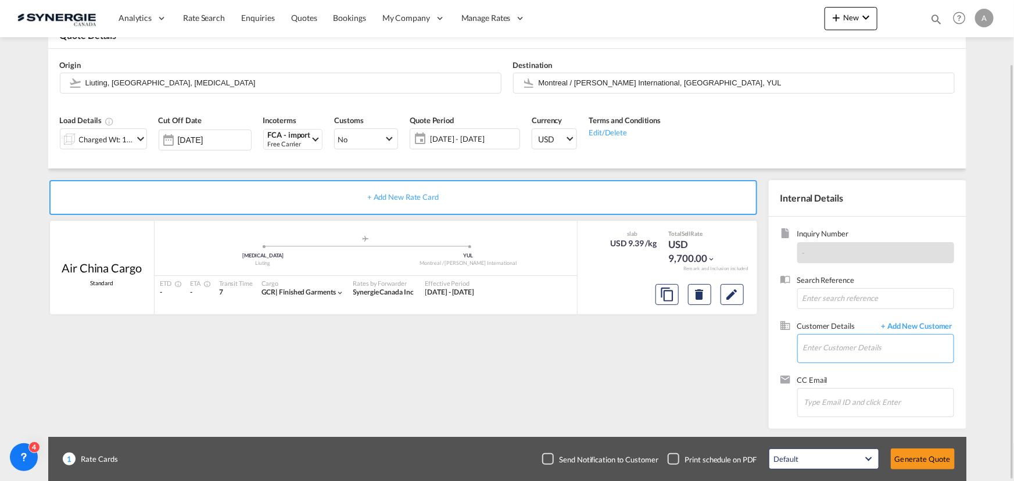
click at [831, 346] on input "Enter Customer Details" at bounding box center [878, 348] width 151 height 26
type input "D"
drag, startPoint x: 867, startPoint y: 349, endPoint x: 814, endPoint y: 350, distance: 53.5
drag, startPoint x: 856, startPoint y: 348, endPoint x: 712, endPoint y: 353, distance: 144.3
click at [712, 353] on div "+ Add New Rate Card Air China Cargo Standard added by you .a{fill:#aaa8ad;} .a{…" at bounding box center [507, 299] width 919 height 260
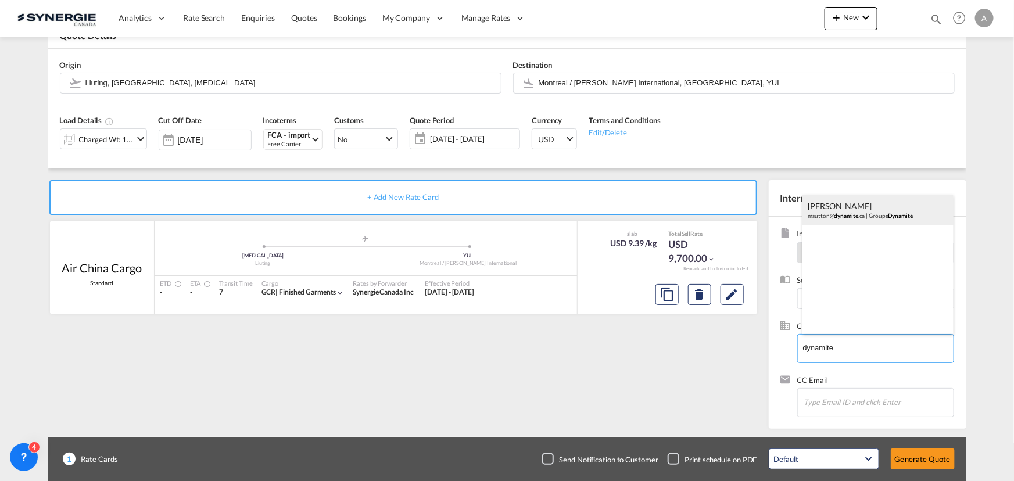
click at [844, 211] on div "Marc Sutton msutton@ dynamite .ca | Groupe Dynamite" at bounding box center [878, 210] width 151 height 31
type input "Groupe Dynamite, Marc Sutton, msutton@dynamite.ca"
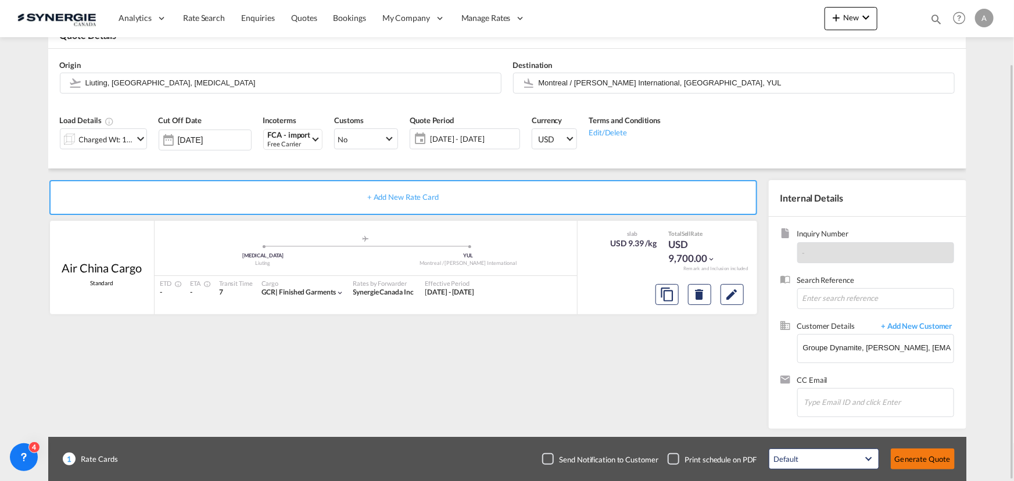
click at [923, 457] on button "Generate Quote" at bounding box center [923, 459] width 64 height 21
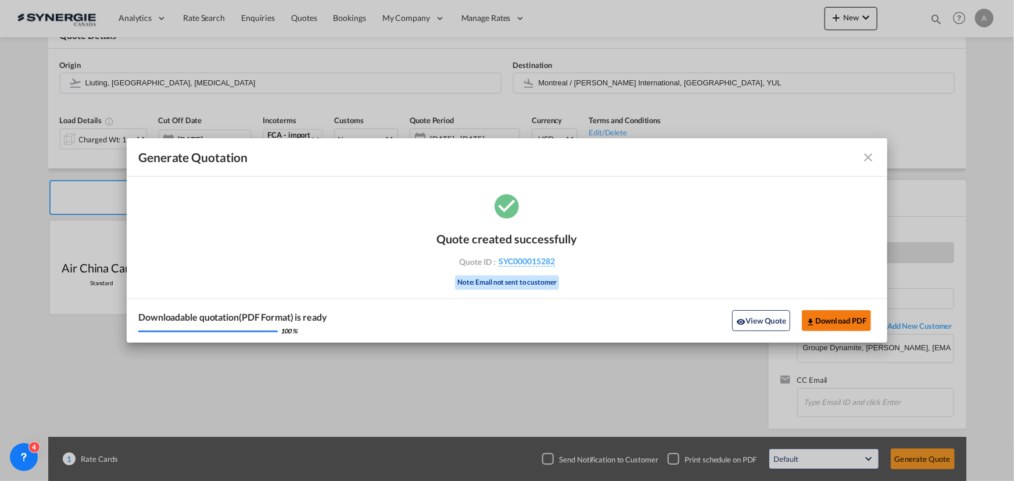
click at [830, 320] on button "Download PDF" at bounding box center [836, 320] width 69 height 21
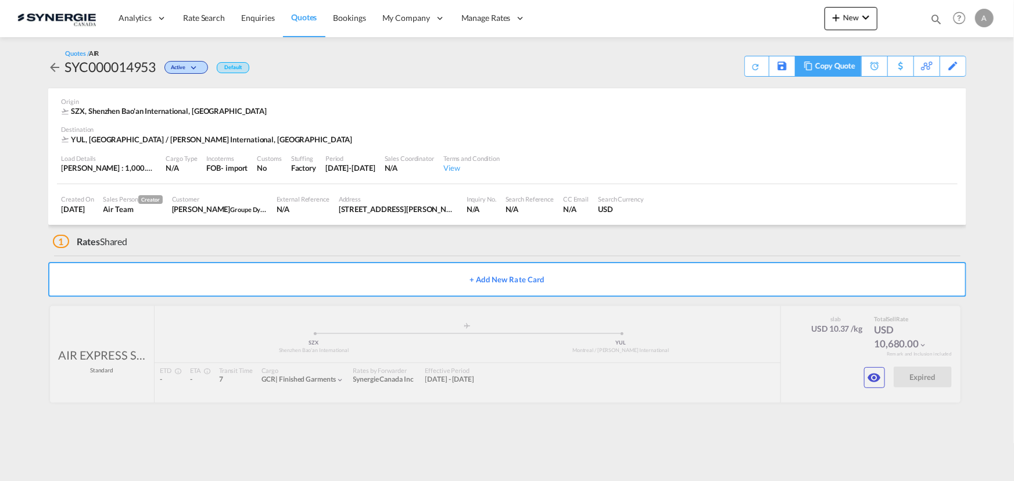
click at [836, 63] on div "Copy Quote" at bounding box center [836, 66] width 40 height 20
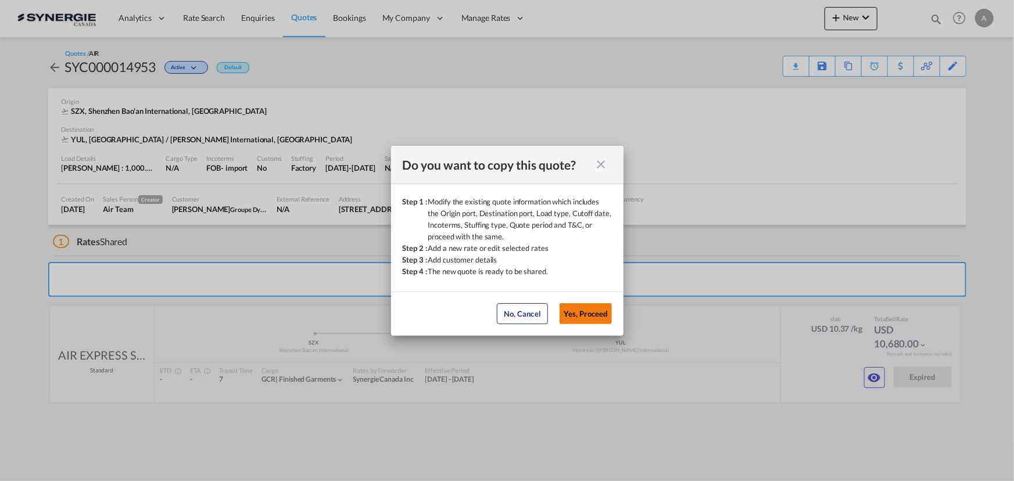
click at [584, 313] on button "Yes, Proceed" at bounding box center [586, 313] width 52 height 21
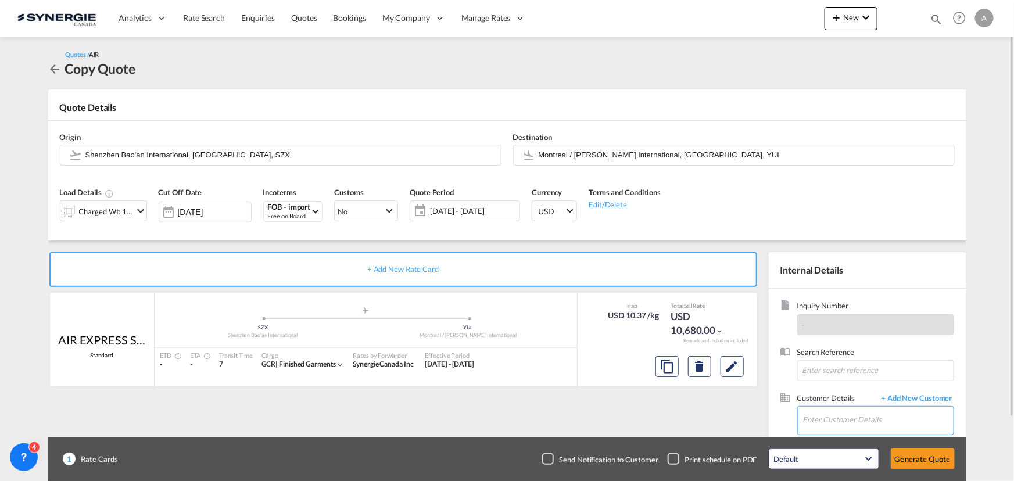
click at [882, 431] on input "Enter Customer Details" at bounding box center [878, 420] width 151 height 26
click at [839, 399] on div "Marc Sutton msutton@ dynamite .ca | Groupe Dynamite" at bounding box center [878, 390] width 151 height 31
type input "Groupe Dynamite, Marc Sutton, msutton@dynamite.ca"
click at [478, 212] on span "23 Sep - 09 Oct 2025" at bounding box center [473, 211] width 87 height 10
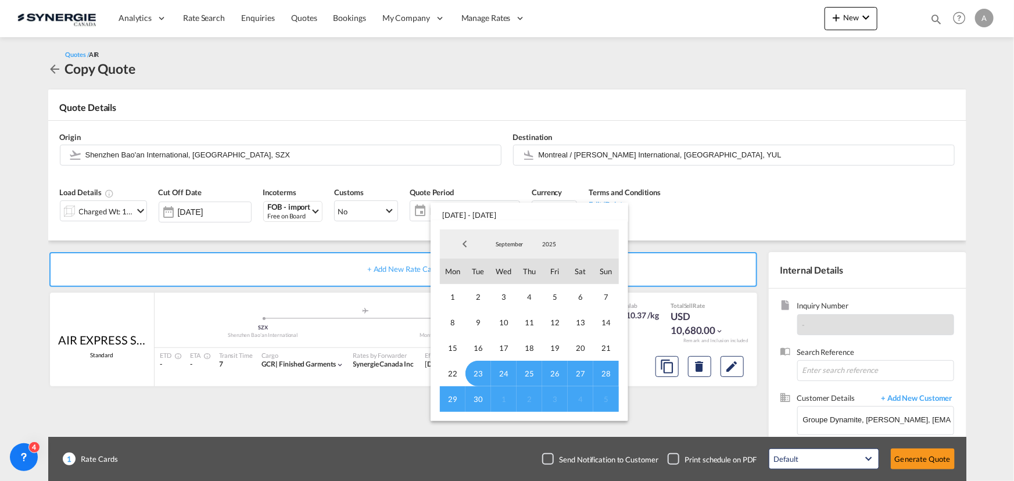
click at [523, 243] on span "September" at bounding box center [509, 244] width 37 height 8
click at [508, 271] on md-option "October" at bounding box center [521, 273] width 79 height 28
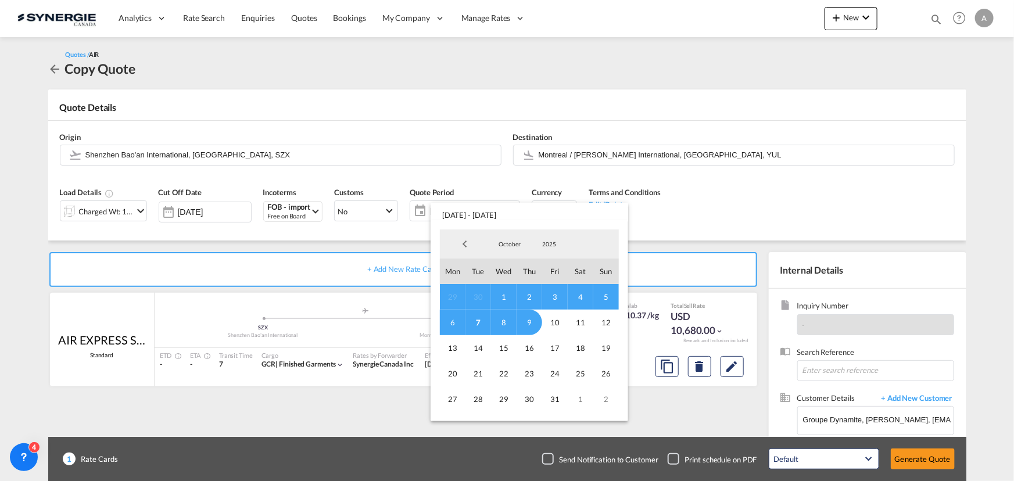
click at [478, 320] on span "7" at bounding box center [479, 323] width 26 height 26
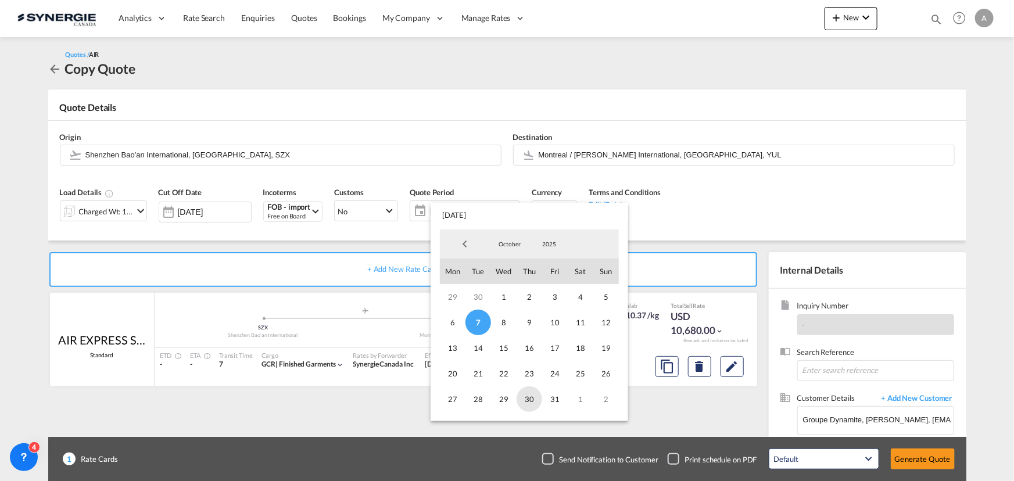
click at [528, 400] on span "30" at bounding box center [530, 400] width 26 height 26
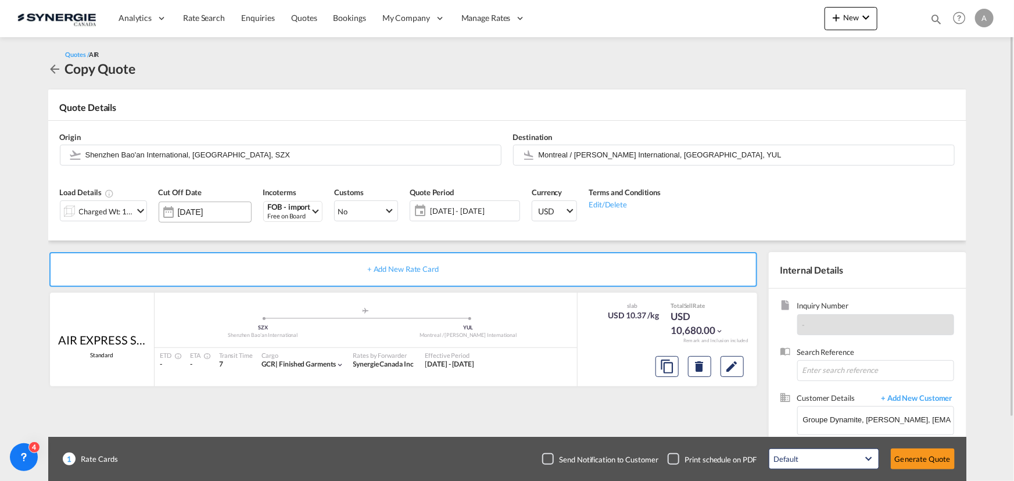
click at [209, 216] on input "[DATE]" at bounding box center [214, 212] width 73 height 9
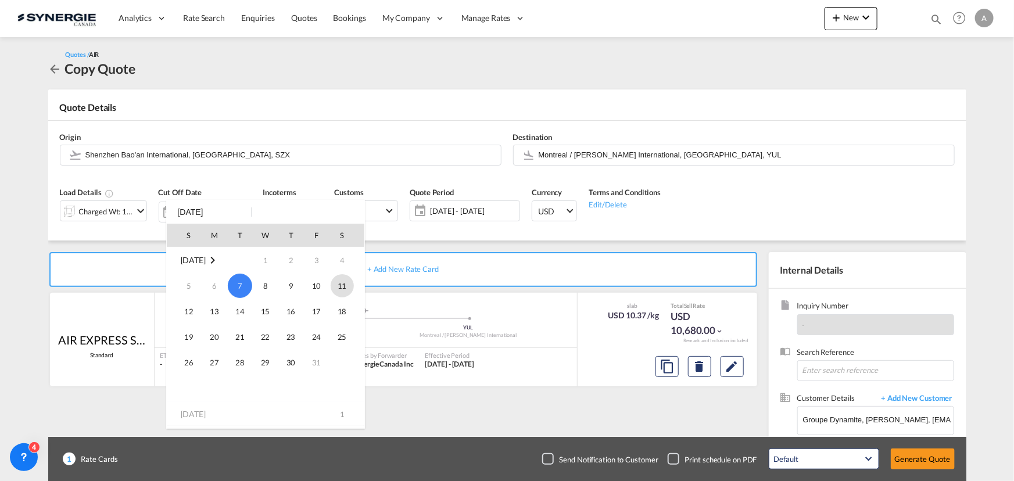
click at [341, 288] on span "11" at bounding box center [342, 285] width 23 height 23
type input "[DATE]"
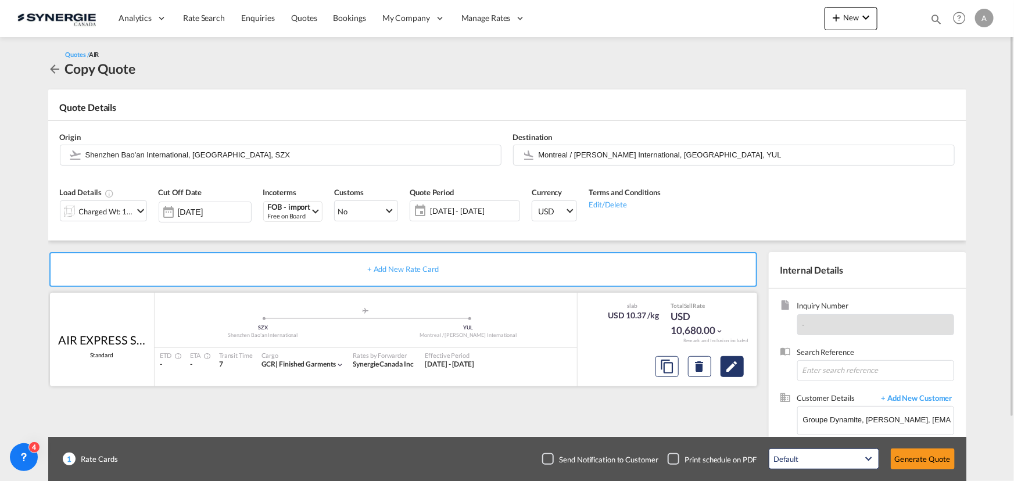
click at [733, 369] on md-icon "Edit" at bounding box center [733, 367] width 14 height 14
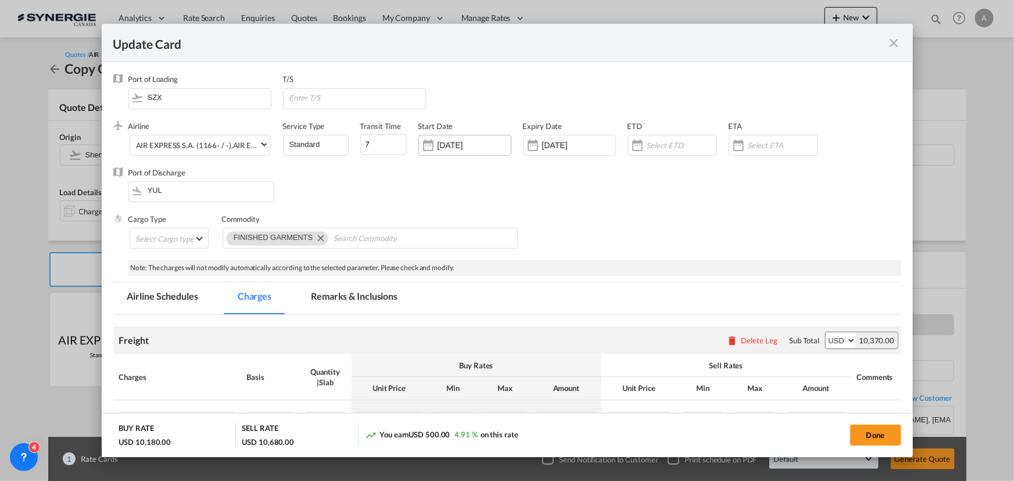
select select "chargeable_weight"
click at [466, 147] on input "23 Sep 2025" at bounding box center [474, 145] width 73 height 9
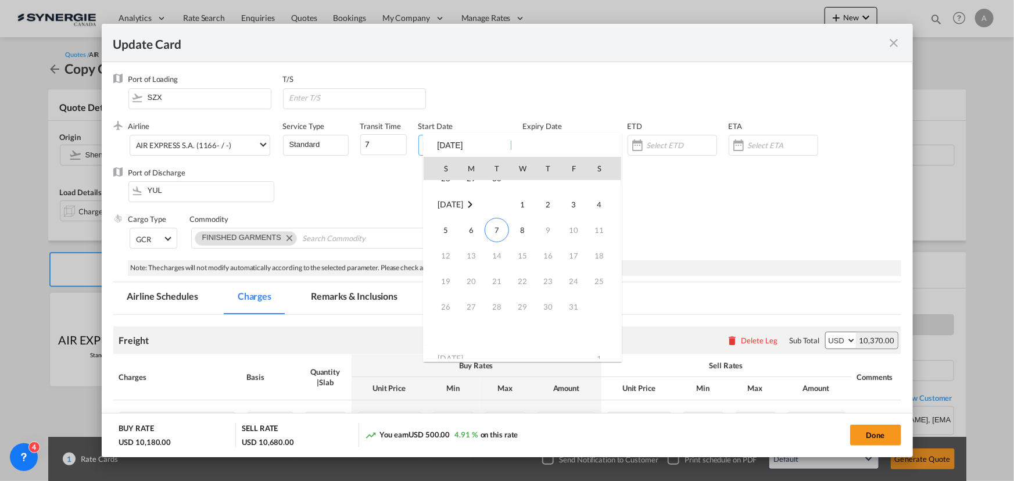
scroll to position [269454, 0]
click at [503, 220] on span "7" at bounding box center [497, 218] width 24 height 24
type input "[DATE]"
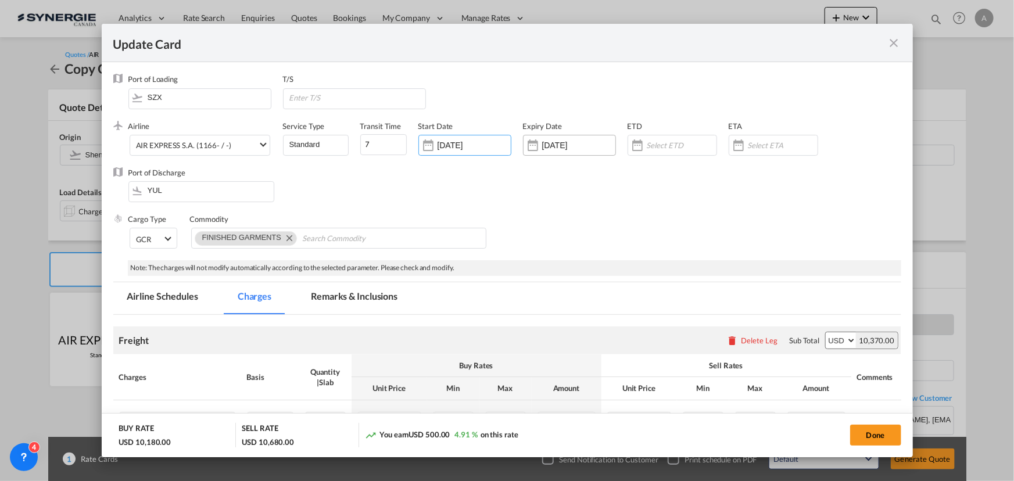
click at [567, 142] on input "08 Oct 2025" at bounding box center [578, 145] width 73 height 9
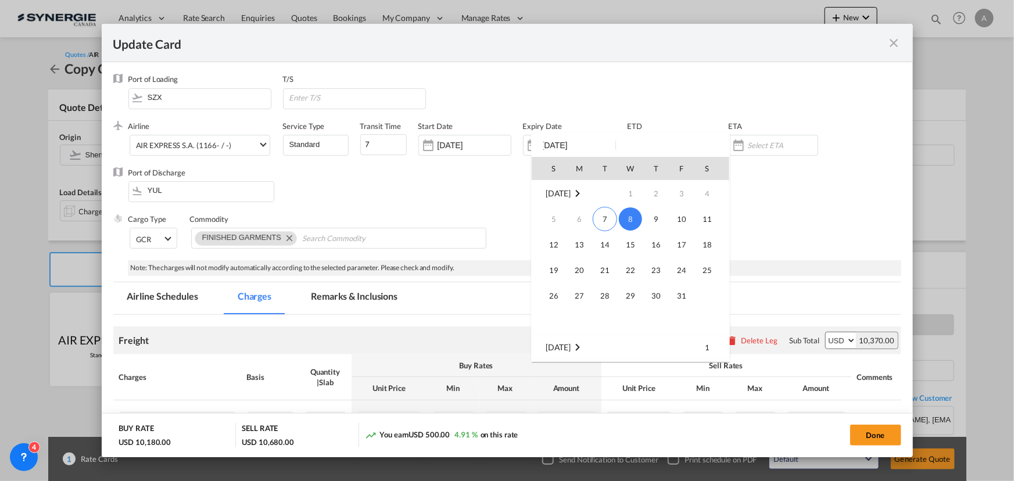
click at [634, 296] on span "29" at bounding box center [630, 295] width 23 height 23
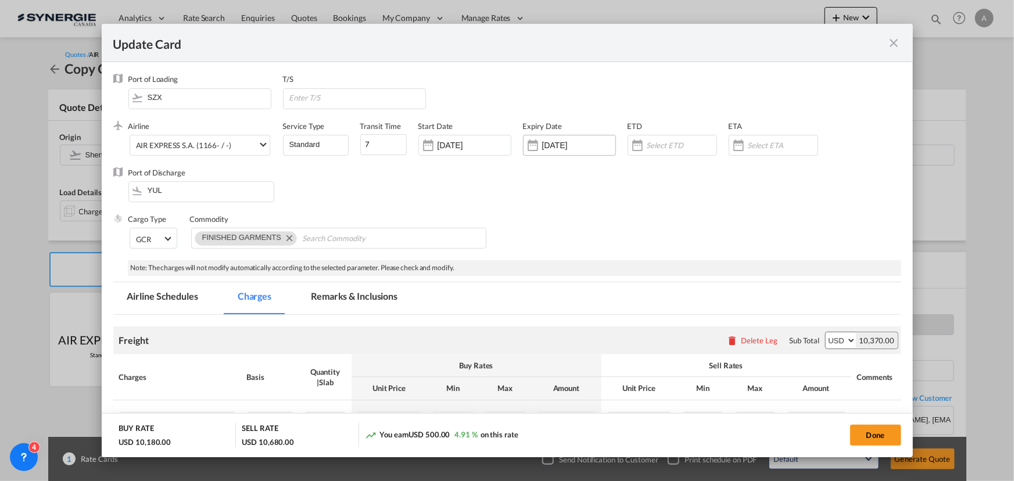
click at [596, 147] on input "29 Oct 2025" at bounding box center [578, 145] width 73 height 9
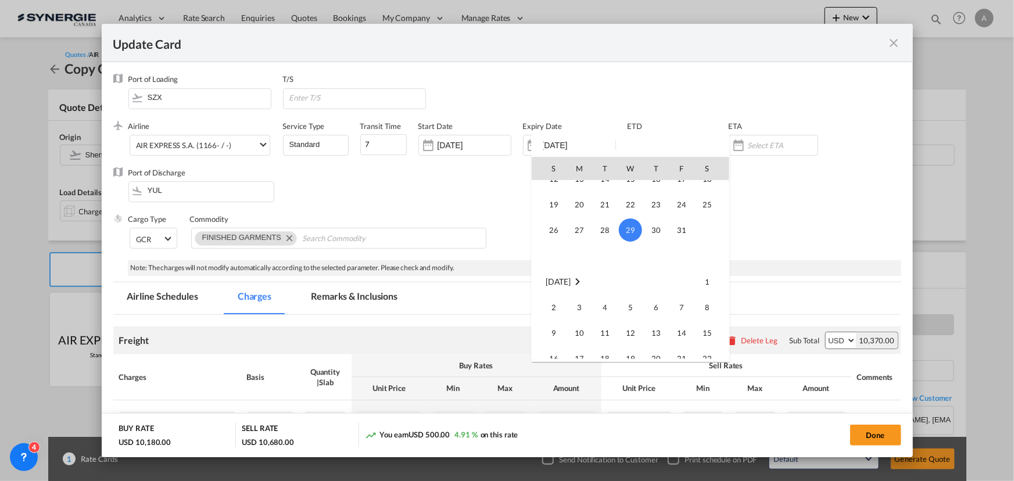
scroll to position [0, 0]
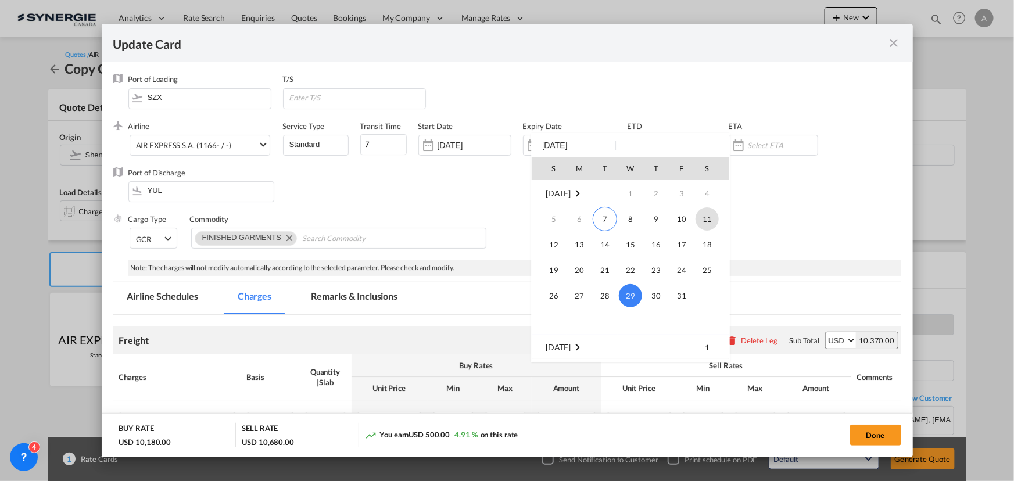
click at [703, 215] on span "11" at bounding box center [707, 219] width 23 height 23
type input "[DATE]"
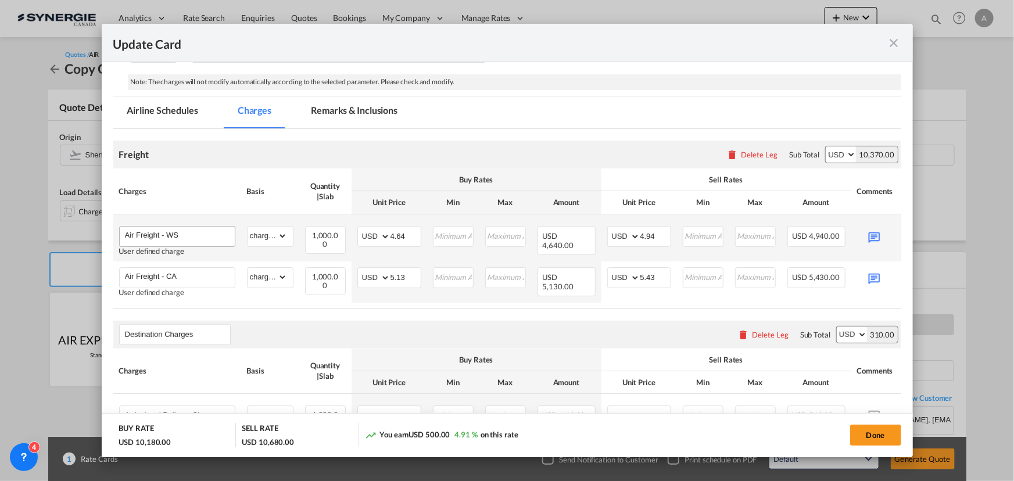
scroll to position [211, 0]
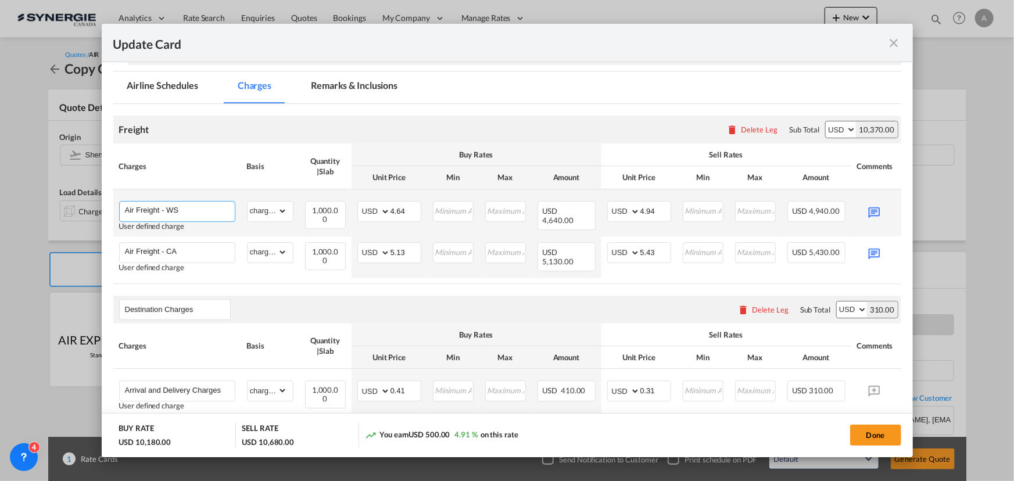
click at [200, 209] on input "Air Freight - WS" at bounding box center [180, 210] width 110 height 17
drag, startPoint x: 398, startPoint y: 209, endPoint x: 371, endPoint y: 204, distance: 27.8
click at [371, 204] on md-input-container "AED AFN ALL AMD ANG AOA ARS AUD AWG AZN BAM BBD BDT BGN BHD BIF BMD BND BOB BRL…" at bounding box center [390, 211] width 64 height 21
type input "4.71"
drag, startPoint x: 657, startPoint y: 203, endPoint x: 623, endPoint y: 205, distance: 33.7
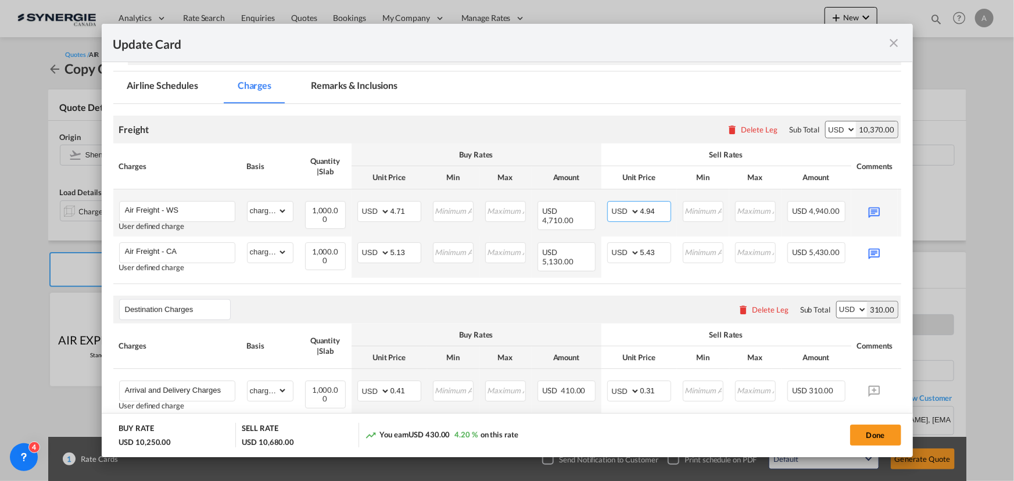
click at [623, 205] on md-input-container "AED AFN ALL AMD ANG AOA ARS AUD AWG AZN BAM BBD BDT BGN BHD BIF BMD BND BOB BRL…" at bounding box center [640, 211] width 64 height 21
type input "5.01"
click at [872, 208] on md-icon "Update CardPort of ..." at bounding box center [874, 211] width 20 height 20
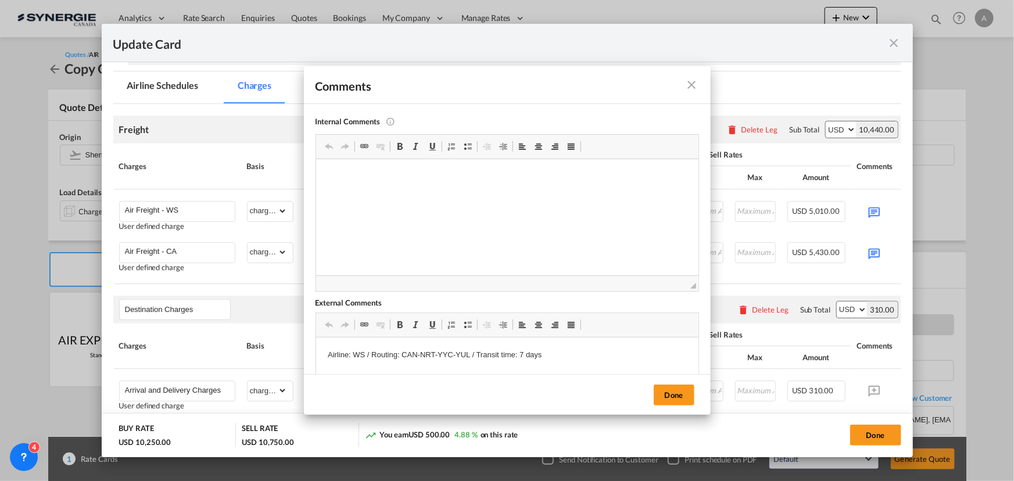
scroll to position [0, 0]
click at [676, 402] on button "Done" at bounding box center [674, 395] width 41 height 21
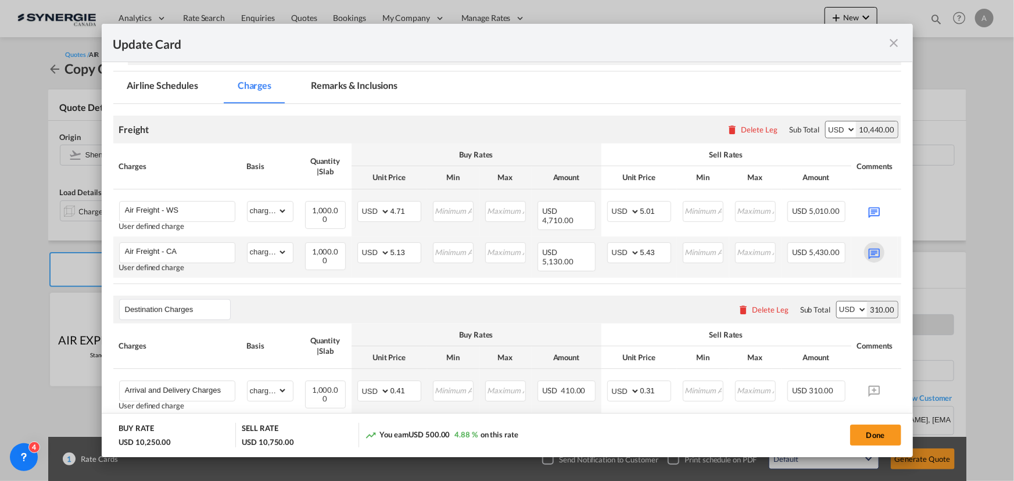
click at [871, 250] on md-icon "Update CardPort of ..." at bounding box center [874, 252] width 20 height 20
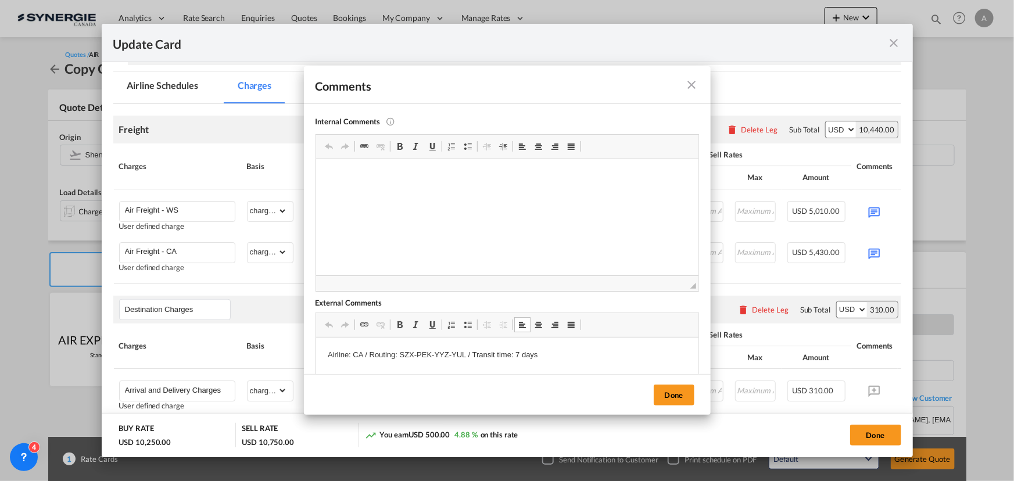
drag, startPoint x: 465, startPoint y: 353, endPoint x: 401, endPoint y: 350, distance: 64.0
click at [405, 355] on p "Airline: CA / Routing: SZX-PEK-YYZ-YUL / Transit time: 7 days" at bounding box center [506, 355] width 359 height 12
drag, startPoint x: 401, startPoint y: 355, endPoint x: 465, endPoint y: 353, distance: 63.4
click at [465, 353] on p "Airline: CA / Routing: SZX-PEK-YYZ-YUL / Transit time: 7 days" at bounding box center [506, 355] width 359 height 12
drag, startPoint x: 364, startPoint y: 356, endPoint x: 352, endPoint y: 356, distance: 12.2
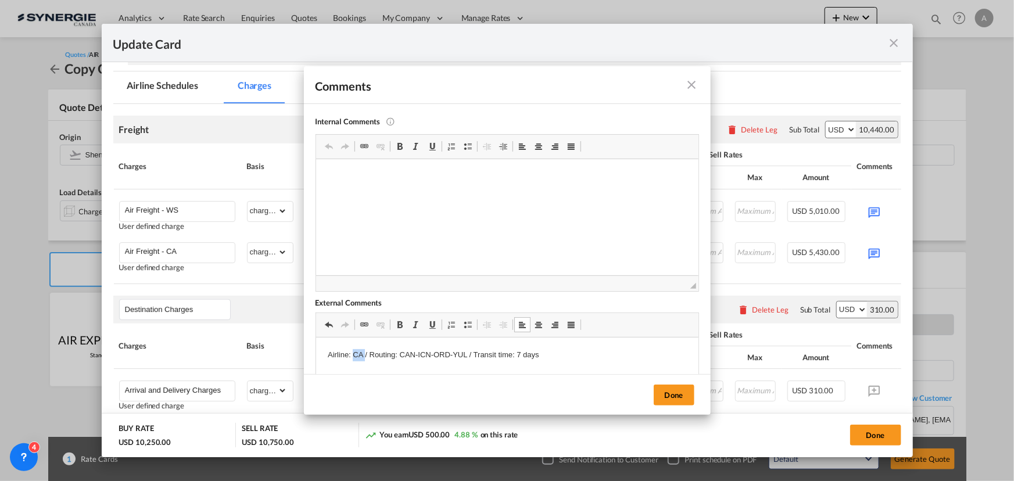
click at [352, 356] on p "Airline: CA / Routing: CAN-ICN-ORD-YUL / Transit time: 7 days" at bounding box center [506, 355] width 359 height 12
click at [680, 392] on button "Done" at bounding box center [674, 395] width 41 height 21
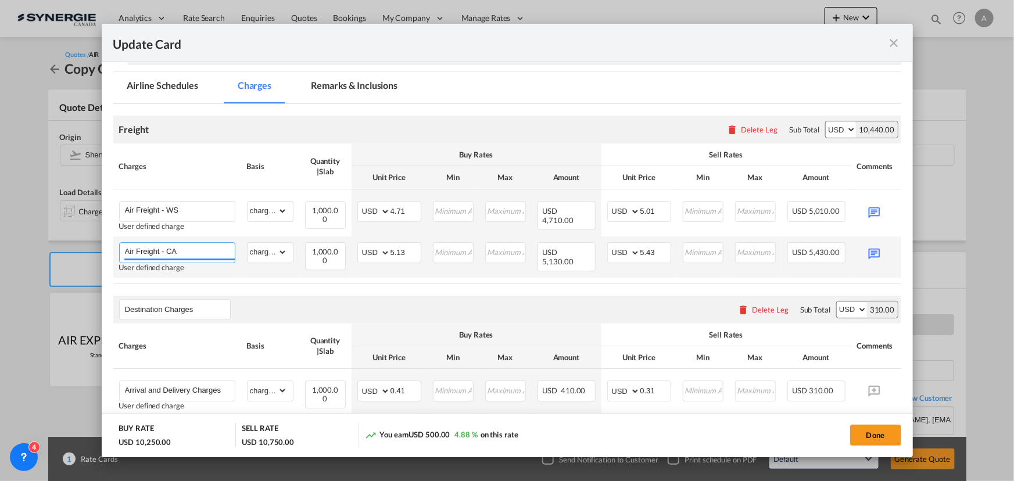
drag, startPoint x: 186, startPoint y: 251, endPoint x: 169, endPoint y: 253, distance: 17.6
click at [169, 253] on input "Air Freight - CA" at bounding box center [180, 251] width 110 height 17
type input "Air Freight - KJ"
click at [437, 274] on td "Please Enter Invalid Input" at bounding box center [453, 257] width 52 height 41
drag, startPoint x: 406, startPoint y: 252, endPoint x: 360, endPoint y: 244, distance: 46.1
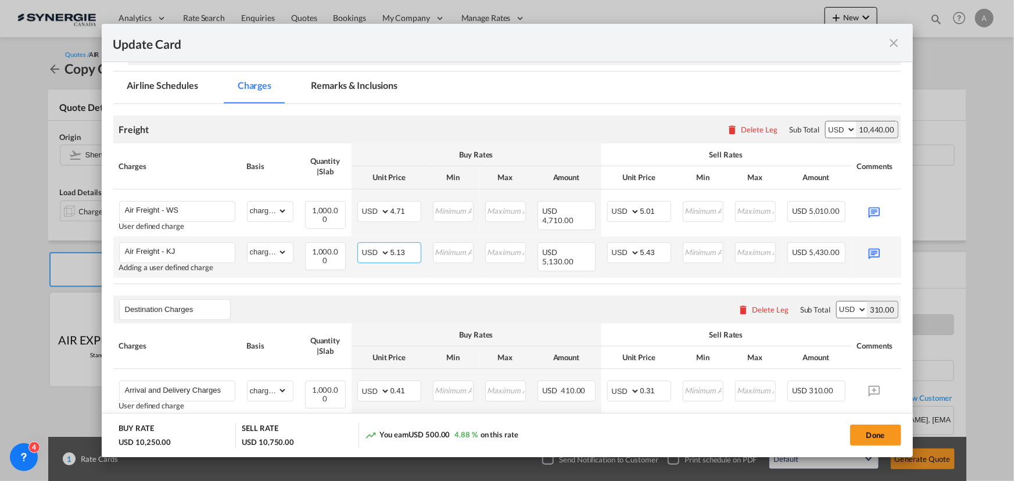
click at [360, 244] on md-input-container "AED AFN ALL AMD ANG AOA ARS AUD AWG AZN BAM BBD BDT BGN BHD BIF BMD BND BOB BRL…" at bounding box center [390, 252] width 64 height 21
type input "4.92"
drag, startPoint x: 406, startPoint y: 206, endPoint x: 349, endPoint y: 205, distance: 57.6
click at [349, 205] on tr "Air Freight - WS User defined charge Please Enter Already Exists gross_weight v…" at bounding box center [525, 213] width 824 height 47
type input "4.57"
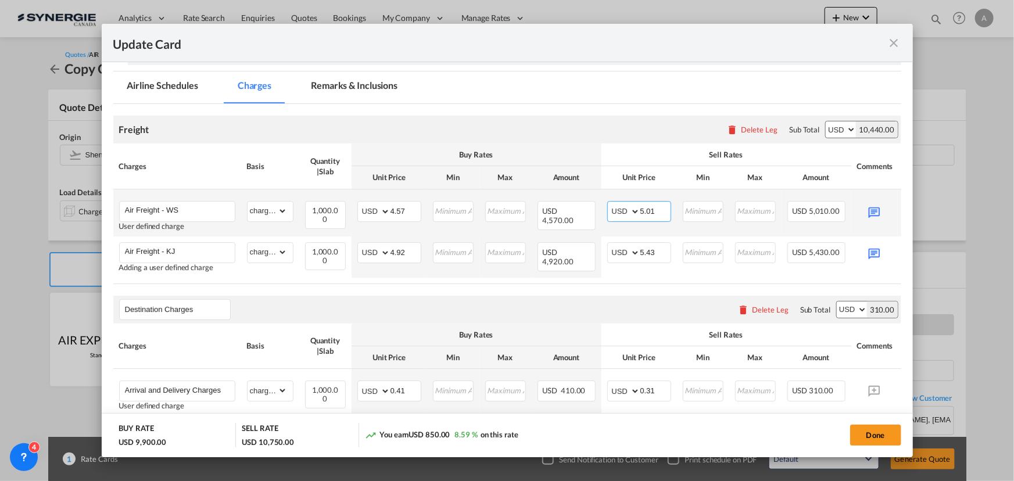
drag, startPoint x: 663, startPoint y: 208, endPoint x: 637, endPoint y: 208, distance: 26.2
click at [637, 208] on md-input-container "AED AFN ALL AMD ANG AOA ARS AUD AWG AZN BAM BBD BDT BGN BHD BIF BMD BND BOB BRL…" at bounding box center [640, 211] width 64 height 21
type input "4.87"
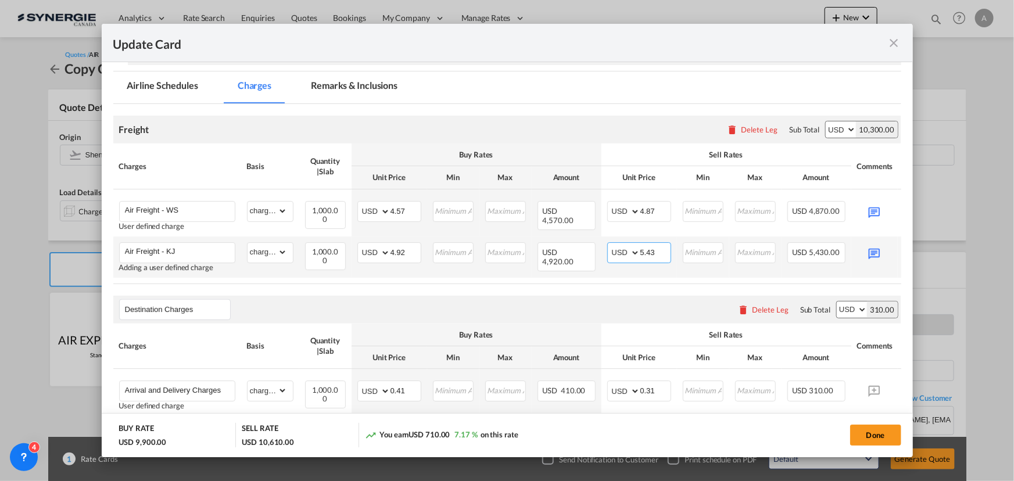
drag, startPoint x: 660, startPoint y: 254, endPoint x: 639, endPoint y: 252, distance: 21.0
click at [639, 252] on md-input-container "AED AFN ALL AMD ANG AOA ARS AUD AWG AZN BAM BBD BDT BGN BHD BIF BMD BND BOB BRL…" at bounding box center [640, 252] width 64 height 21
type input "5.22"
click at [867, 435] on button "Done" at bounding box center [876, 435] width 51 height 21
type input "[DATE]"
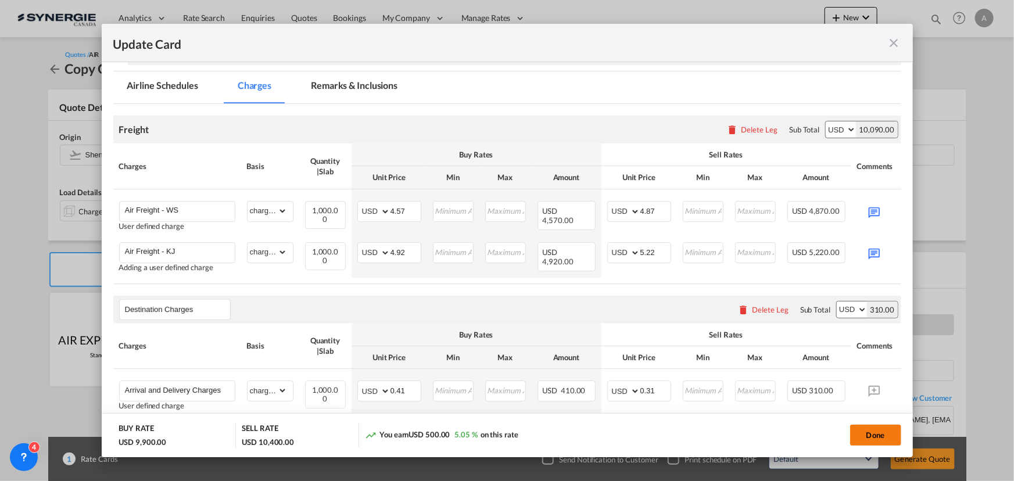
type input "[DATE]"
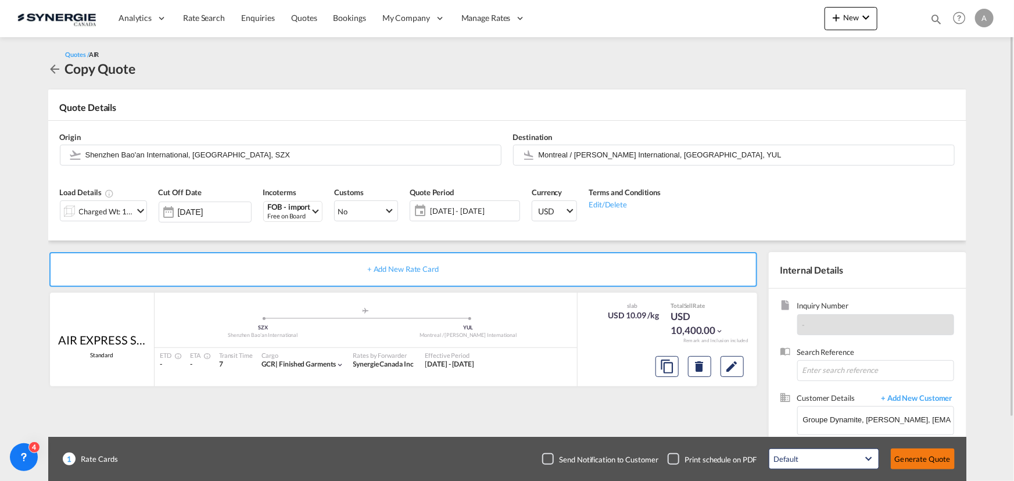
click at [946, 454] on button "Generate Quote" at bounding box center [923, 459] width 64 height 21
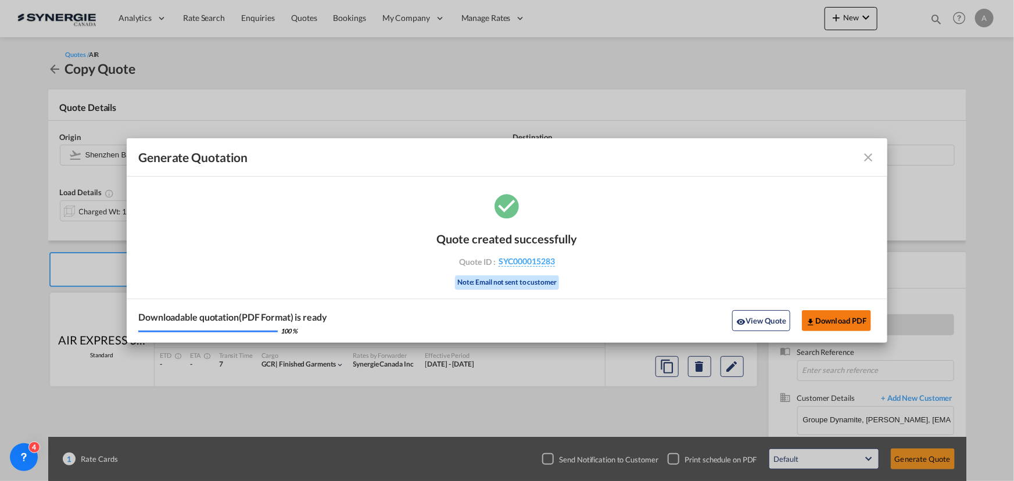
click at [847, 319] on button "Download PDF" at bounding box center [836, 320] width 69 height 21
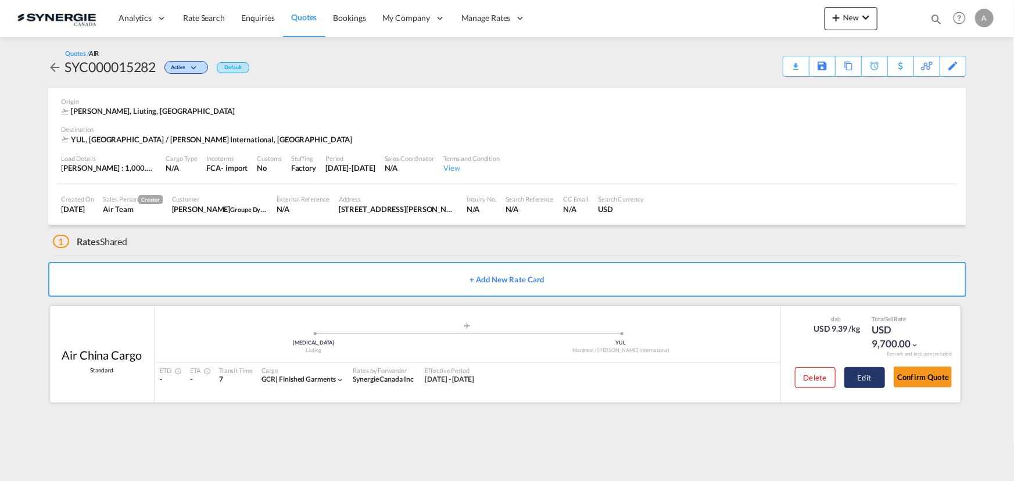
click at [860, 373] on button "Edit" at bounding box center [865, 377] width 41 height 21
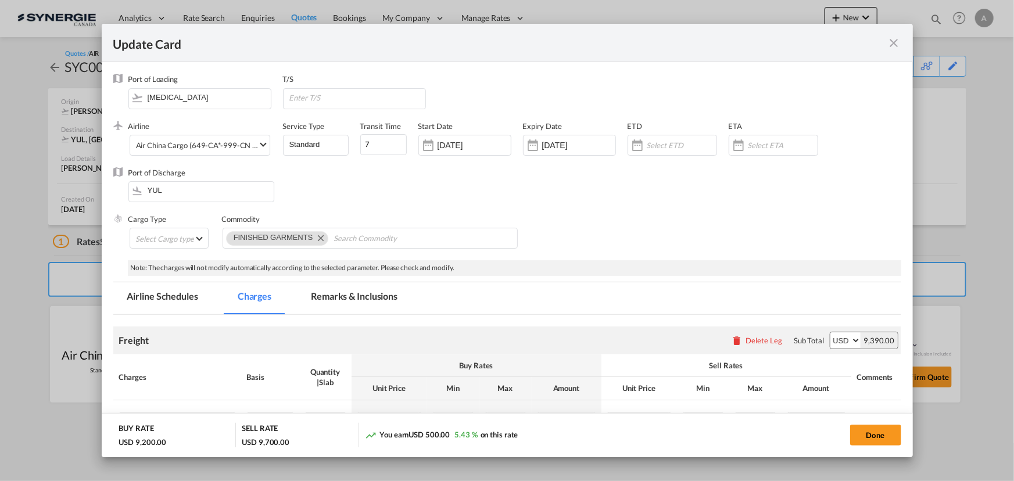
select select "chargeable_weight"
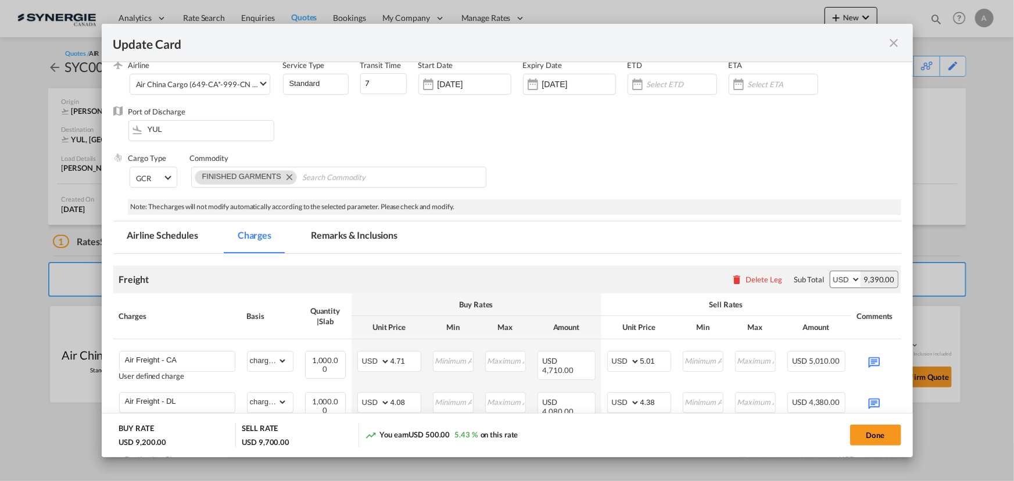
scroll to position [105, 0]
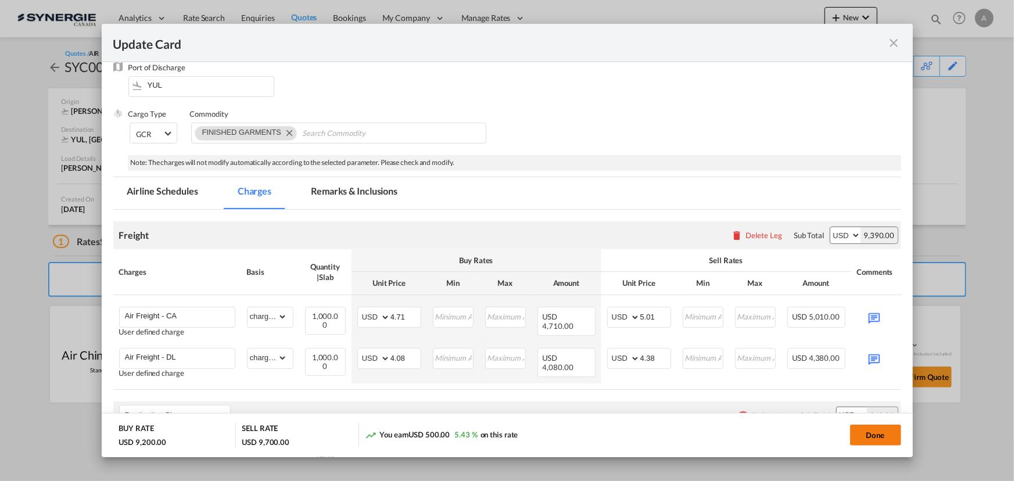
click at [886, 440] on button "Done" at bounding box center [876, 435] width 51 height 21
type input "[DATE]"
